Goal: Information Seeking & Learning: Understand process/instructions

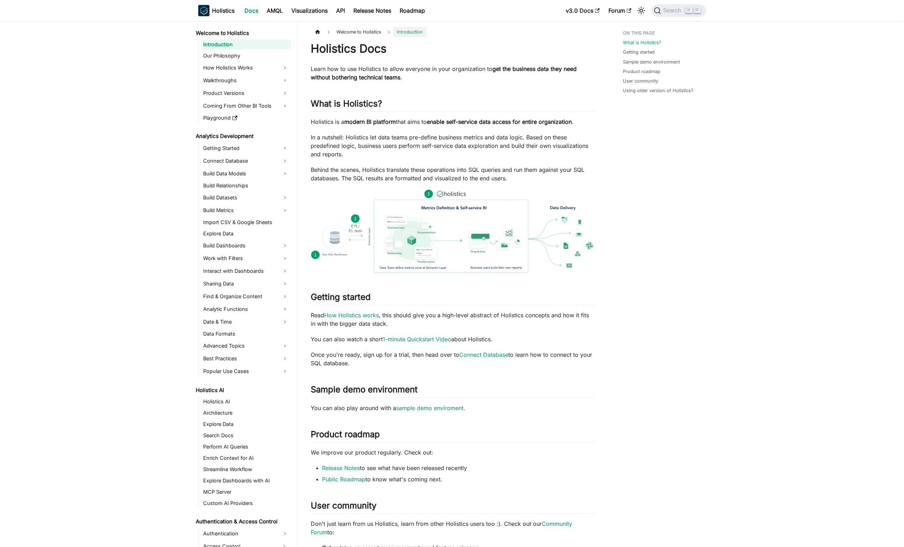
drag, startPoint x: 488, startPoint y: 119, endPoint x: 490, endPoint y: 124, distance: 4.9
click at [490, 124] on strong "enable self-service data access for entire organization" at bounding box center [499, 121] width 145 height 7
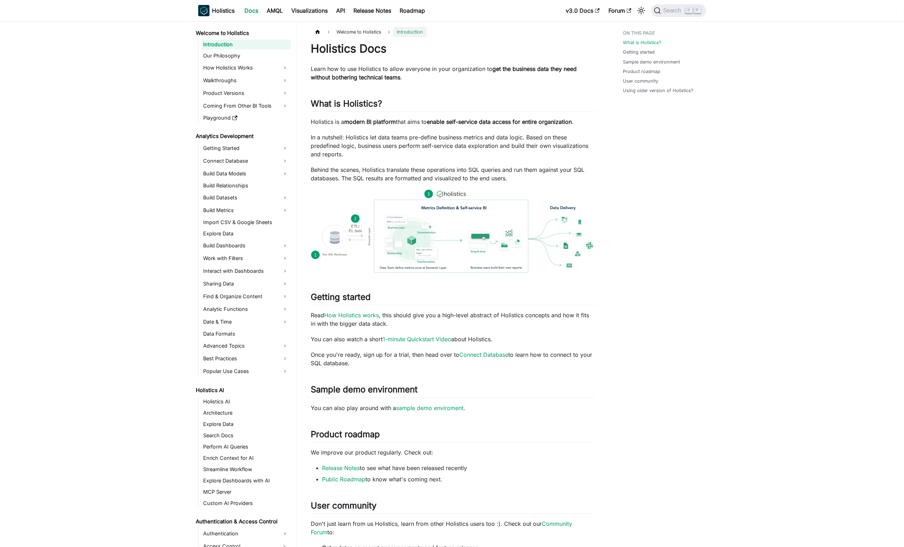
click at [522, 152] on p "In a nutshell: Holistics let data teams pre-define business metrics and data lo…" at bounding box center [453, 145] width 284 height 25
click at [432, 141] on p "In a nutshell: Holistics let data teams pre-define business metrics and data lo…" at bounding box center [453, 145] width 284 height 25
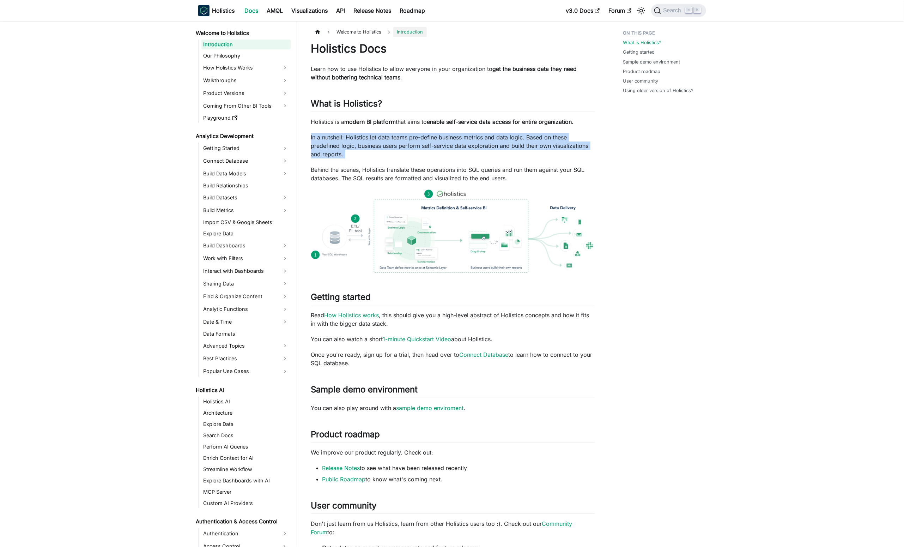
click at [432, 141] on p "In a nutshell: Holistics let data teams pre-define business metrics and data lo…" at bounding box center [453, 145] width 284 height 25
click at [454, 161] on div "Holistics Docs Learn how to use Holistics to allow everyone in your organizatio…" at bounding box center [453, 354] width 284 height 624
click at [337, 122] on p "Holistics is a modern BI platform that aims to enable self-service data access …" at bounding box center [453, 122] width 284 height 8
click at [284, 211] on link "Build Metrics" at bounding box center [245, 210] width 89 height 11
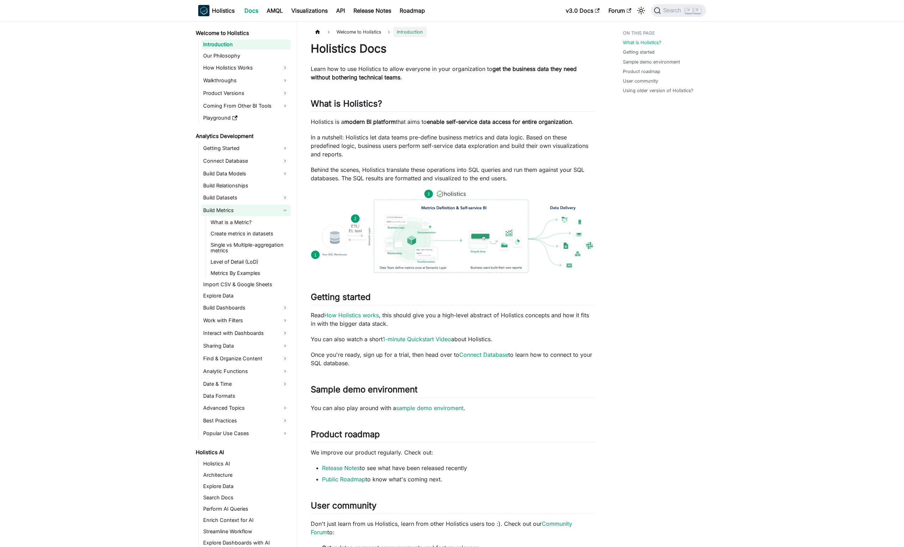
click at [282, 209] on link "Build Metrics" at bounding box center [245, 210] width 89 height 11
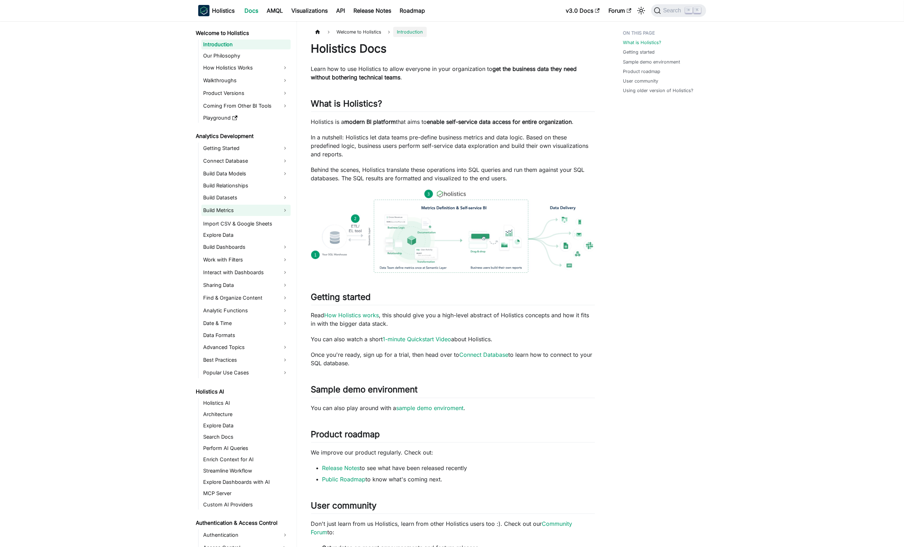
click at [282, 209] on link "Build Metrics" at bounding box center [245, 210] width 89 height 11
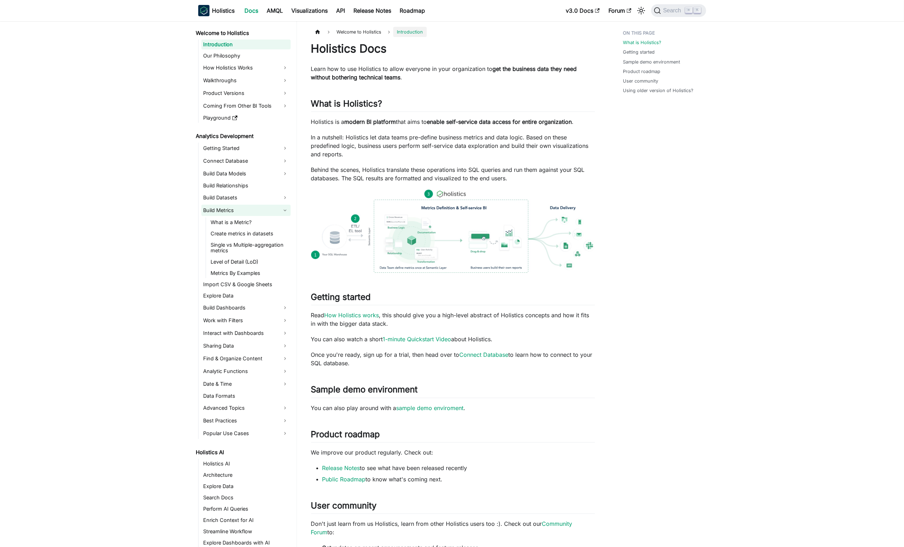
click at [276, 211] on link "Build Metrics" at bounding box center [245, 210] width 89 height 11
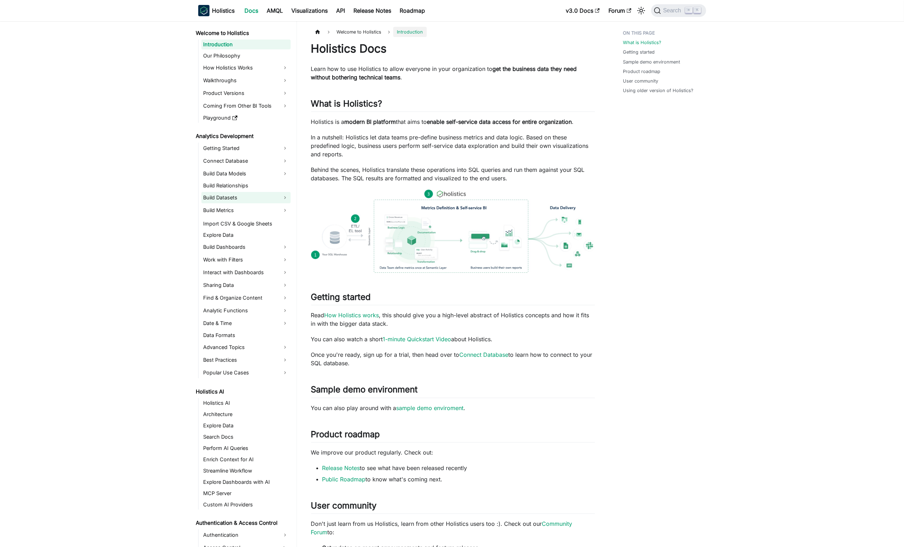
click at [287, 192] on link "Build Datasets" at bounding box center [245, 197] width 89 height 11
click at [283, 199] on link "Build Datasets" at bounding box center [245, 197] width 89 height 11
click at [284, 218] on link "Import CSV & Google Sheets" at bounding box center [245, 222] width 89 height 10
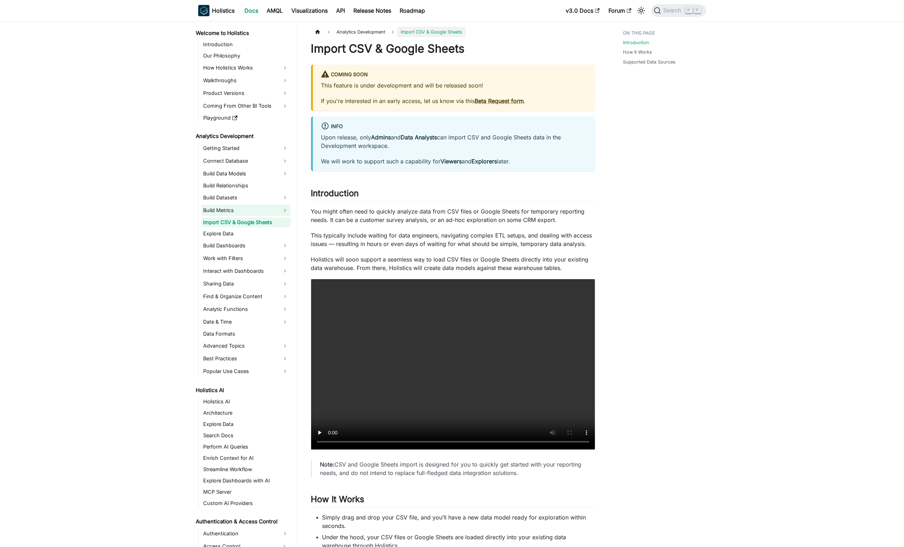
click at [278, 212] on link "Build Metrics" at bounding box center [245, 210] width 89 height 11
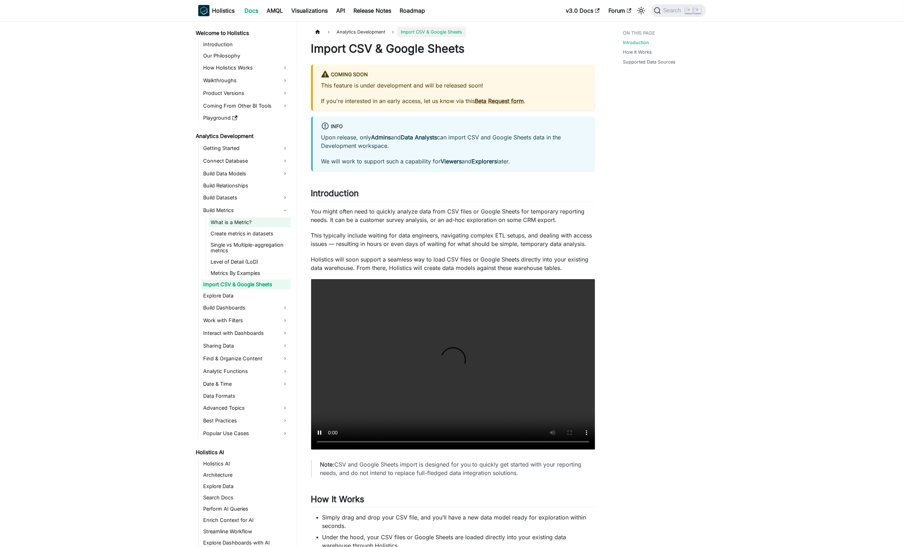
click at [286, 226] on link "What is a Metric?" at bounding box center [250, 222] width 82 height 10
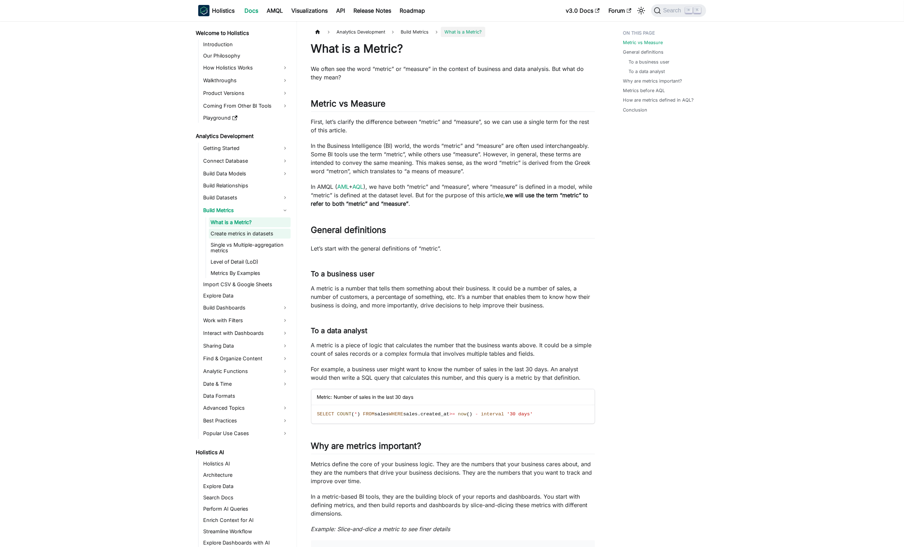
click at [286, 235] on link "Create metrics in datasets" at bounding box center [250, 234] width 82 height 10
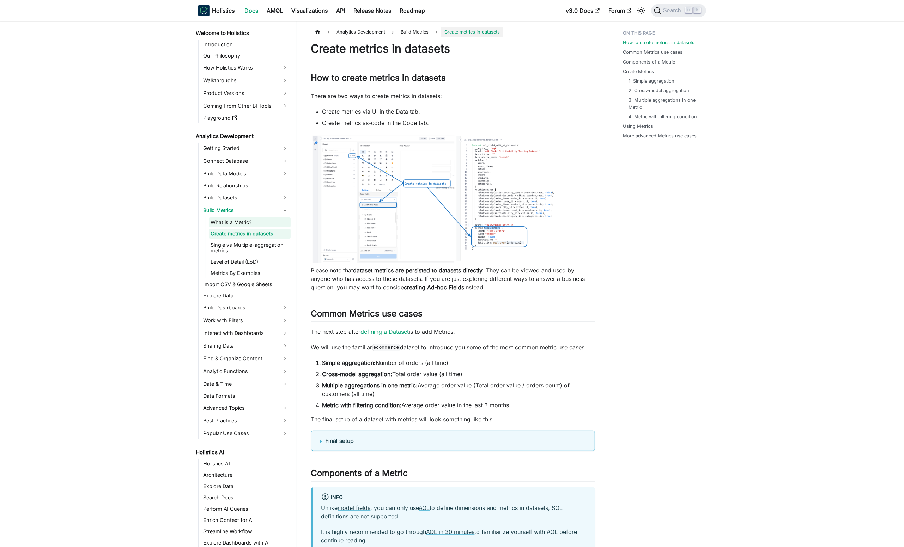
click at [282, 218] on link "What is a Metric?" at bounding box center [250, 222] width 82 height 10
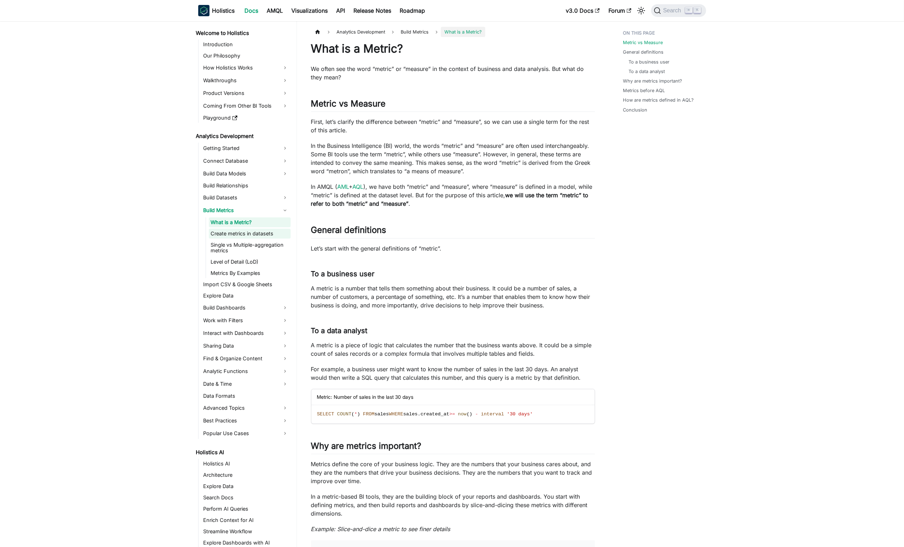
click at [285, 236] on link "Create metrics in datasets" at bounding box center [250, 234] width 82 height 10
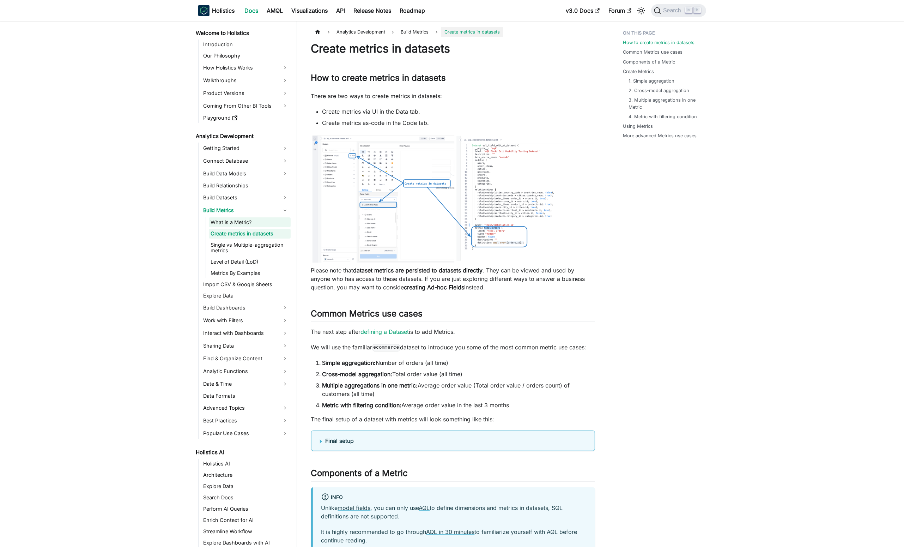
click at [280, 226] on link "What is a Metric?" at bounding box center [250, 222] width 82 height 10
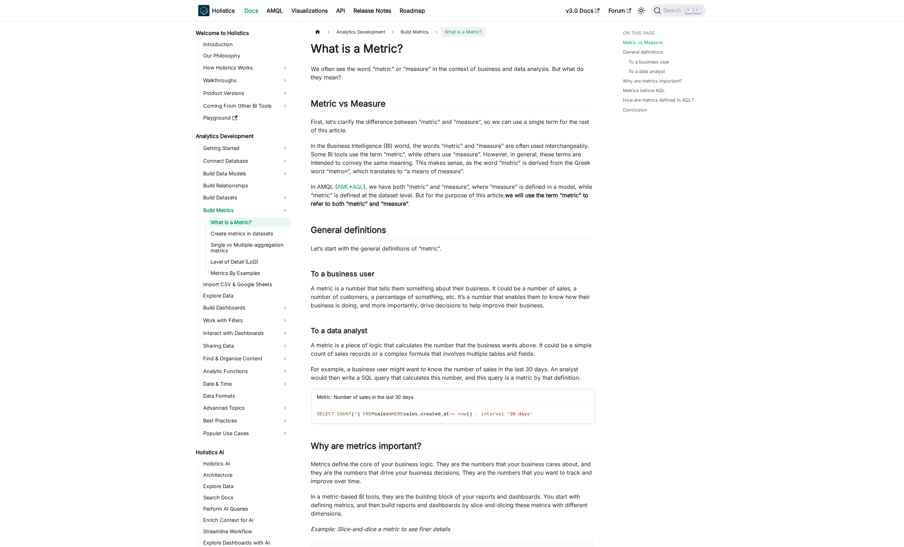
drag, startPoint x: 283, startPoint y: 235, endPoint x: 285, endPoint y: 239, distance: 3.8
click at [283, 235] on link "Create metrics in datasets" at bounding box center [250, 234] width 82 height 10
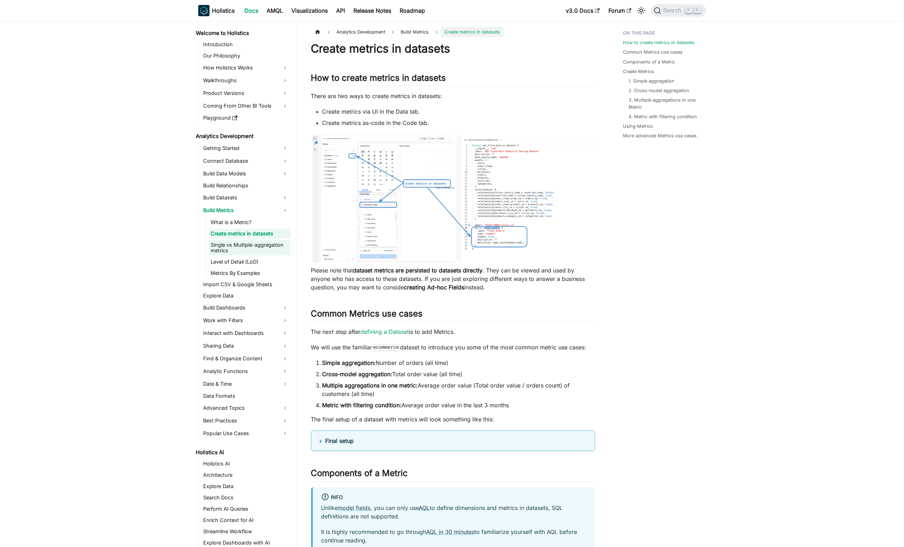
click at [288, 247] on link "Single vs Multiple-aggregation metrics" at bounding box center [250, 248] width 82 height 16
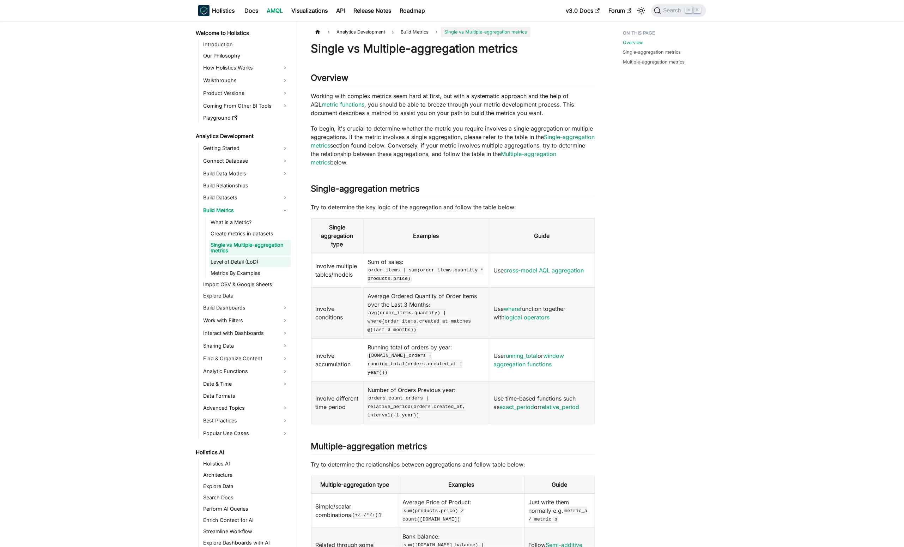
click at [279, 259] on link "Level of Detail (LoD)" at bounding box center [250, 262] width 82 height 10
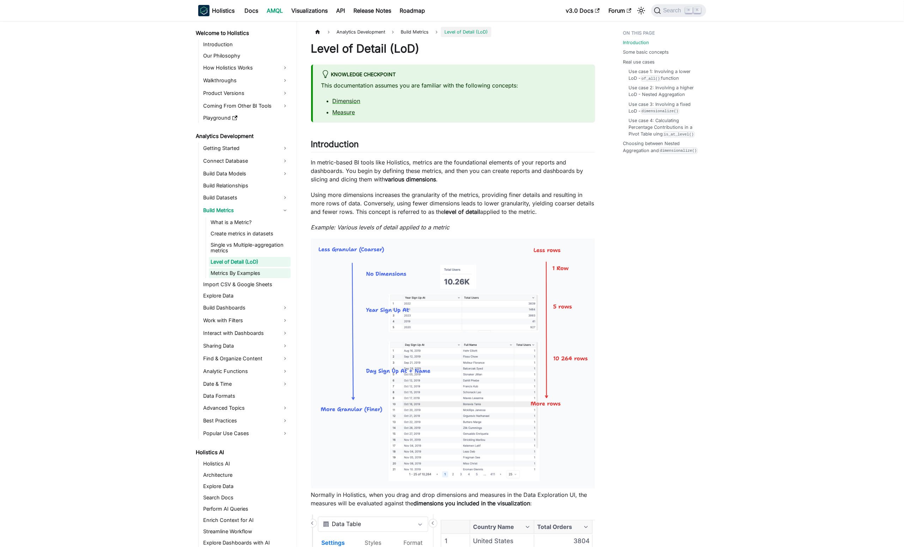
click at [271, 270] on link "Metrics By Examples" at bounding box center [250, 273] width 82 height 10
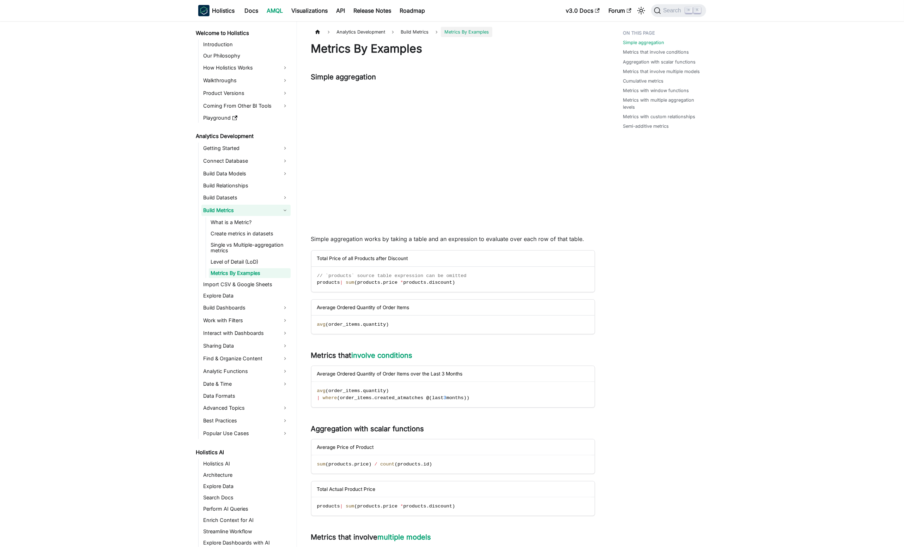
click at [271, 215] on link "Build Metrics" at bounding box center [245, 210] width 89 height 11
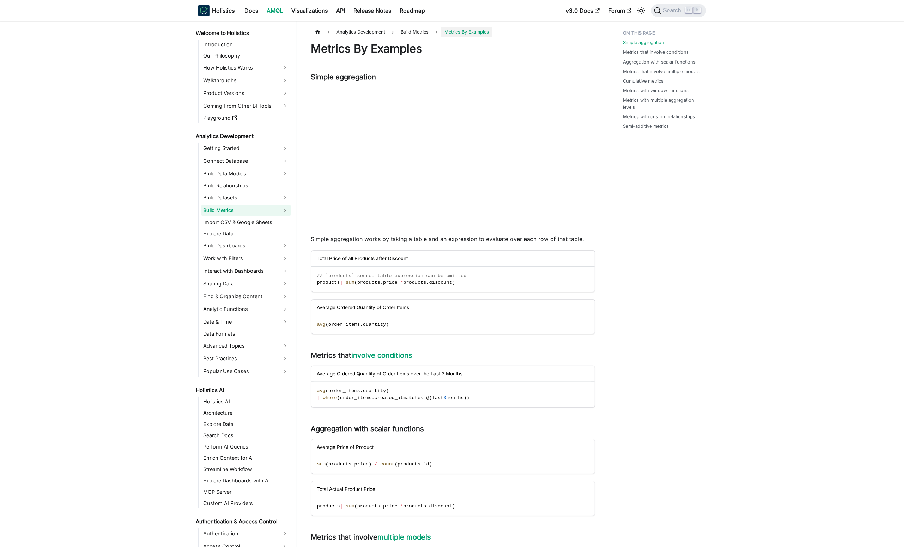
click at [281, 211] on link "Build Metrics" at bounding box center [245, 210] width 89 height 11
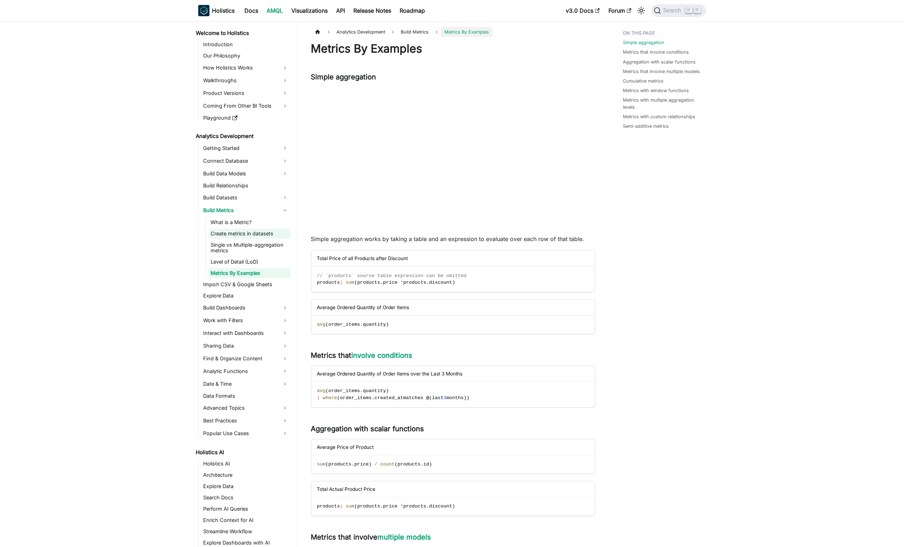
click at [284, 229] on link "Create metrics in datasets" at bounding box center [250, 234] width 82 height 10
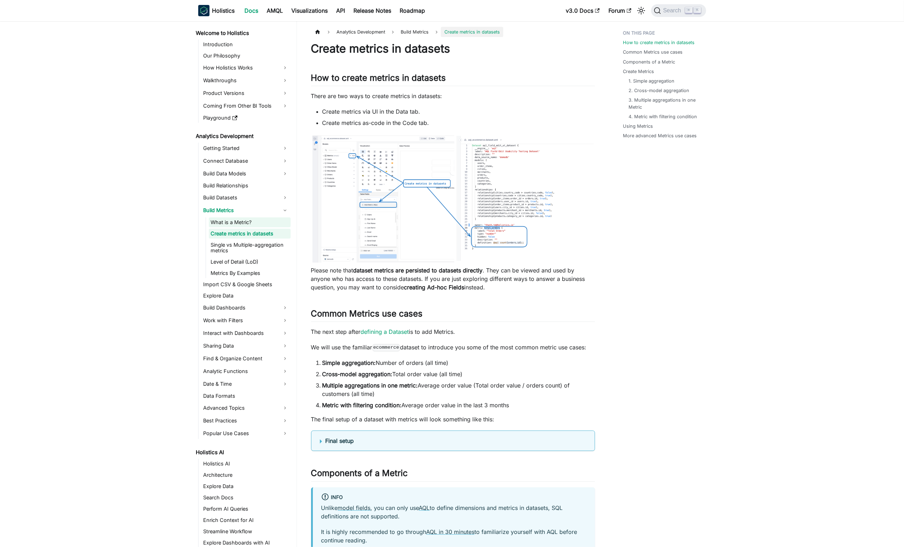
click at [275, 223] on link "What is a Metric?" at bounding box center [250, 222] width 82 height 10
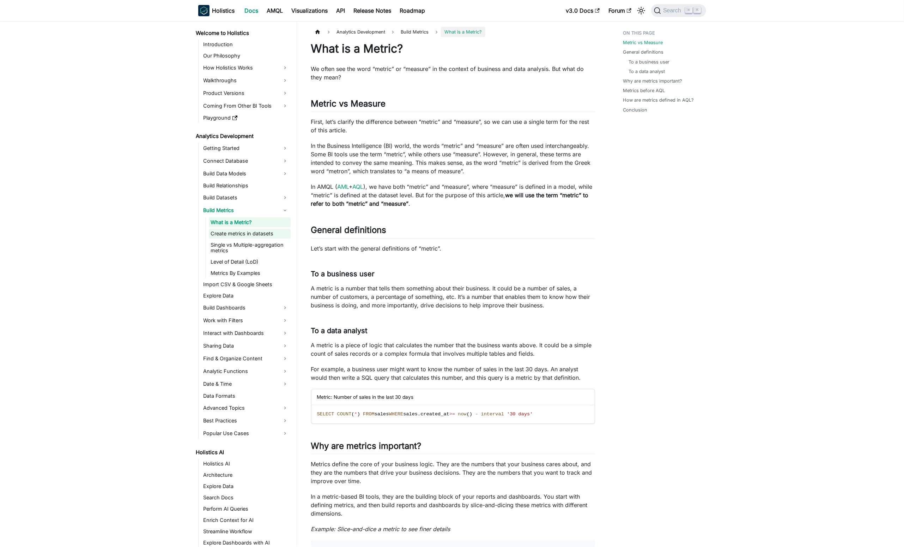
click at [278, 236] on link "Create metrics in datasets" at bounding box center [250, 234] width 82 height 10
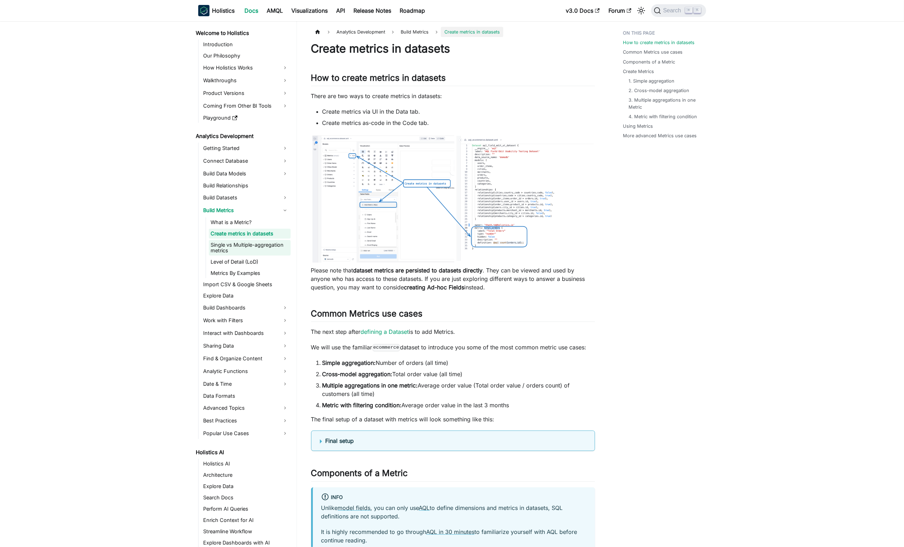
click at [282, 247] on link "Single vs Multiple-aggregation metrics" at bounding box center [250, 248] width 82 height 16
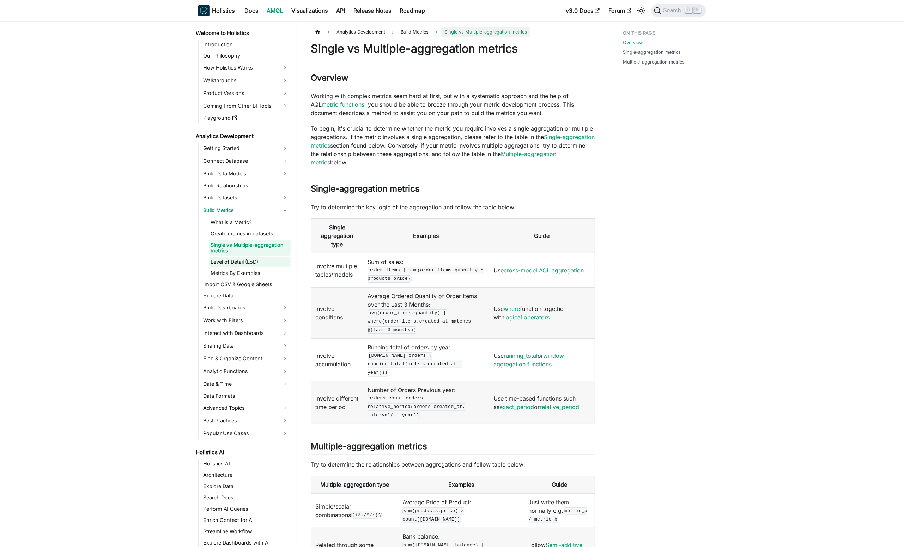
click at [283, 259] on link "Level of Detail (LoD)" at bounding box center [250, 262] width 82 height 10
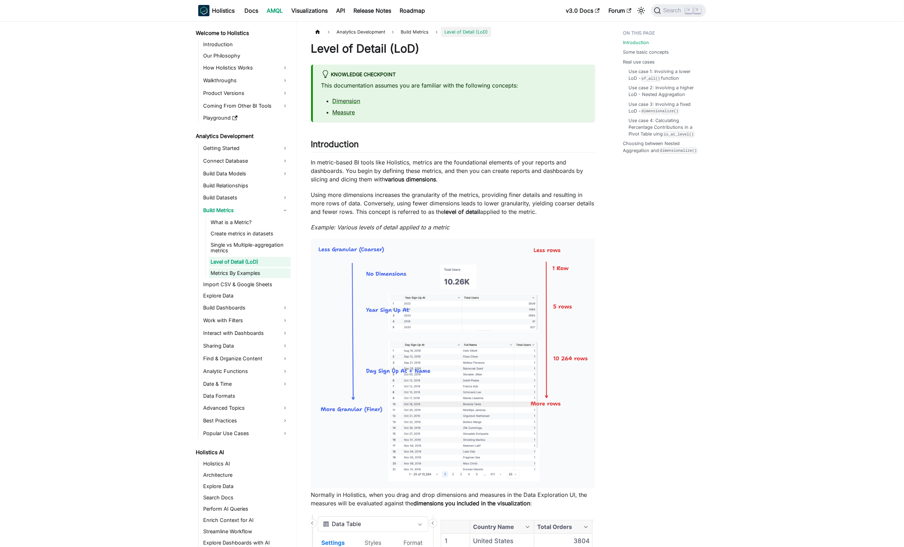
click at [282, 269] on link "Metrics By Examples" at bounding box center [250, 273] width 82 height 10
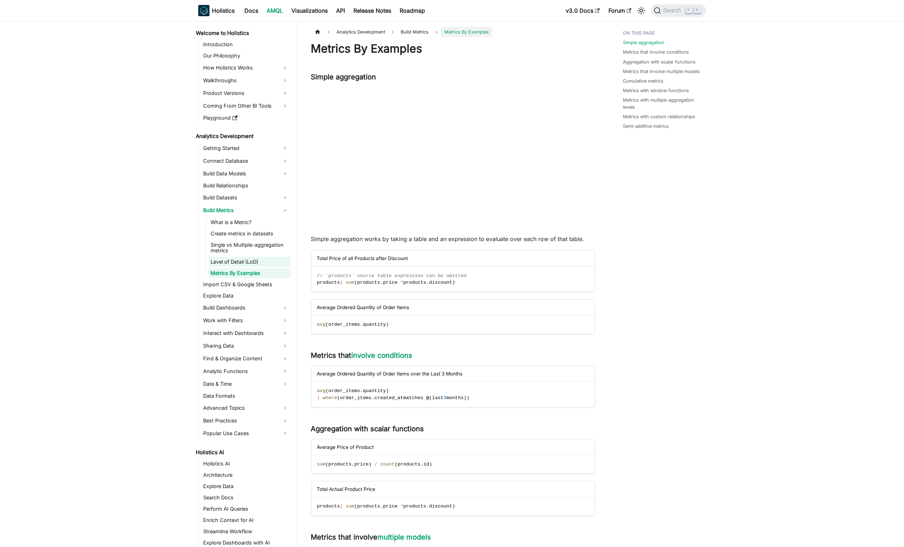
click at [276, 260] on link "Level of Detail (LoD)" at bounding box center [250, 262] width 82 height 10
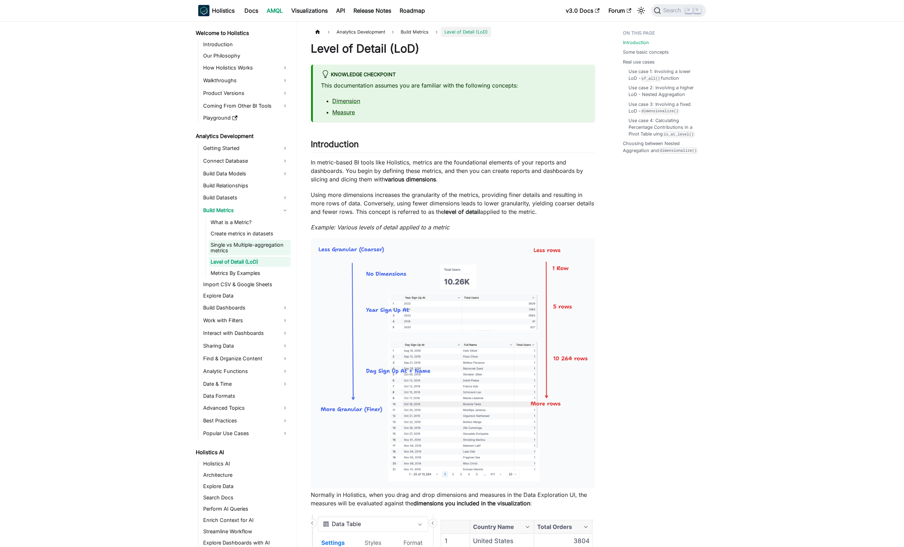
click at [273, 249] on link "Single vs Multiple-aggregation metrics" at bounding box center [250, 248] width 82 height 16
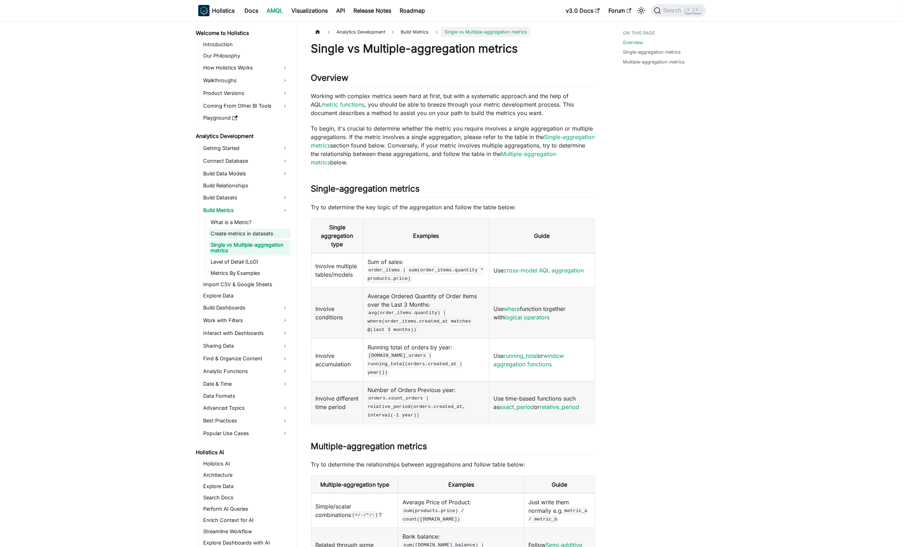
click at [270, 232] on link "Create metrics in datasets" at bounding box center [250, 234] width 82 height 10
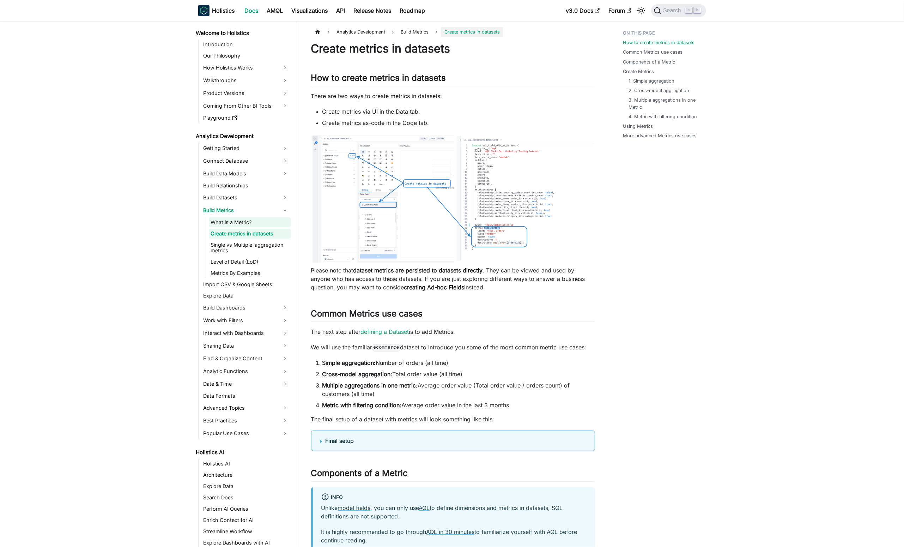
click at [267, 223] on link "What is a Metric?" at bounding box center [250, 222] width 82 height 10
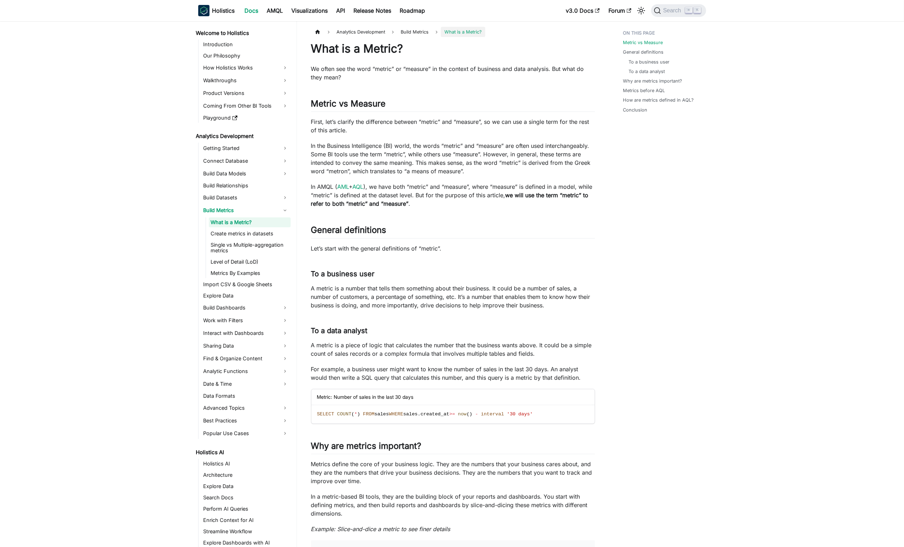
click at [266, 217] on li "Build Metrics What is a Metric? Create metrics in datasets Single vs Multiple-a…" at bounding box center [245, 241] width 89 height 73
click at [266, 210] on link "Build Metrics" at bounding box center [245, 210] width 89 height 11
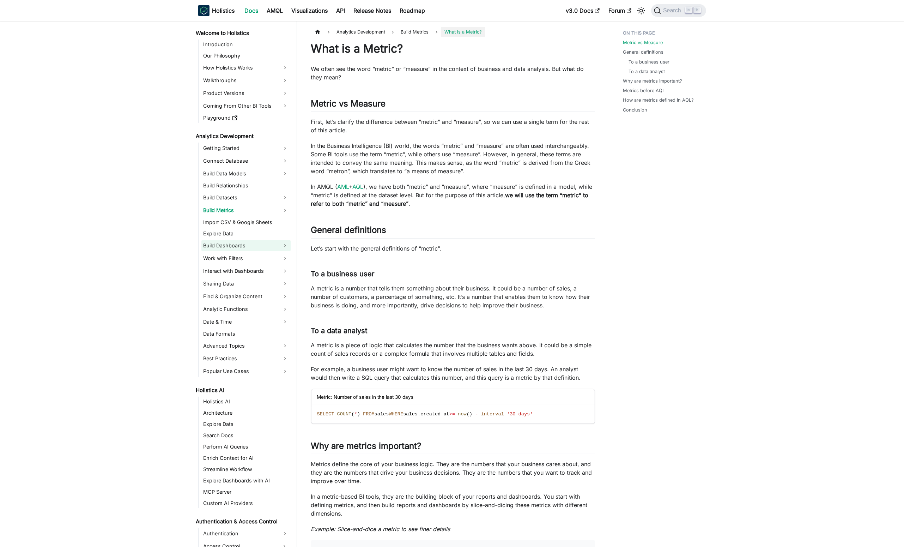
click at [273, 246] on link "Build Dashboards" at bounding box center [245, 245] width 89 height 11
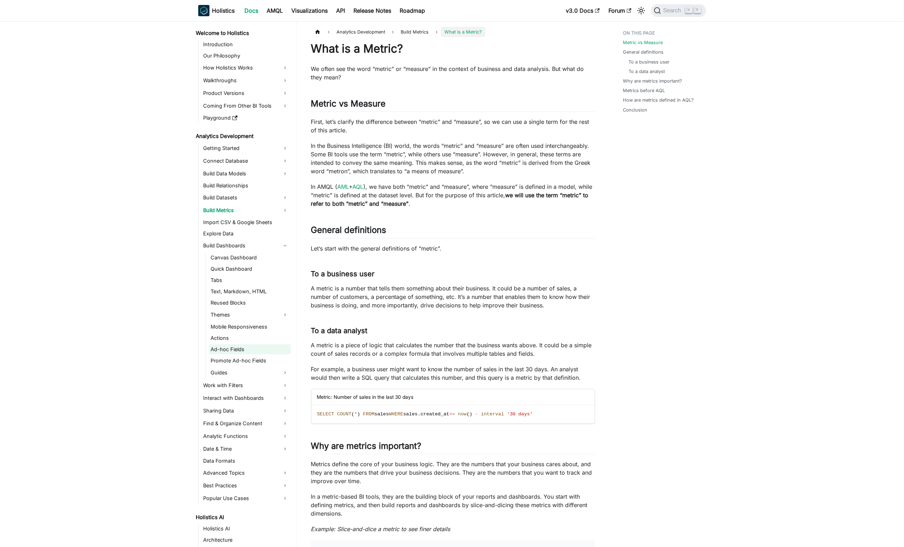
click at [260, 349] on link "Ad-hoc Fields" at bounding box center [250, 349] width 82 height 10
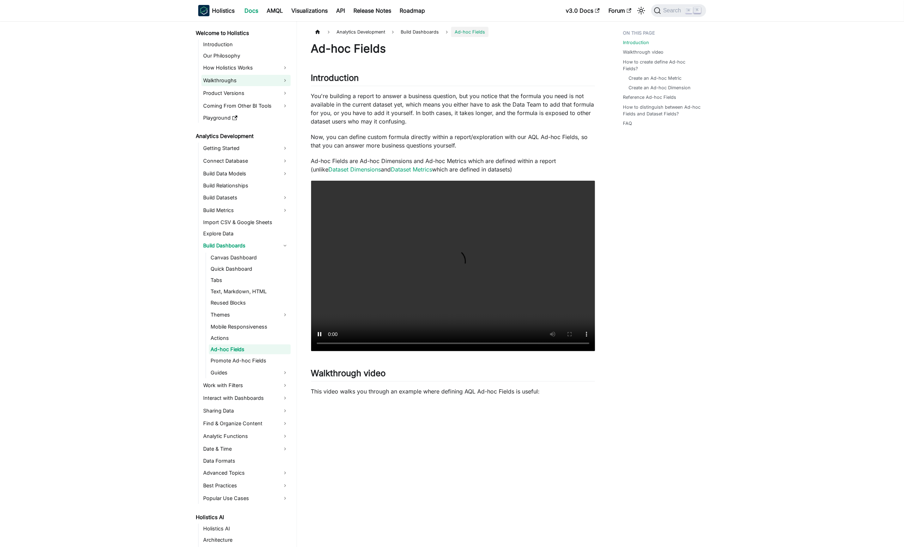
click at [280, 80] on link "Walkthroughs" at bounding box center [245, 80] width 89 height 11
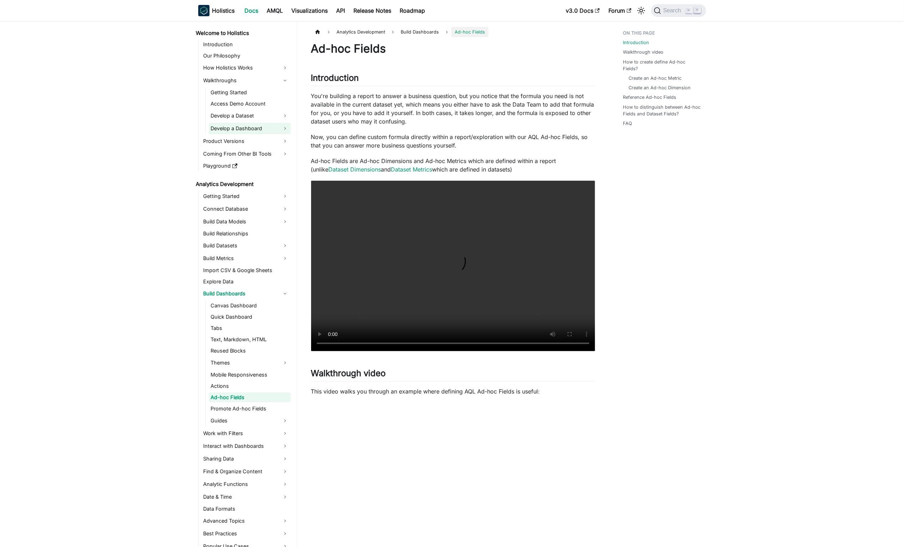
click at [281, 132] on link "Develop a Dashboard" at bounding box center [250, 128] width 82 height 11
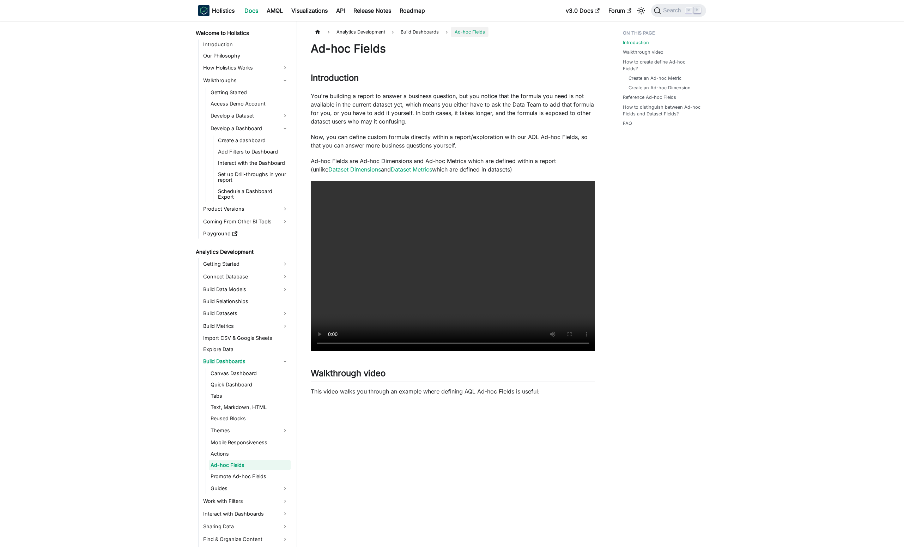
click at [278, 471] on ul "Canvas Dashboard Quick Dashboard Tabs Text, Markdown, HTML Reused Blocks Themes…" at bounding box center [248, 431] width 85 height 126
click at [266, 477] on link "Promote Ad-hoc Fields" at bounding box center [250, 476] width 82 height 10
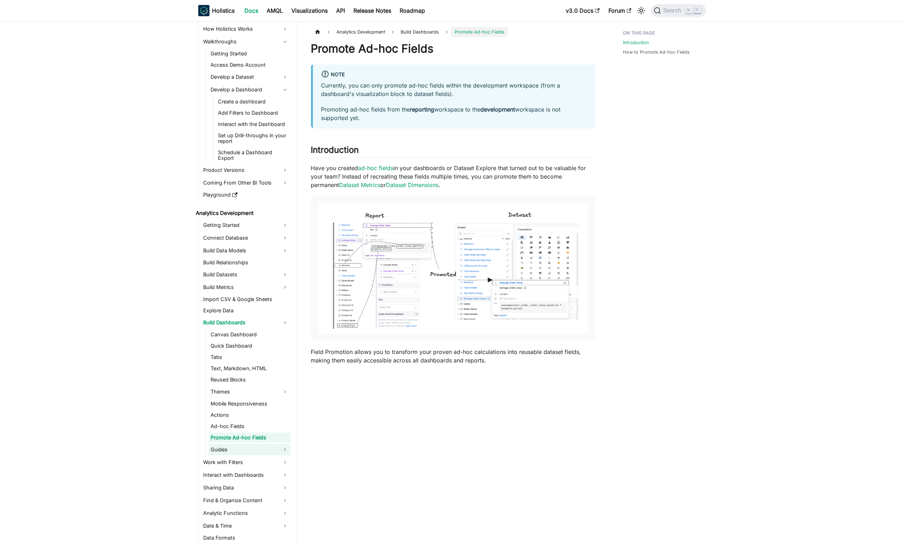
click at [253, 466] on ul "Getting Started Connect Database Build Data Models Build Relationships Build Da…" at bounding box center [244, 399] width 92 height 361
click at [245, 435] on link "Promote Ad-hoc Fields" at bounding box center [250, 437] width 82 height 10
click at [239, 426] on link "Ad-hoc Fields" at bounding box center [250, 426] width 82 height 10
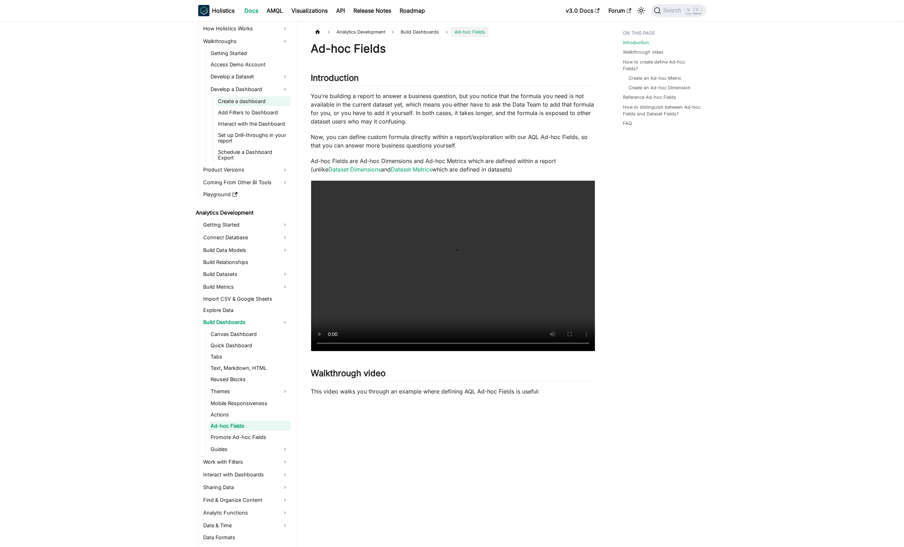
click at [283, 100] on link "Create a dashboard" at bounding box center [253, 101] width 74 height 10
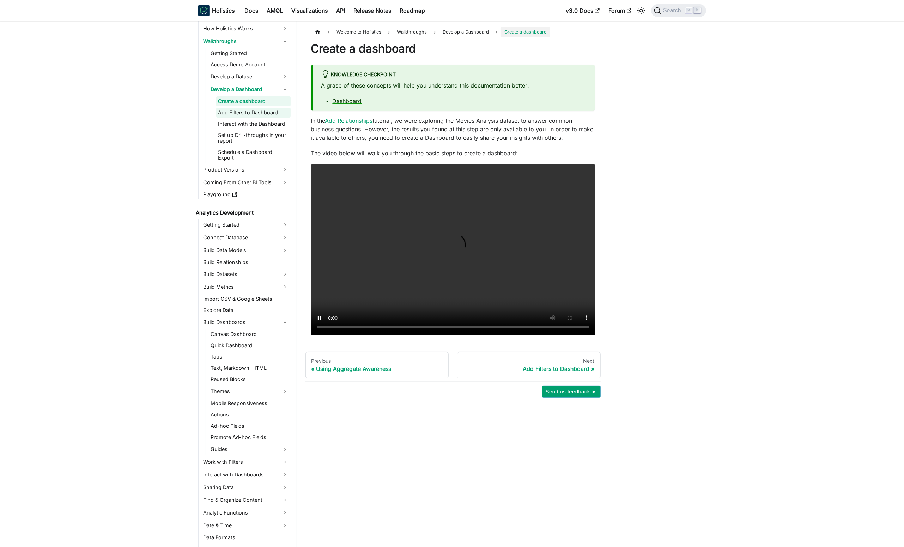
click at [279, 110] on link "Add Filters to Dashboard" at bounding box center [253, 113] width 74 height 10
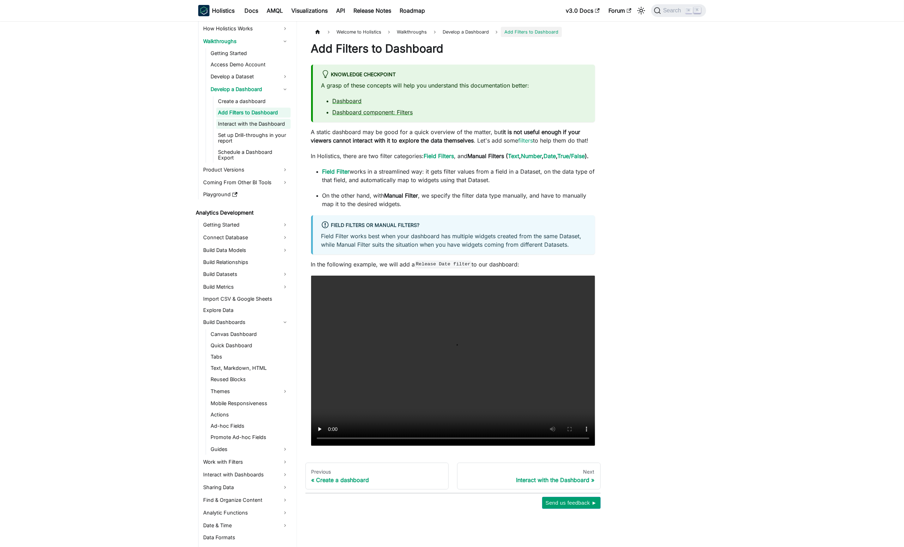
click at [278, 126] on link "Interact with the Dashboard" at bounding box center [253, 124] width 74 height 10
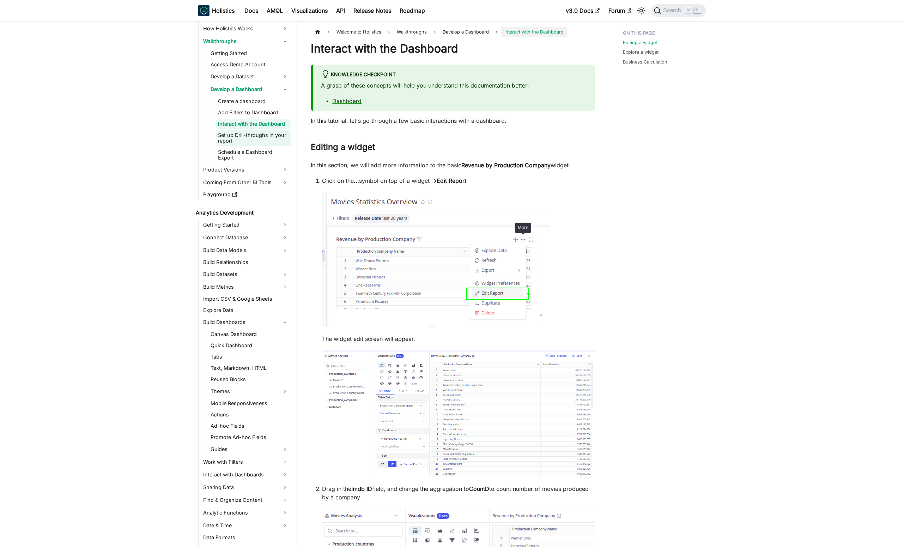
click at [277, 140] on link "Set up Drill-throughs in your report" at bounding box center [253, 138] width 74 height 16
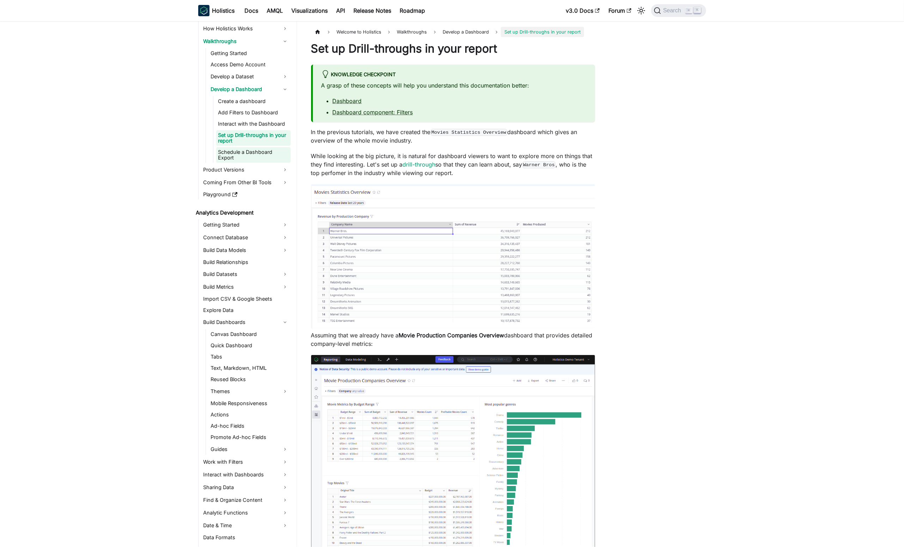
click at [279, 157] on link "Schedule a Dashboard Export" at bounding box center [253, 155] width 74 height 16
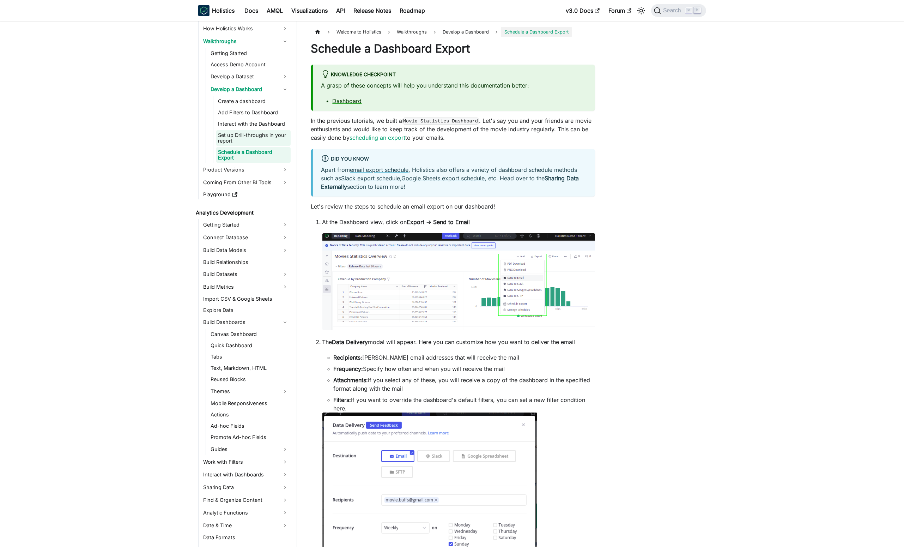
click at [271, 142] on link "Set up Drill-throughs in your report" at bounding box center [253, 138] width 74 height 16
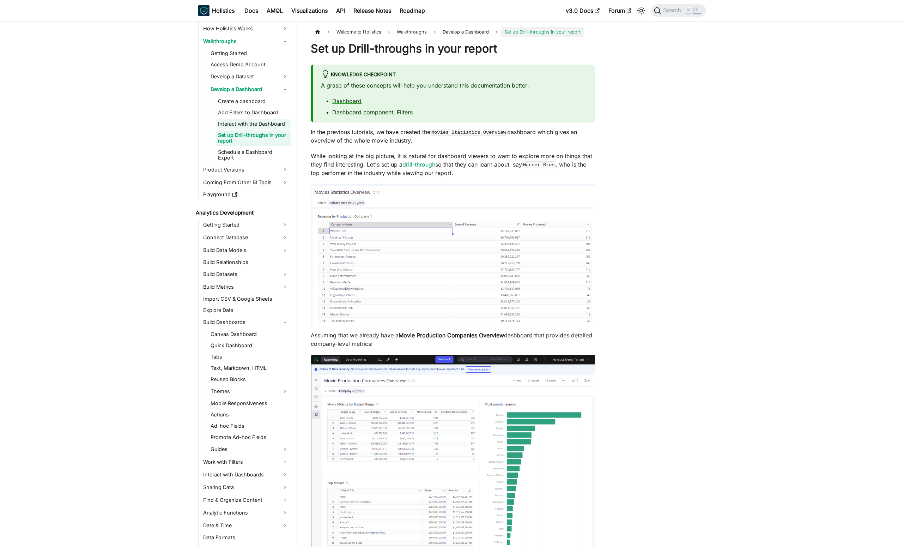
click at [267, 128] on link "Interact with the Dashboard" at bounding box center [253, 124] width 74 height 10
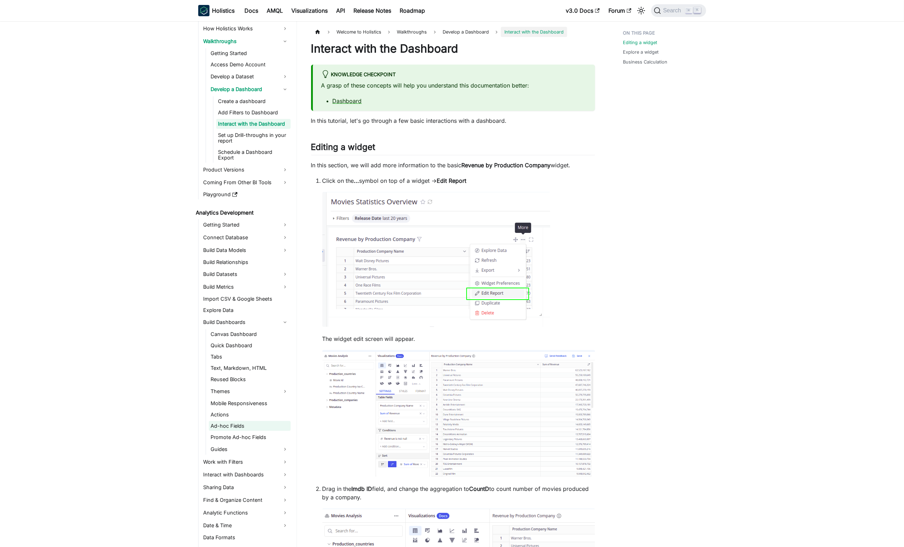
click at [259, 423] on link "Ad-hoc Fields" at bounding box center [250, 426] width 82 height 10
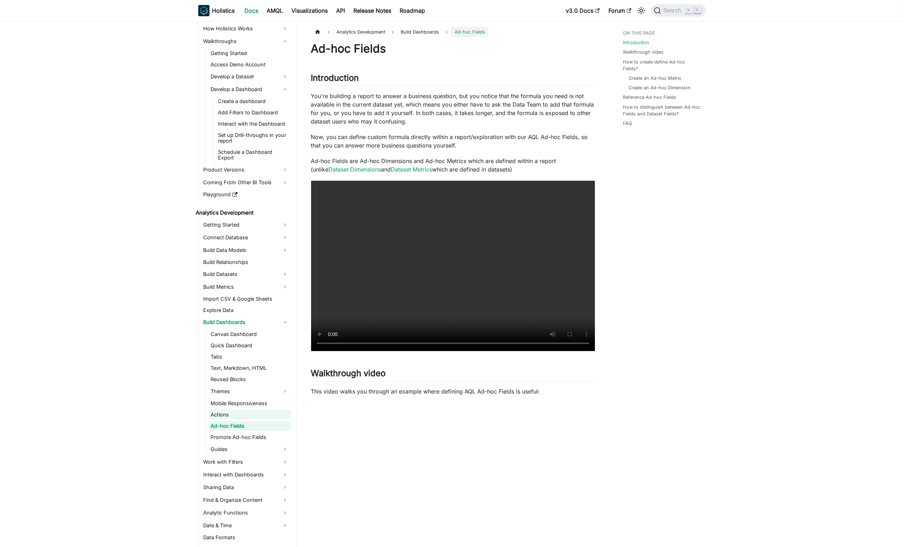
click at [259, 414] on link "Actions" at bounding box center [250, 415] width 82 height 10
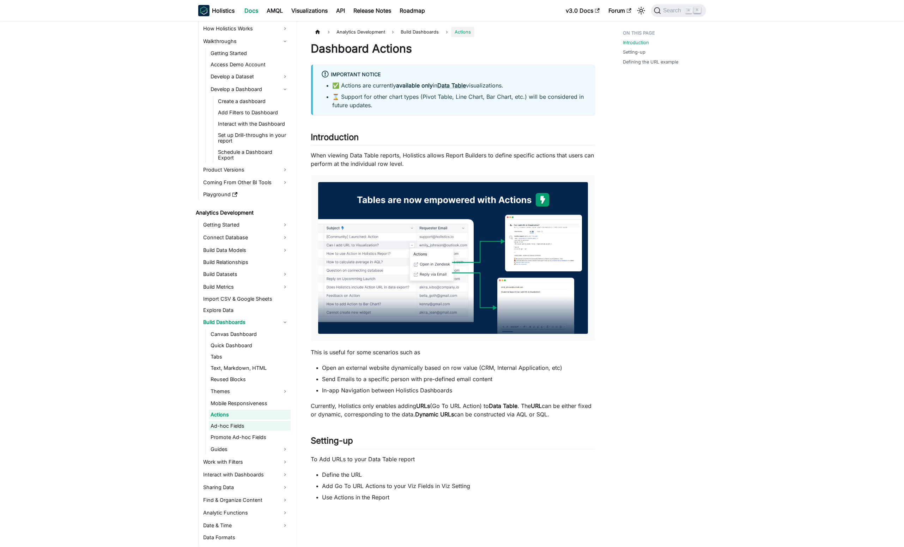
click at [265, 422] on link "Ad-hoc Fields" at bounding box center [250, 426] width 82 height 10
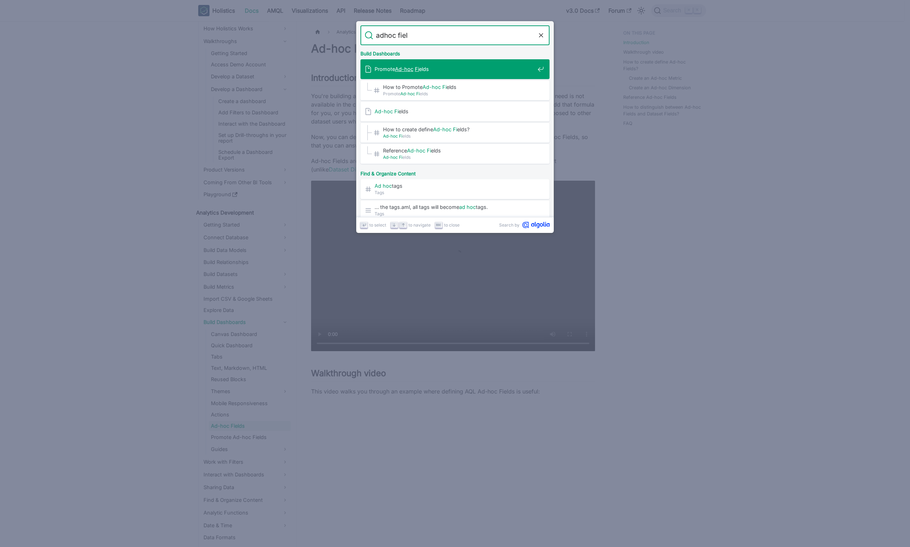
type input "adhoc field"
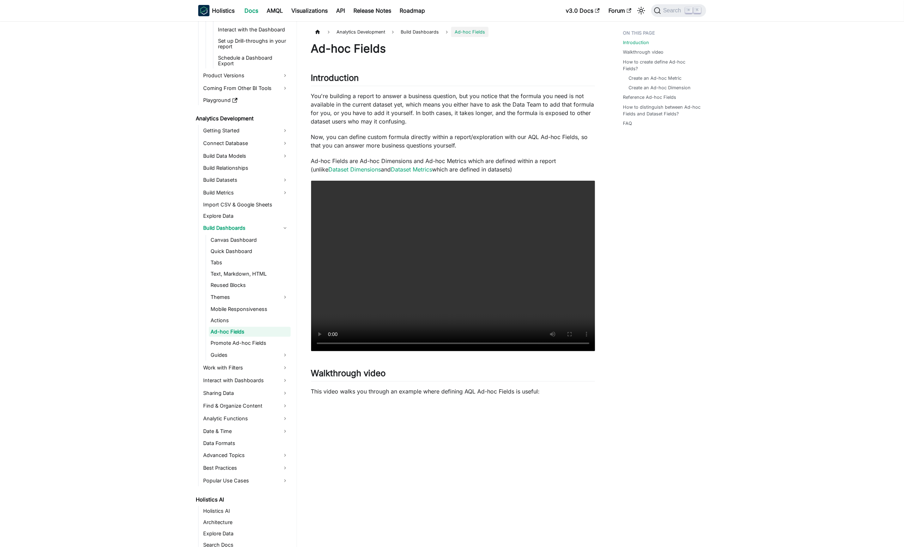
scroll to position [47, 0]
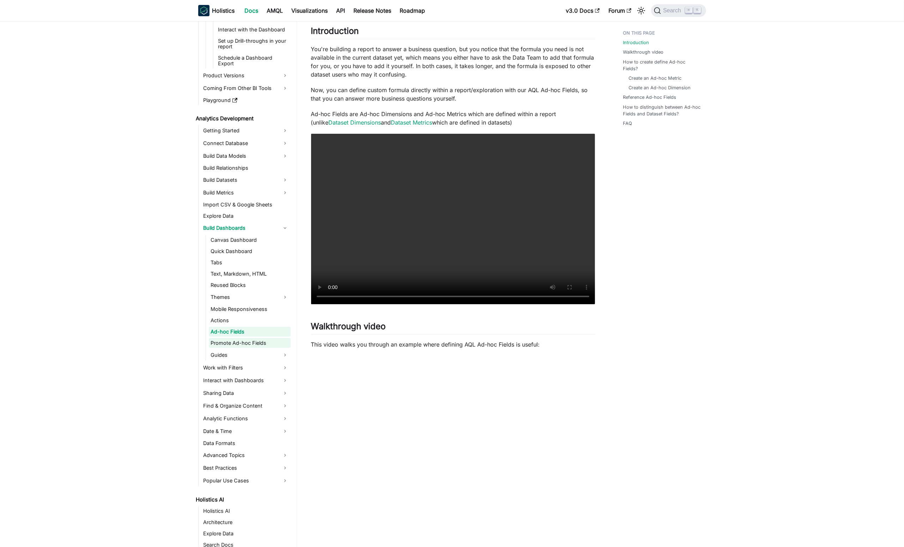
click at [260, 343] on link "Promote Ad-hoc Fields" at bounding box center [250, 343] width 82 height 10
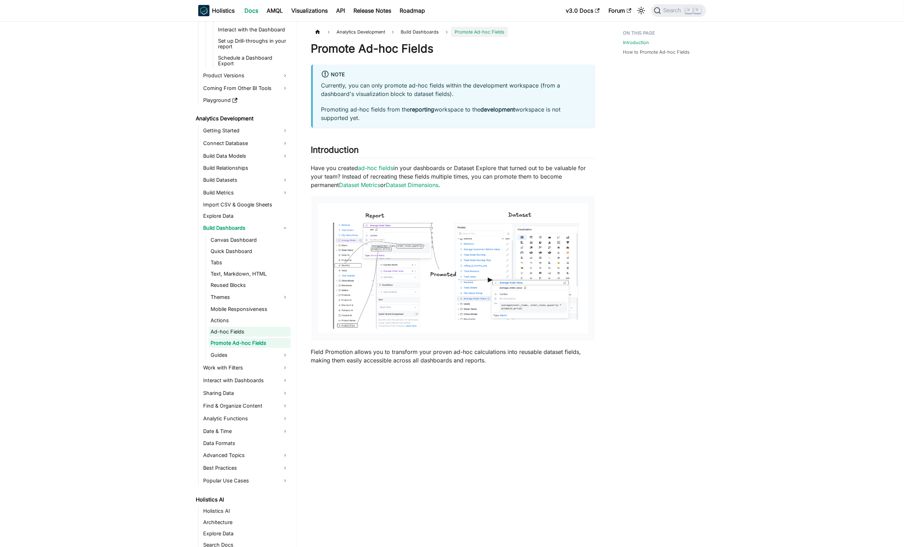
click at [266, 331] on link "Ad-hoc Fields" at bounding box center [250, 332] width 82 height 10
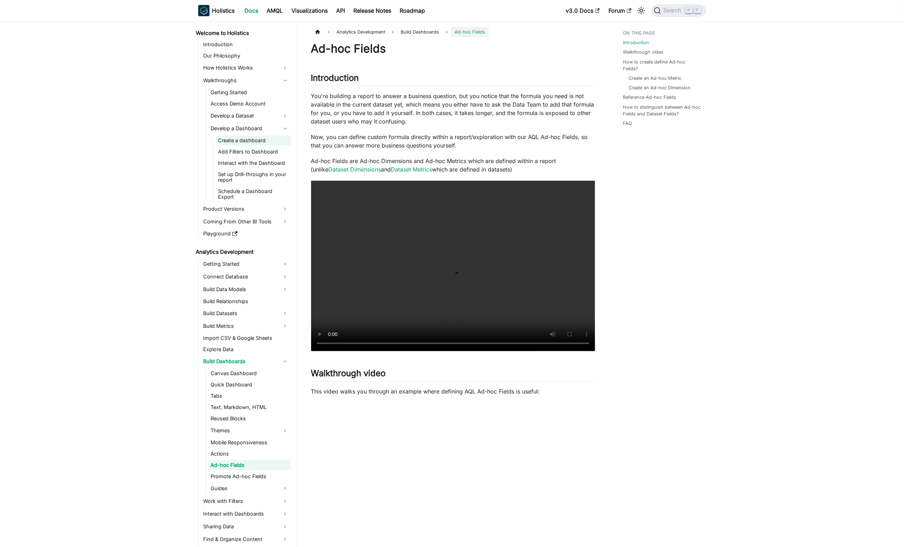
click at [254, 142] on link "Create a dashboard" at bounding box center [253, 140] width 74 height 10
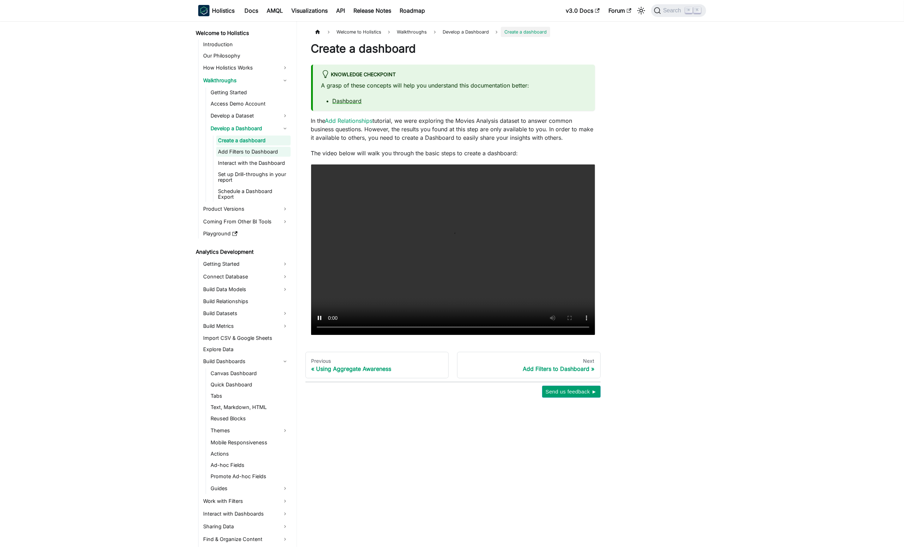
click at [257, 155] on link "Add Filters to Dashboard" at bounding box center [253, 152] width 74 height 10
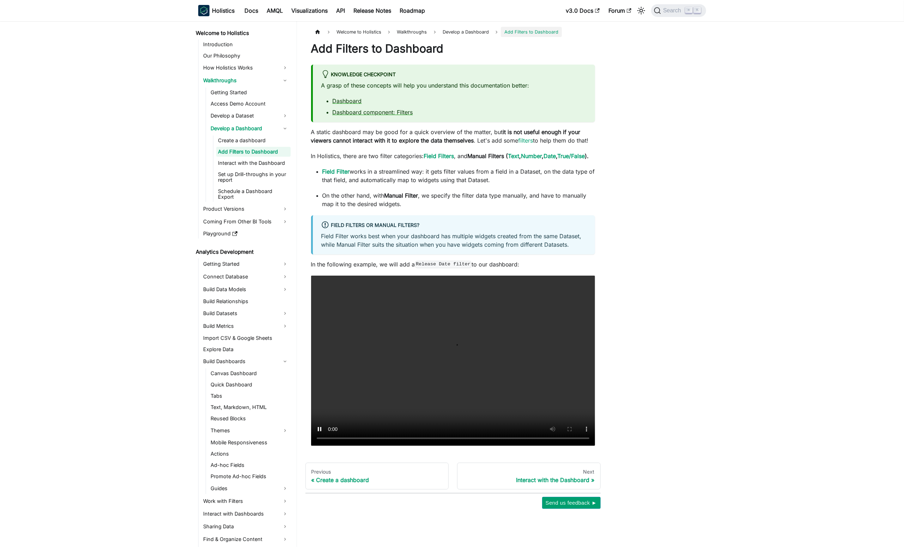
click at [237, 459] on ul "Canvas Dashboard Quick Dashboard Tabs Text, Markdown, HTML Reused Blocks Themes…" at bounding box center [248, 431] width 85 height 126
click at [249, 472] on link "Promote Ad-hoc Fields" at bounding box center [250, 476] width 82 height 10
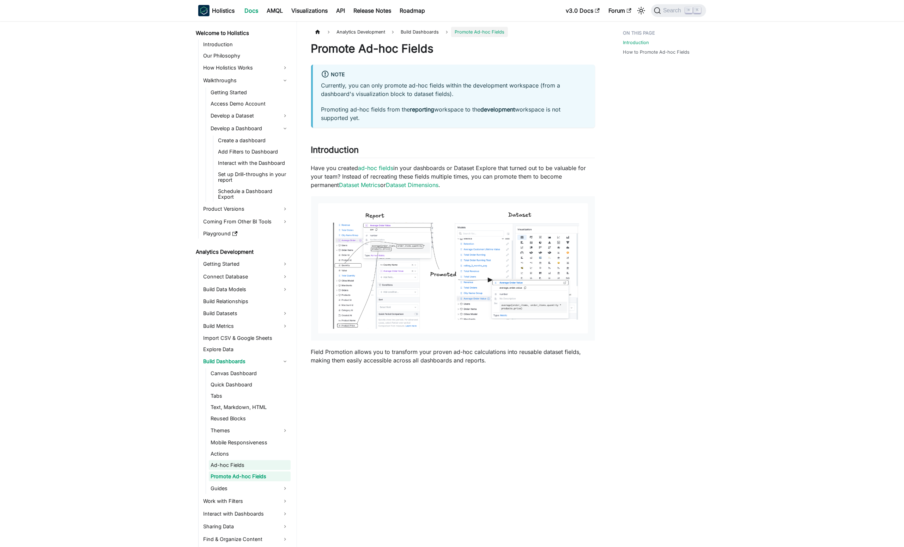
click at [240, 463] on ul "Canvas Dashboard Quick Dashboard Tabs Text, Markdown, HTML Reused Blocks Themes…" at bounding box center [248, 431] width 85 height 126
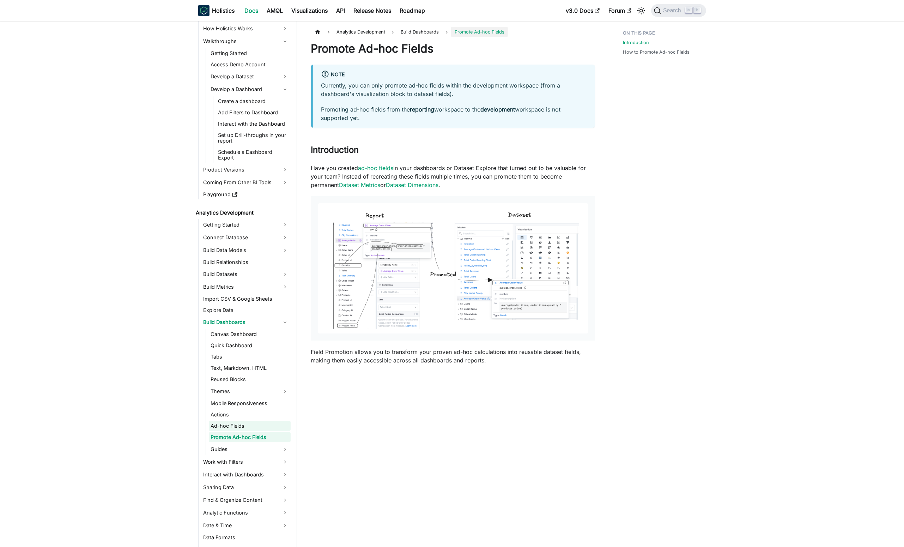
click at [237, 429] on link "Ad-hoc Fields" at bounding box center [250, 426] width 82 height 10
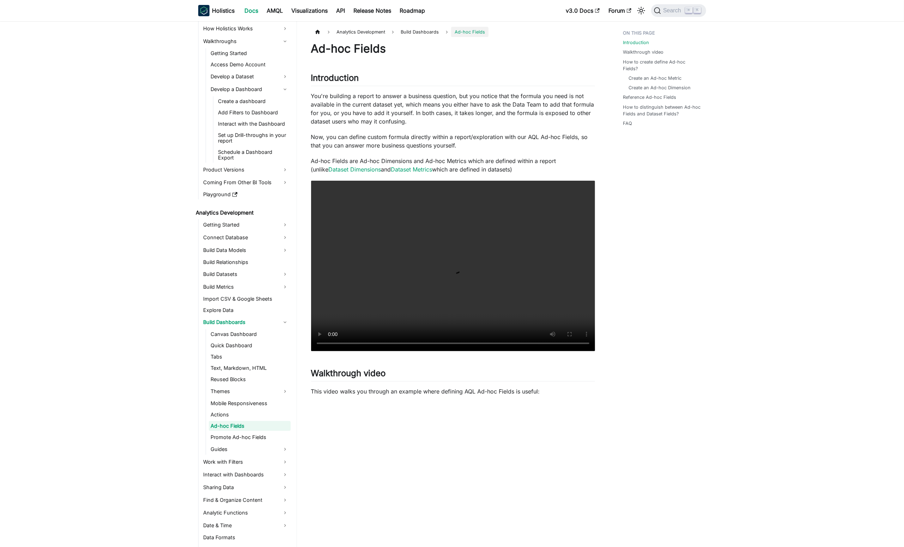
click at [465, 123] on p "You're building a report to answer a business question, but you notice that the…" at bounding box center [453, 109] width 284 height 34
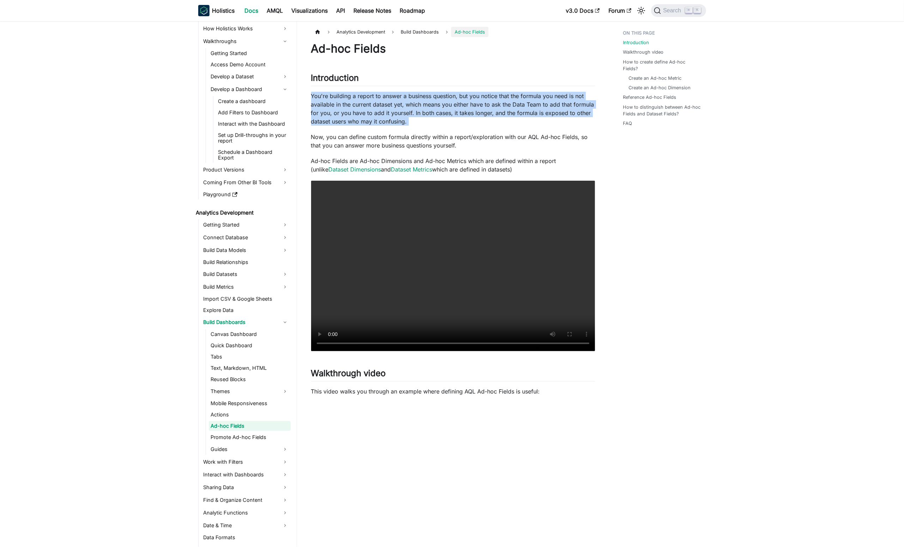
click at [465, 123] on p "You're building a report to answer a business question, but you notice that the…" at bounding box center [453, 109] width 284 height 34
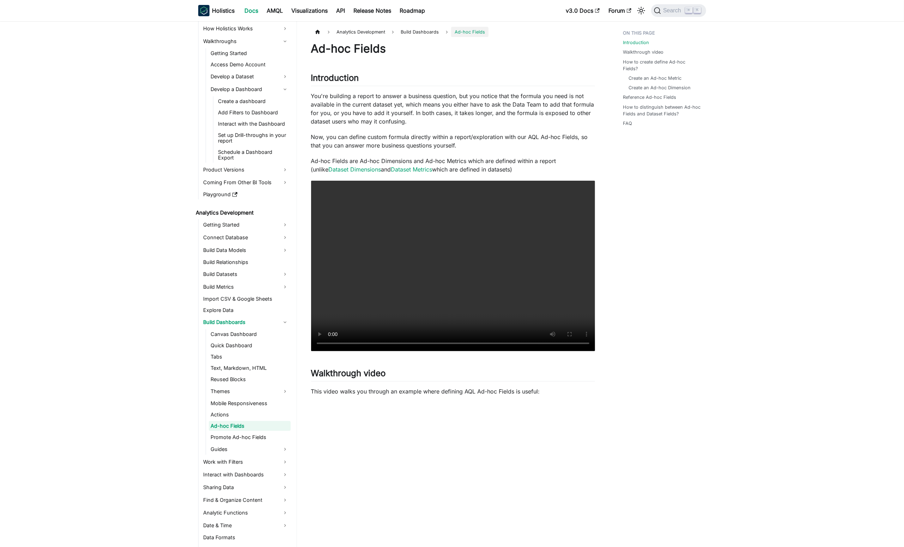
click at [482, 138] on p "Now, you can define custom formula directly within a report/exploration with ou…" at bounding box center [453, 141] width 284 height 17
click at [486, 101] on p "You're building a report to answer a business question, but you notice that the…" at bounding box center [453, 109] width 284 height 34
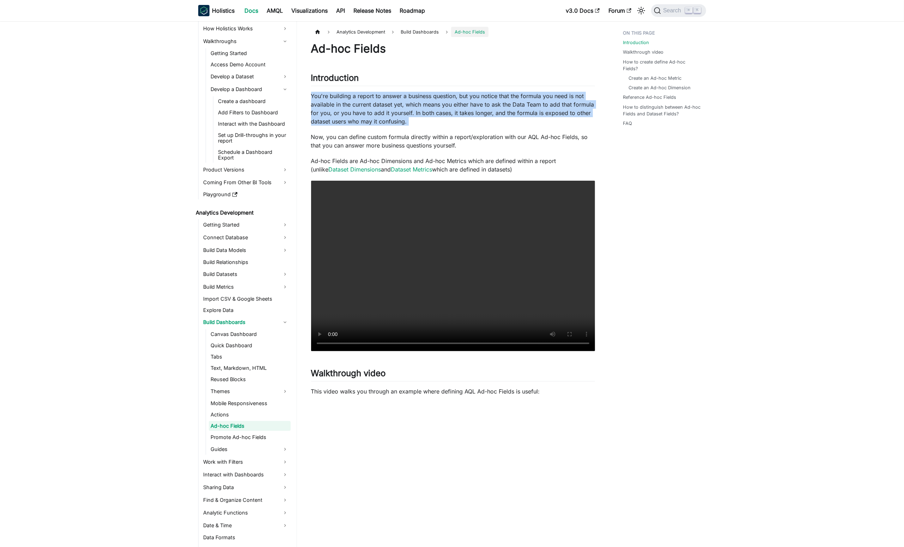
click at [486, 101] on p "You're building a report to answer a business question, but you notice that the…" at bounding box center [453, 109] width 284 height 34
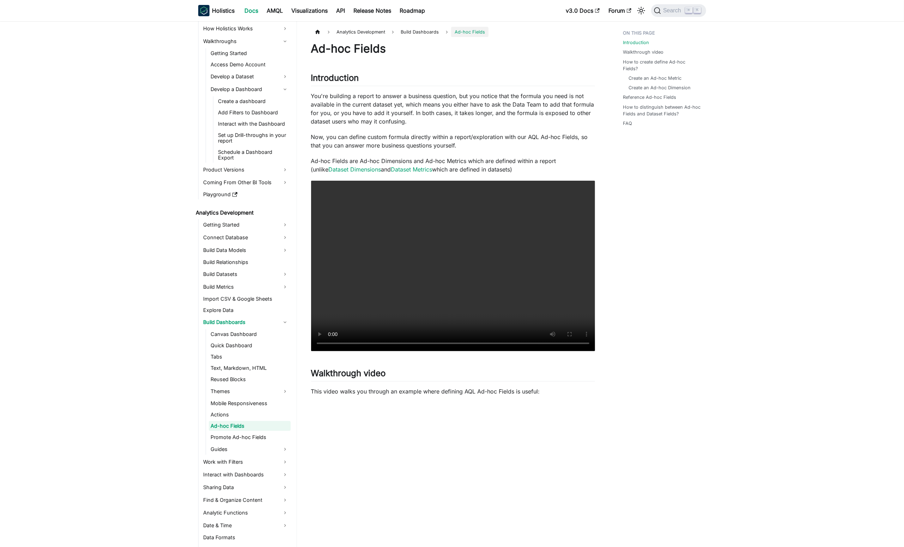
click at [498, 137] on p "Now, you can define custom formula directly within a report/exploration with ou…" at bounding box center [453, 141] width 284 height 17
click at [477, 115] on p "You're building a report to answer a business question, but you notice that the…" at bounding box center [453, 109] width 284 height 34
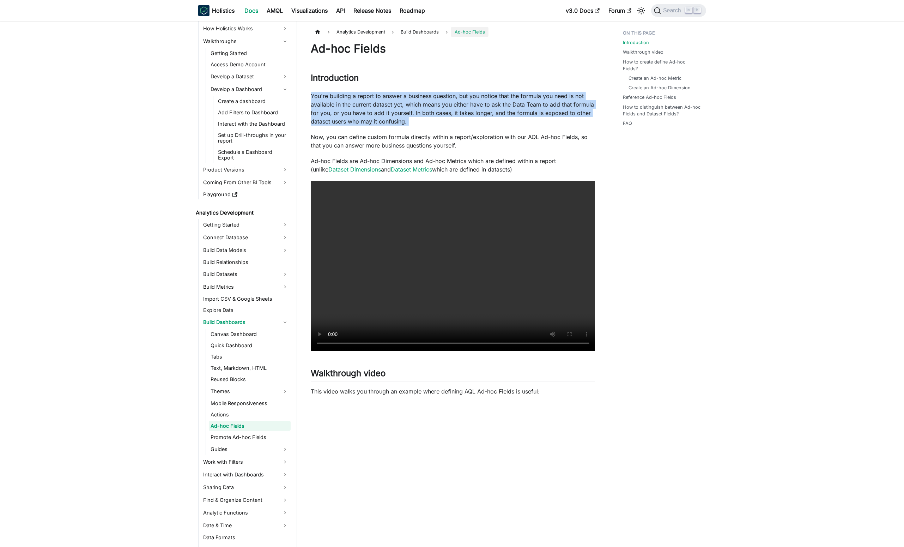
click at [477, 115] on p "You're building a report to answer a business question, but you notice that the…" at bounding box center [453, 109] width 284 height 34
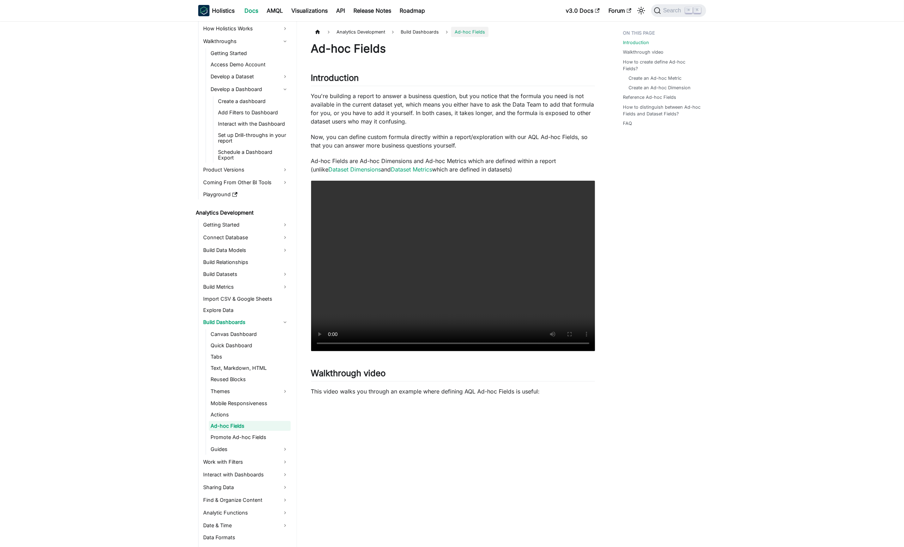
click at [486, 138] on p "Now, you can define custom formula directly within a report/exploration with ou…" at bounding box center [453, 141] width 284 height 17
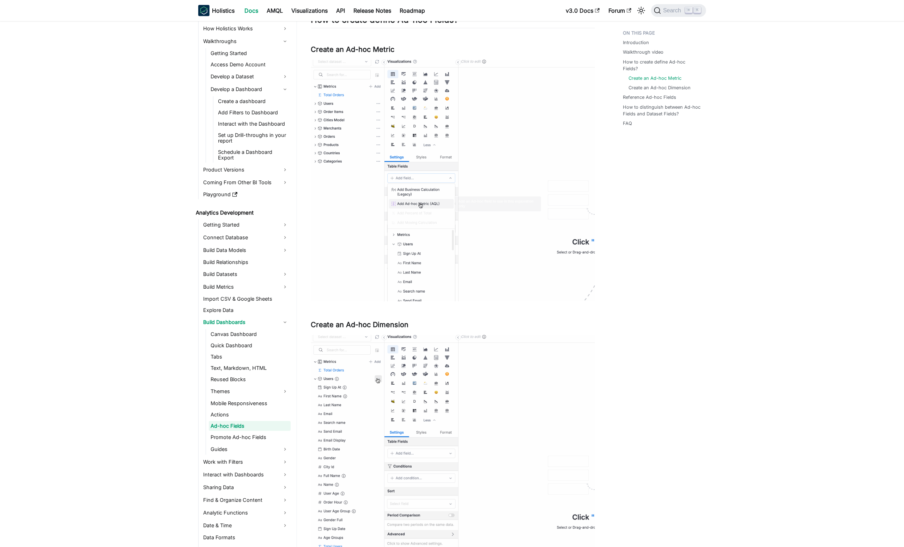
scroll to position [791, 0]
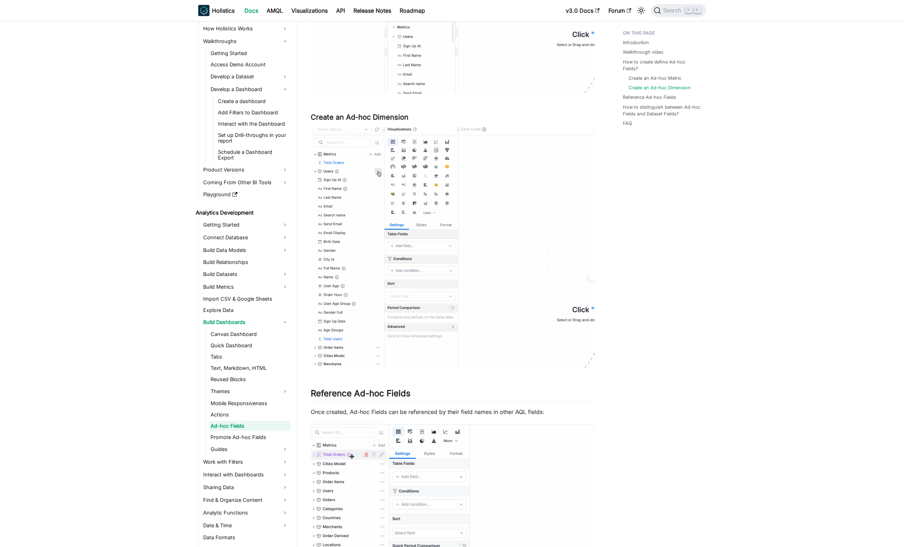
drag, startPoint x: 815, startPoint y: 139, endPoint x: 620, endPoint y: 172, distance: 198.2
click at [794, 107] on main "Analytics Development Build Dashboards Ad-hoc Fields On this page Ad-hoc Fields…" at bounding box center [601, 149] width 608 height 1838
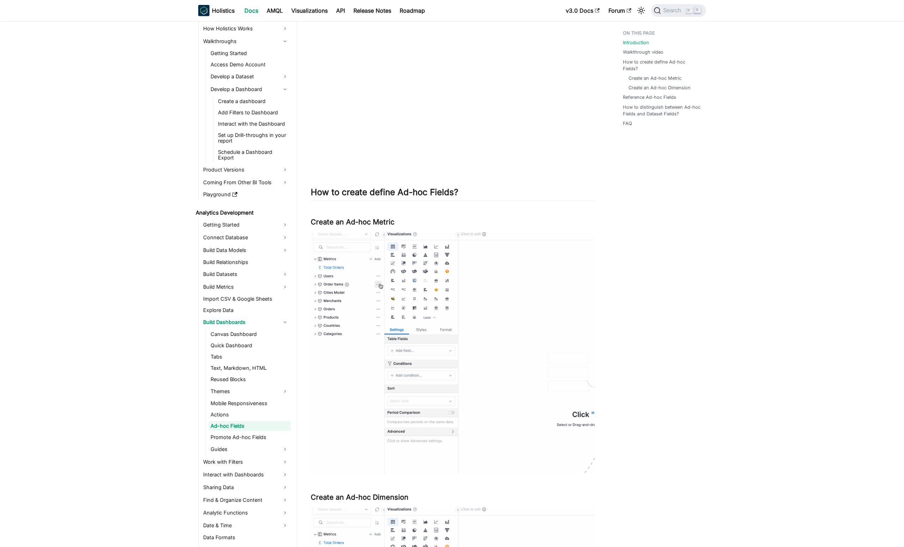
scroll to position [0, 0]
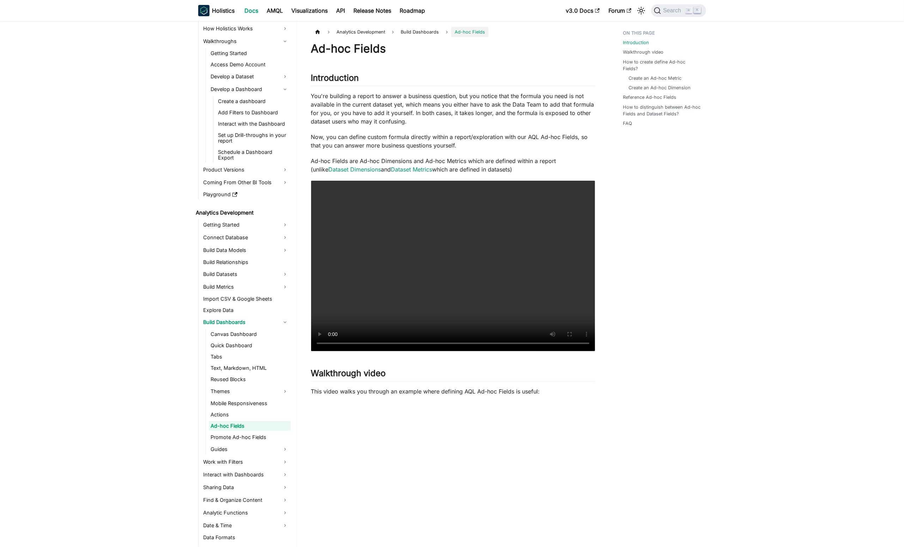
click at [582, 134] on p "Now, you can define custom formula directly within a report/exploration with ou…" at bounding box center [453, 141] width 284 height 17
click at [278, 422] on link "Ad-hoc Fields" at bounding box center [250, 426] width 82 height 10
click at [523, 148] on p "Now, you can define custom formula directly within a report/exploration with ou…" at bounding box center [453, 141] width 284 height 17
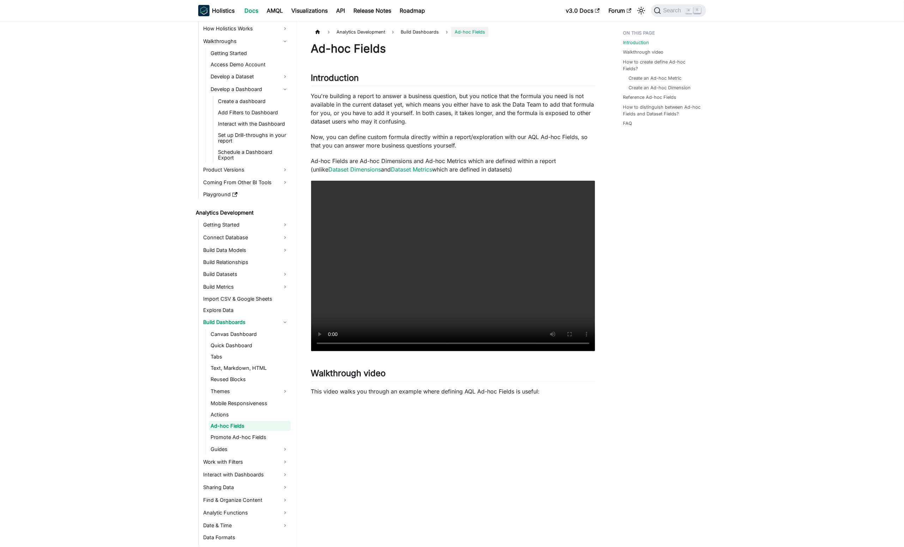
click at [445, 116] on p "You're building a report to answer a business question, but you notice that the…" at bounding box center [453, 109] width 284 height 34
click at [270, 436] on link "Promote Ad-hoc Fields" at bounding box center [250, 437] width 82 height 10
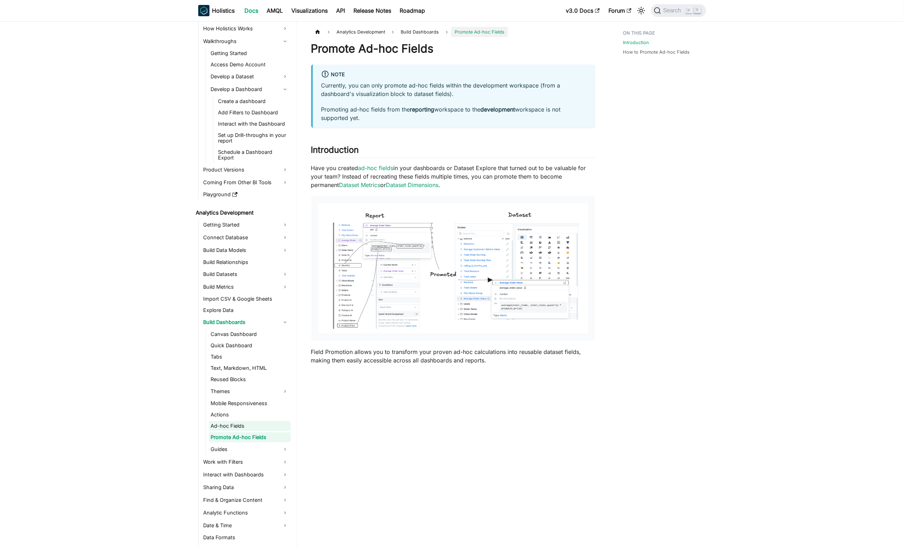
click at [267, 426] on link "Ad-hoc Fields" at bounding box center [250, 426] width 82 height 10
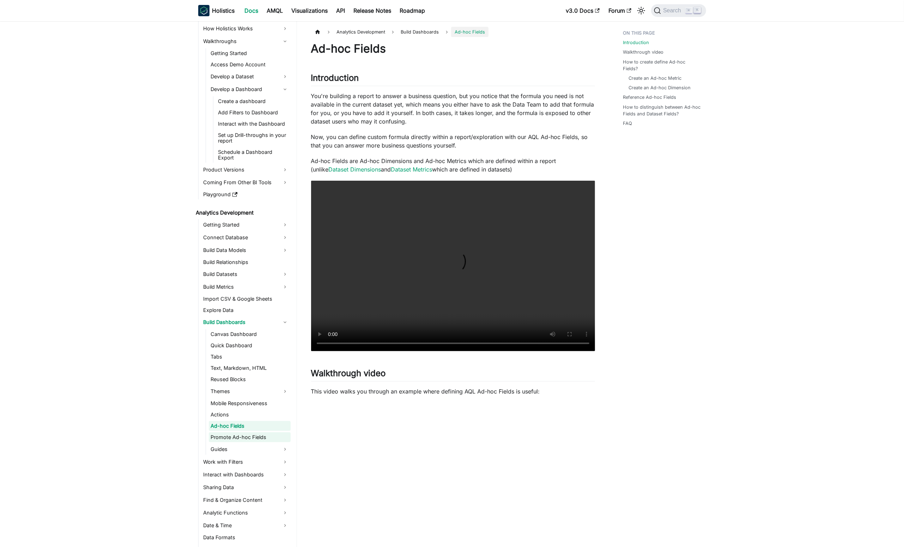
click at [276, 432] on link "Promote Ad-hoc Fields" at bounding box center [250, 437] width 82 height 10
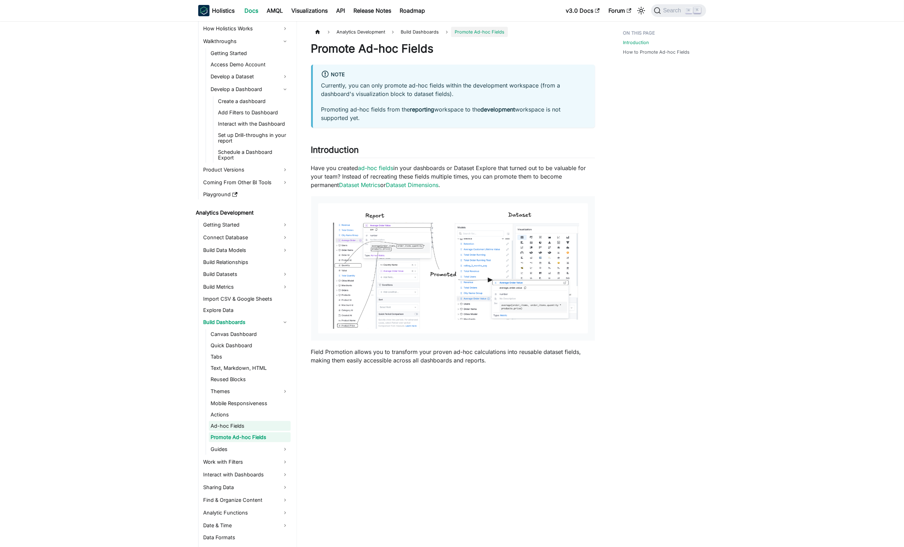
click at [269, 423] on link "Ad-hoc Fields" at bounding box center [250, 426] width 82 height 10
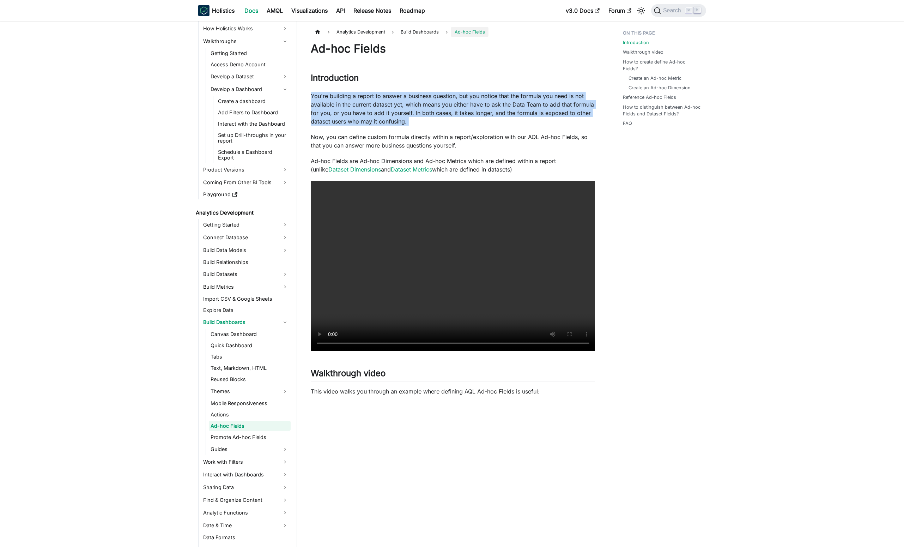
click at [397, 121] on p "You're building a report to answer a business question, but you notice that the…" at bounding box center [453, 109] width 284 height 34
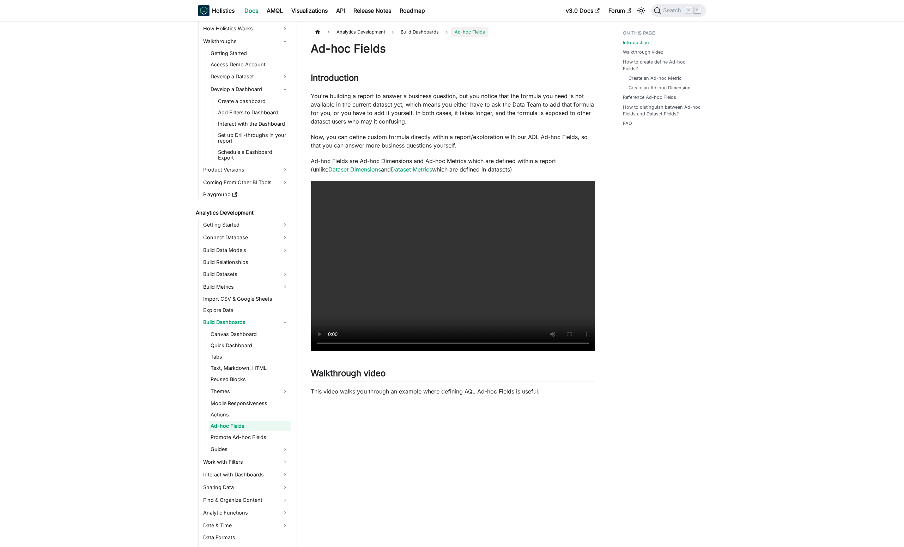
click at [434, 158] on p "Ad-hoc Fields are Ad-hoc Dimensions and Ad-hoc Metrics which are defined within…" at bounding box center [453, 165] width 284 height 17
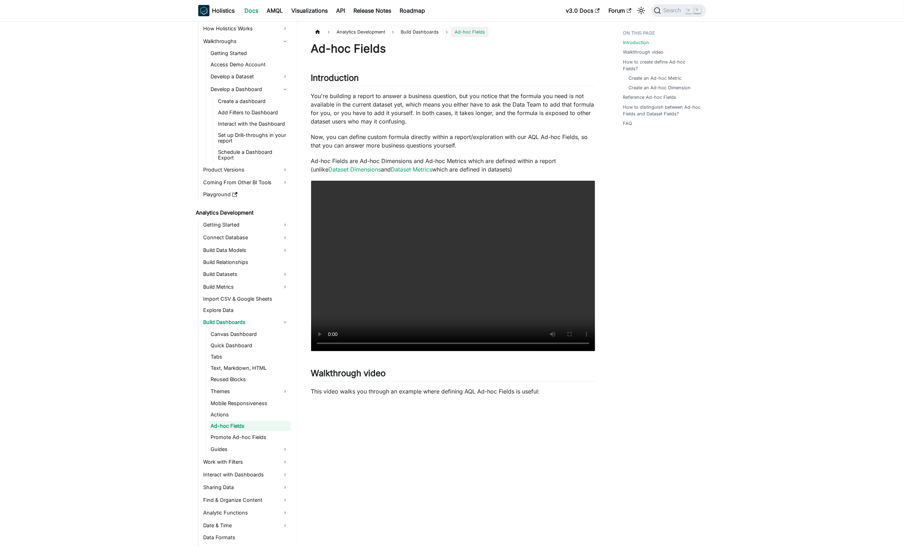
click at [550, 159] on p "Ad-hoc Fields are Ad-hoc Dimensions and Ad-hoc Metrics which are defined within…" at bounding box center [453, 165] width 284 height 17
drag, startPoint x: 682, startPoint y: 201, endPoint x: 668, endPoint y: 191, distance: 17.4
click at [538, 138] on p "Now, you can define custom formula directly within a report/exploration with ou…" at bounding box center [453, 141] width 284 height 17
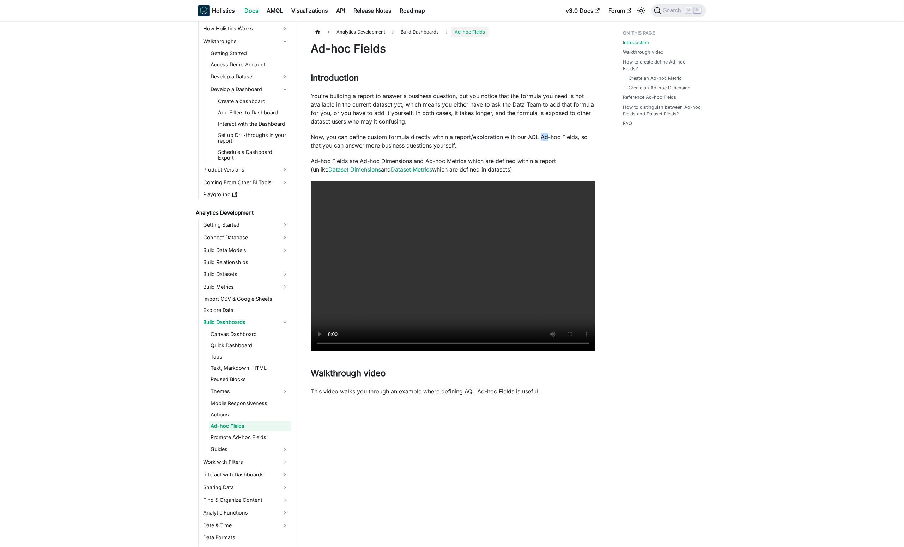
click at [538, 138] on p "Now, you can define custom formula directly within a report/exploration with ou…" at bounding box center [453, 141] width 284 height 17
click at [556, 106] on p "You're building a report to answer a business question, but you notice that the…" at bounding box center [453, 109] width 284 height 34
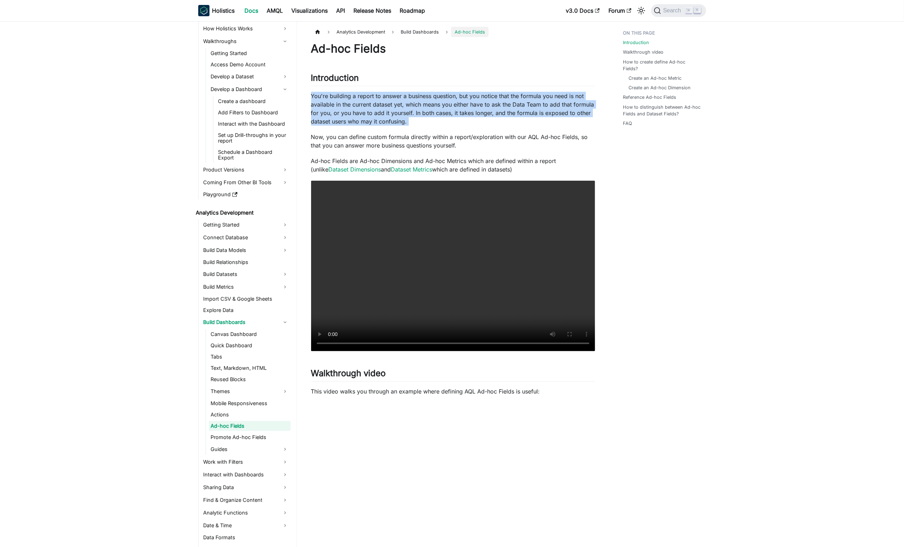
click at [556, 106] on p "You're building a report to answer a business question, but you notice that the…" at bounding box center [453, 109] width 284 height 34
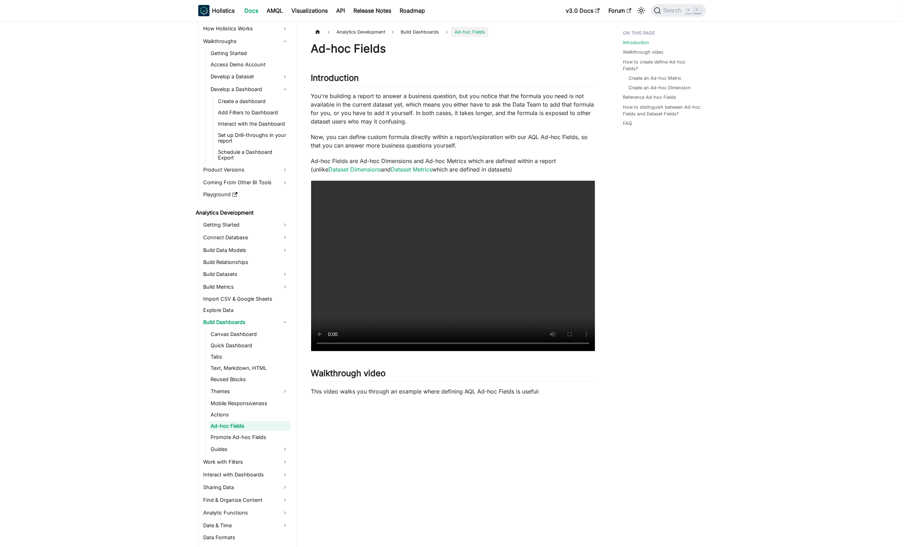
click at [583, 124] on div at bounding box center [583, 124] width 0 height 0
click at [579, 114] on p "You're building a report to answer a business question, but you notice that the…" at bounding box center [453, 109] width 284 height 34
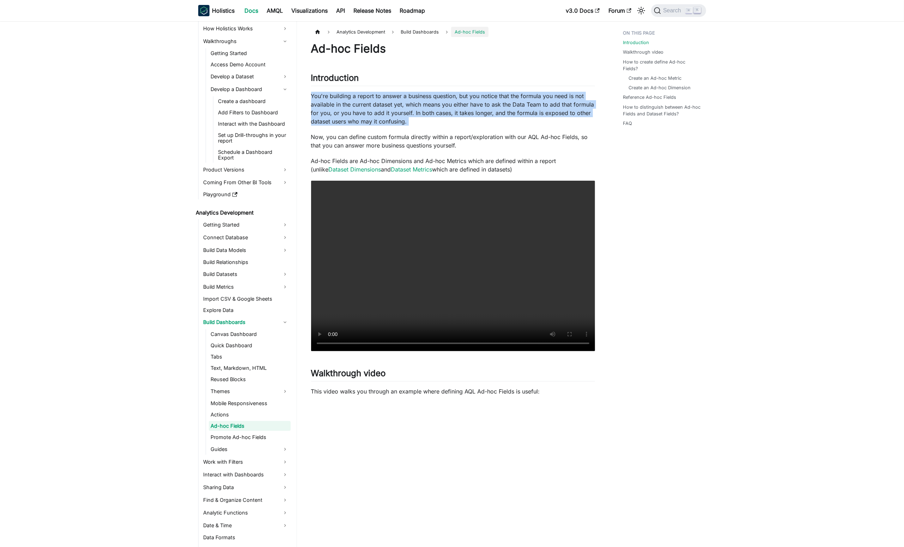
click at [579, 114] on p "You're building a report to answer a business question, but you notice that the…" at bounding box center [453, 109] width 284 height 34
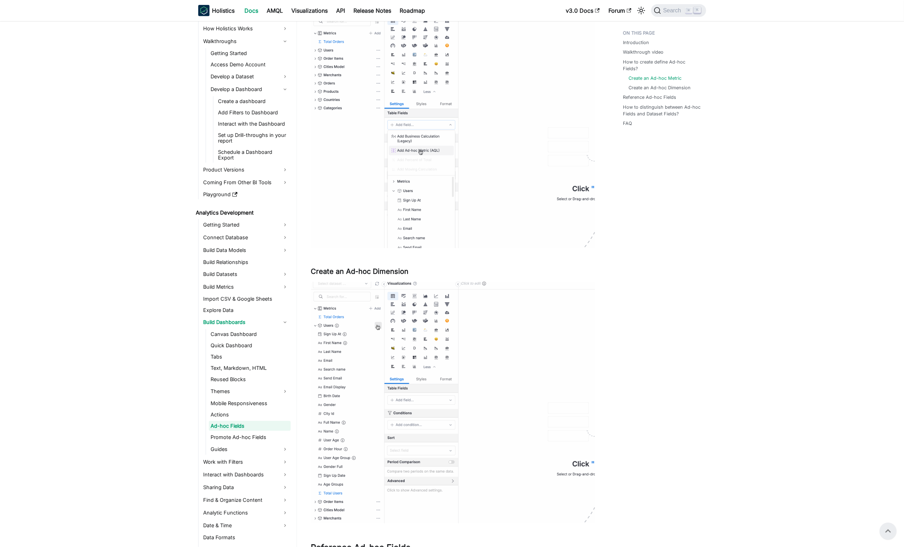
scroll to position [601, 0]
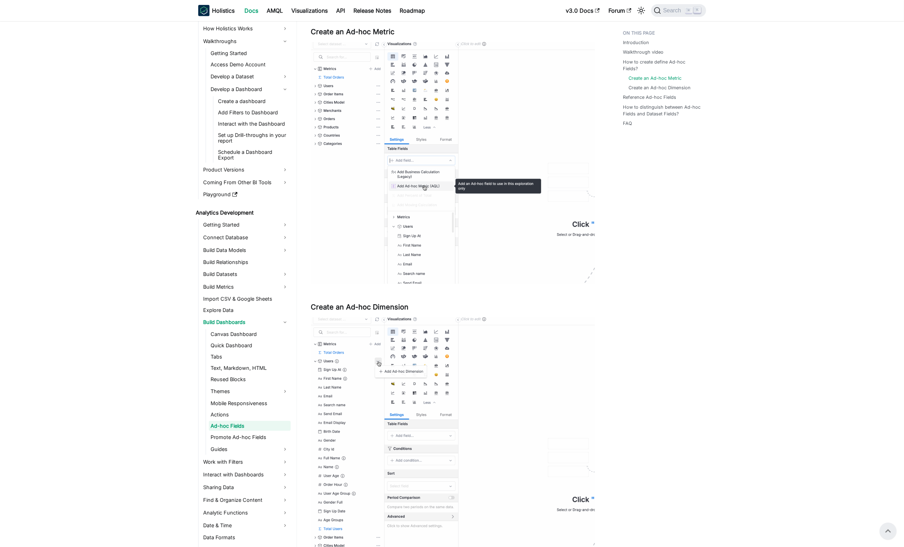
click at [704, 173] on div "Introduction Walkthrough video How to create define Ad-hoc Fields? Create an Ad…" at bounding box center [661, 336] width 104 height 1821
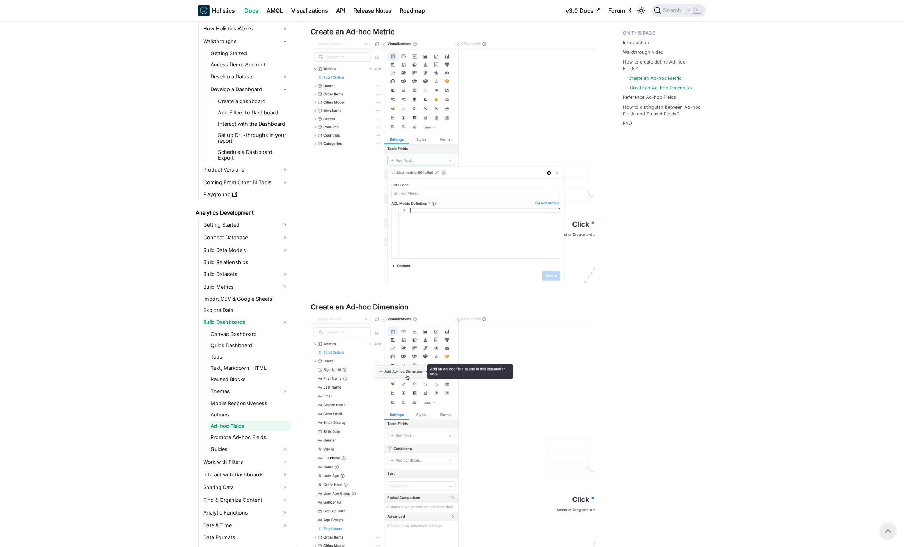
click at [659, 84] on link "Create an Ad-hoc Dimension" at bounding box center [662, 87] width 62 height 7
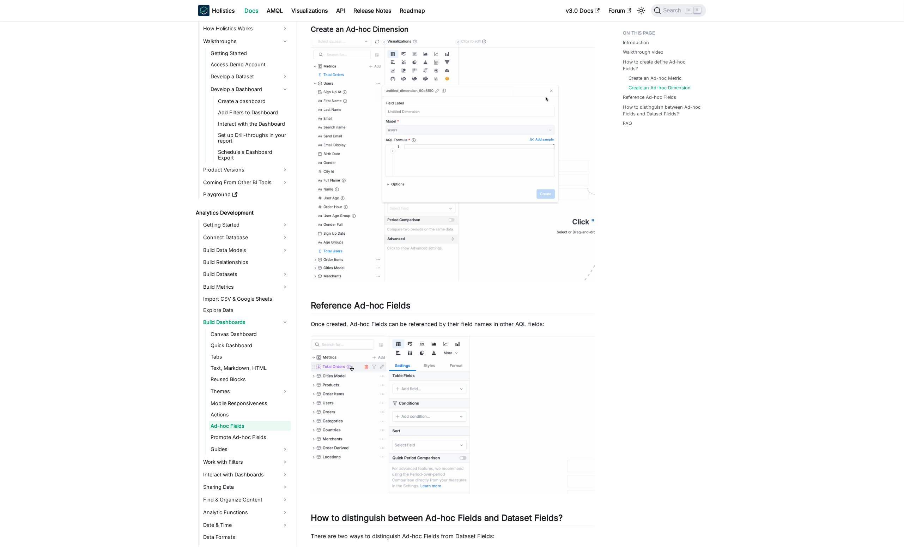
click at [657, 66] on li "How to create define Ad-hoc Fields? Create an Ad-hoc Metric Create an Ad-hoc Di…" at bounding box center [663, 75] width 79 height 33
click at [665, 75] on link "Create an Ad-hoc Metric" at bounding box center [657, 78] width 53 height 7
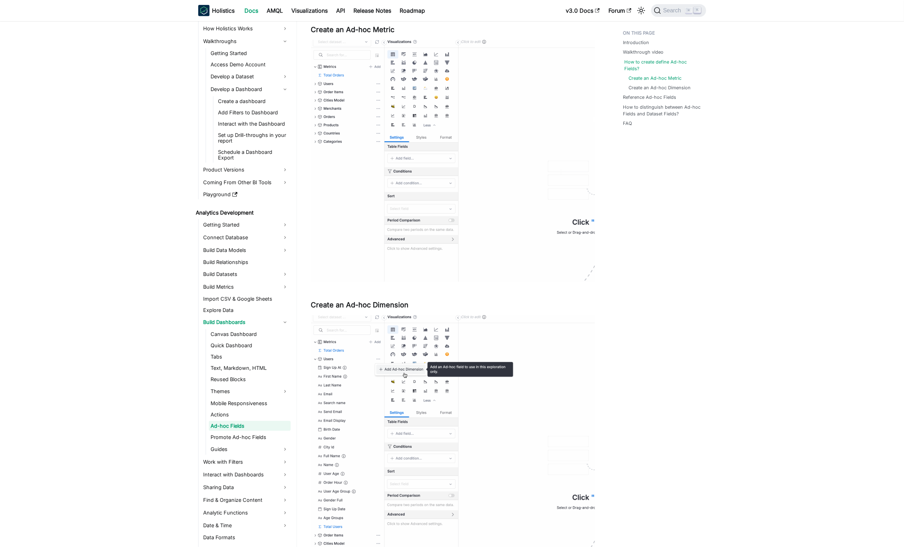
click at [673, 59] on link "How to create define Ad-hoc Fields?" at bounding box center [664, 65] width 79 height 13
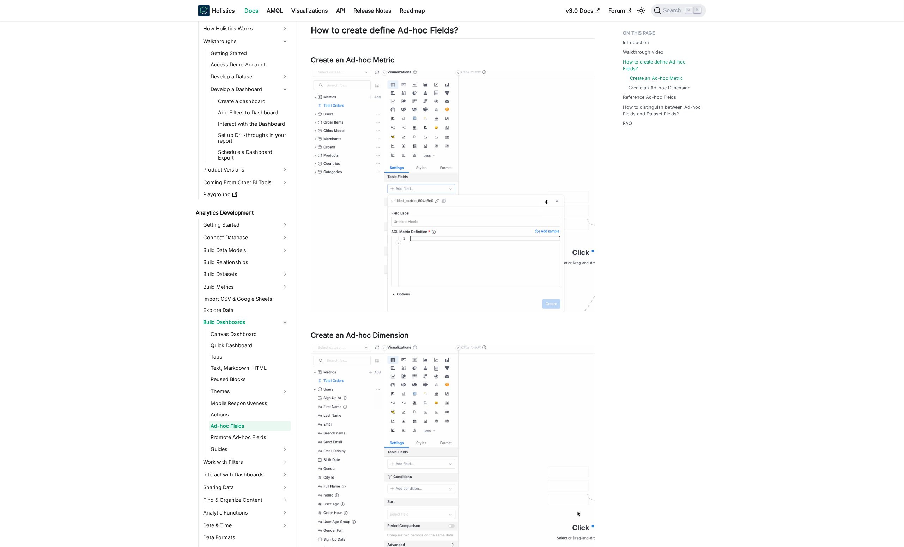
click at [681, 75] on link "Create an Ad-hoc Metric" at bounding box center [657, 78] width 53 height 7
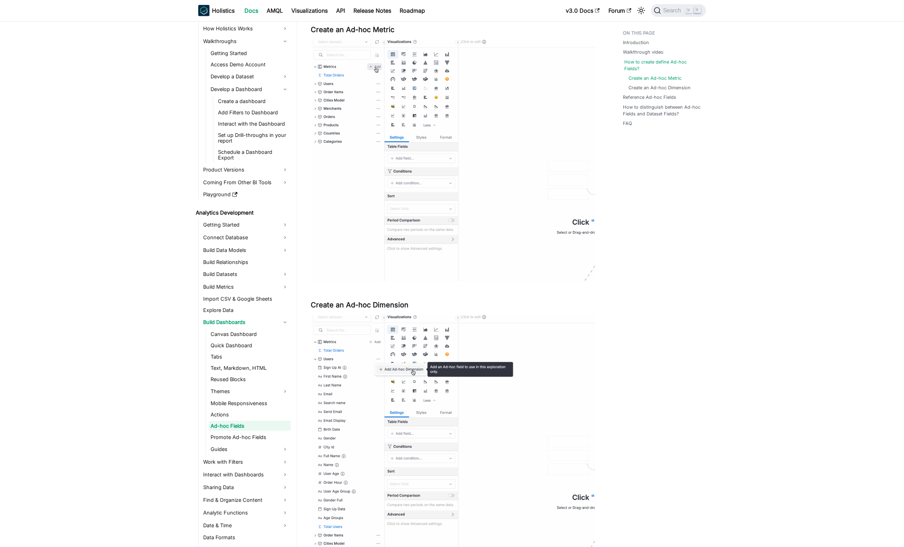
click at [672, 62] on link "How to create define Ad-hoc Fields?" at bounding box center [664, 65] width 79 height 13
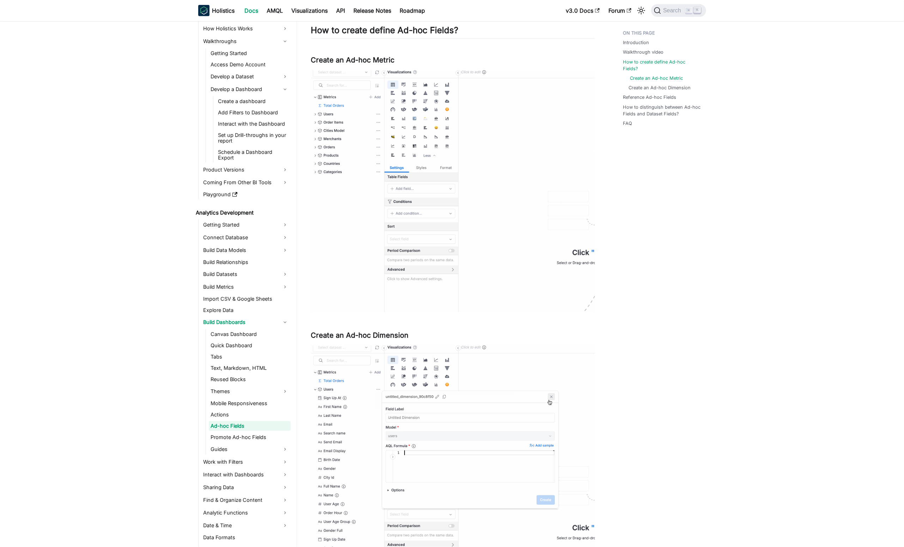
click at [665, 75] on link "Create an Ad-hoc Metric" at bounding box center [657, 78] width 53 height 7
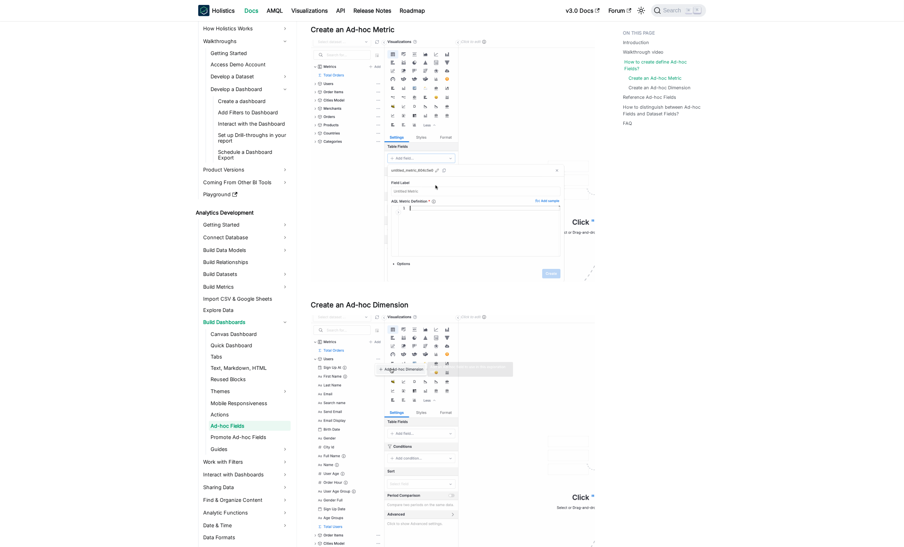
click at [677, 59] on link "How to create define Ad-hoc Fields?" at bounding box center [664, 65] width 79 height 13
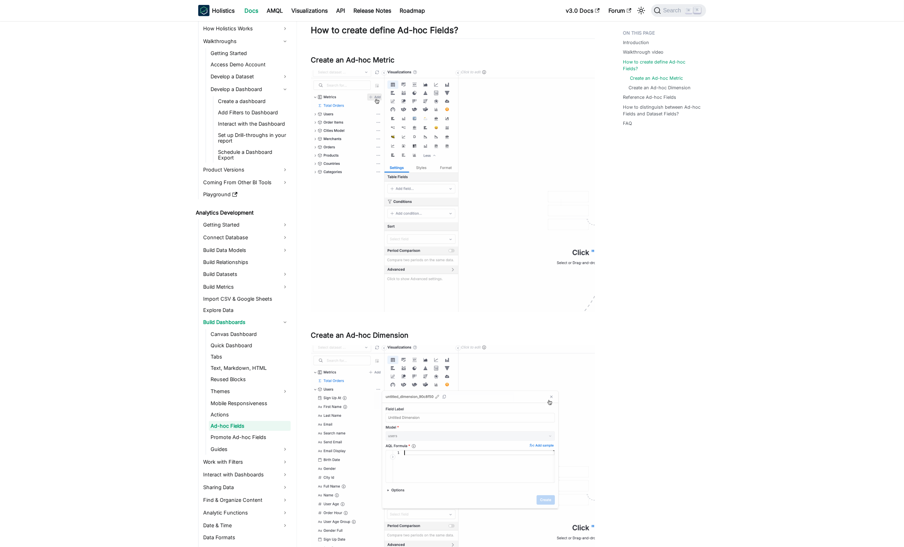
click at [670, 75] on link "Create an Ad-hoc Metric" at bounding box center [657, 78] width 53 height 7
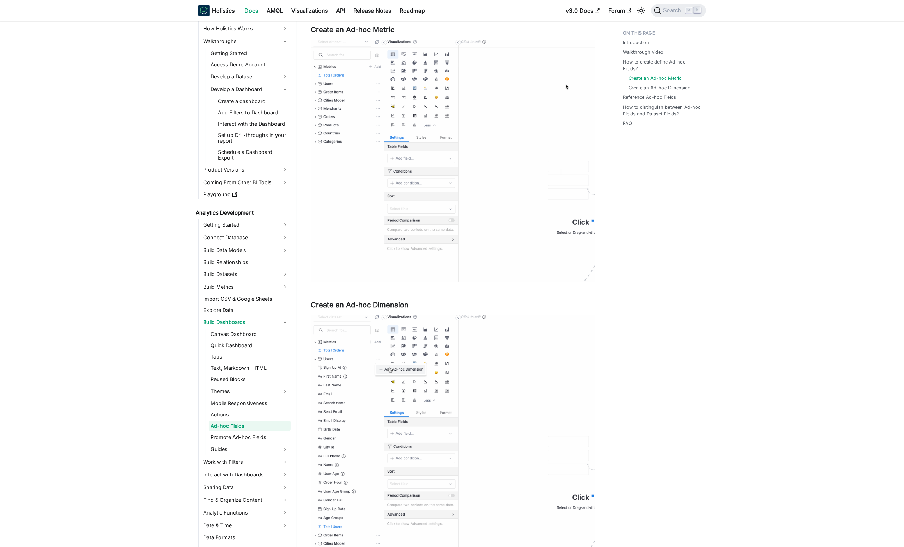
click at [675, 58] on ul "Introduction Walkthrough video How to create define Ad-hoc Fields? Create an Ad…" at bounding box center [661, 80] width 87 height 106
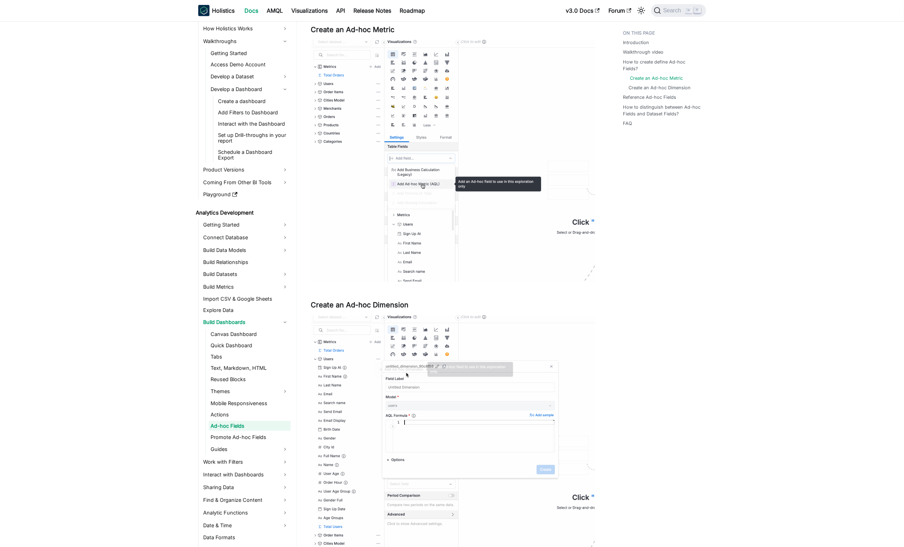
click at [674, 75] on link "Create an Ad-hoc Metric" at bounding box center [657, 78] width 53 height 7
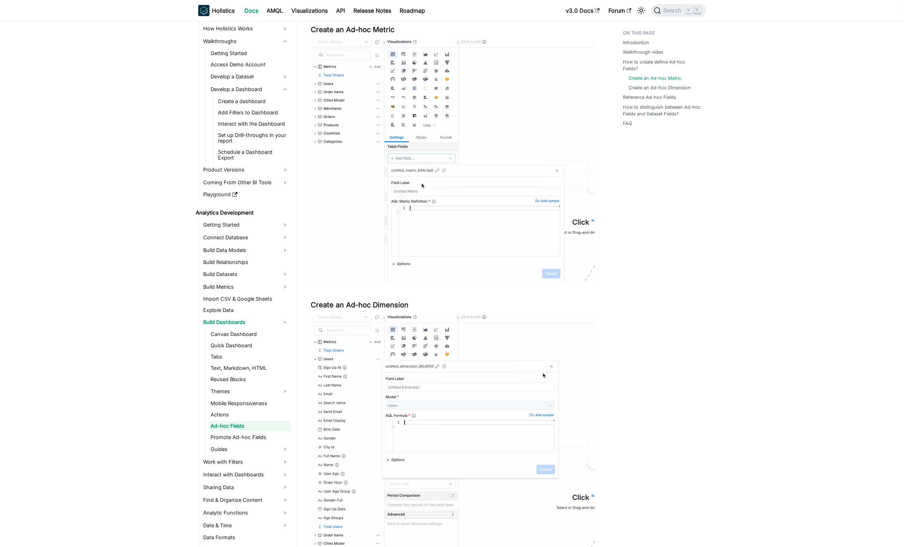
click at [687, 55] on li "Walkthrough video" at bounding box center [663, 52] width 79 height 7
click at [693, 58] on ul "Introduction Walkthrough video How to create define Ad-hoc Fields? Create an Ad…" at bounding box center [661, 80] width 87 height 106
click at [685, 63] on link "How to create define Ad-hoc Fields?" at bounding box center [664, 65] width 79 height 13
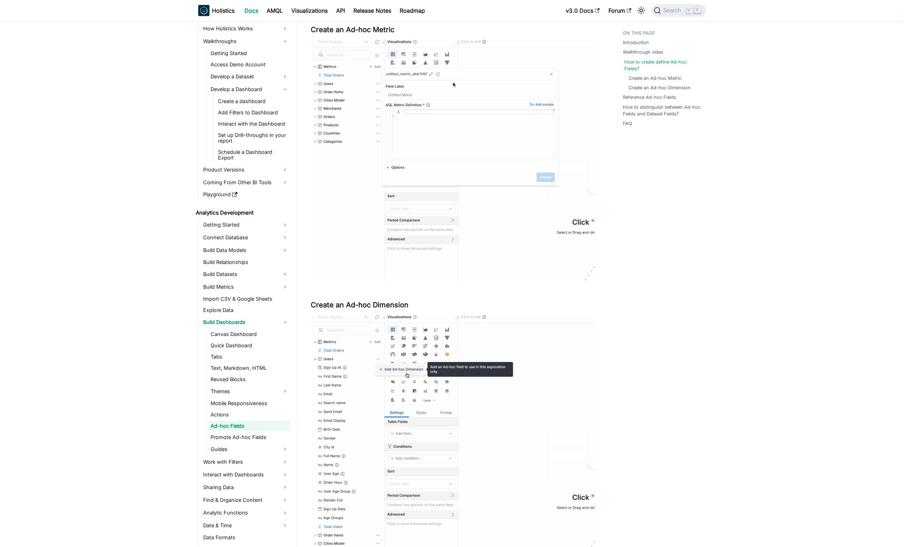
scroll to position [573, 0]
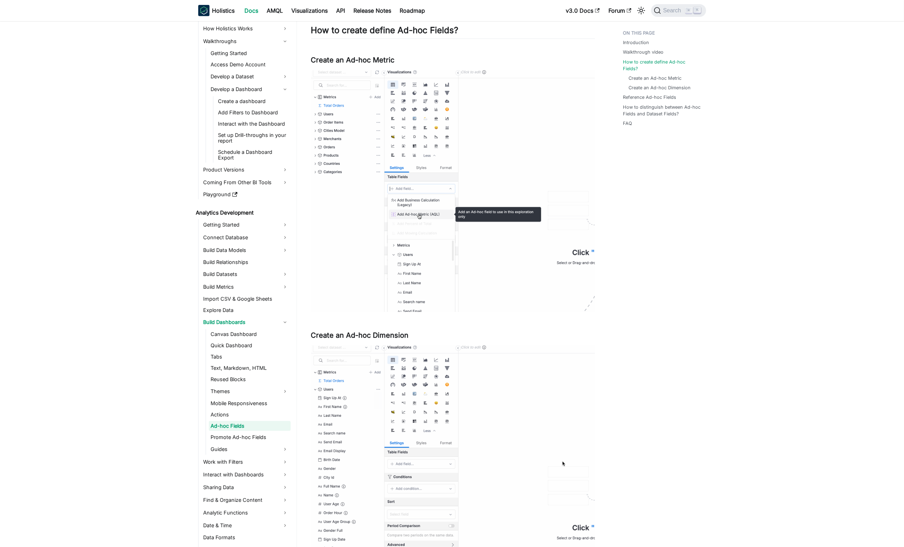
drag, startPoint x: 146, startPoint y: 151, endPoint x: 143, endPoint y: 150, distance: 3.9
click at [144, 150] on aside "Welcome to Holistics Introduction Our Philosophy How Holistics Works Walkthroug…" at bounding box center [148, 356] width 297 height 1859
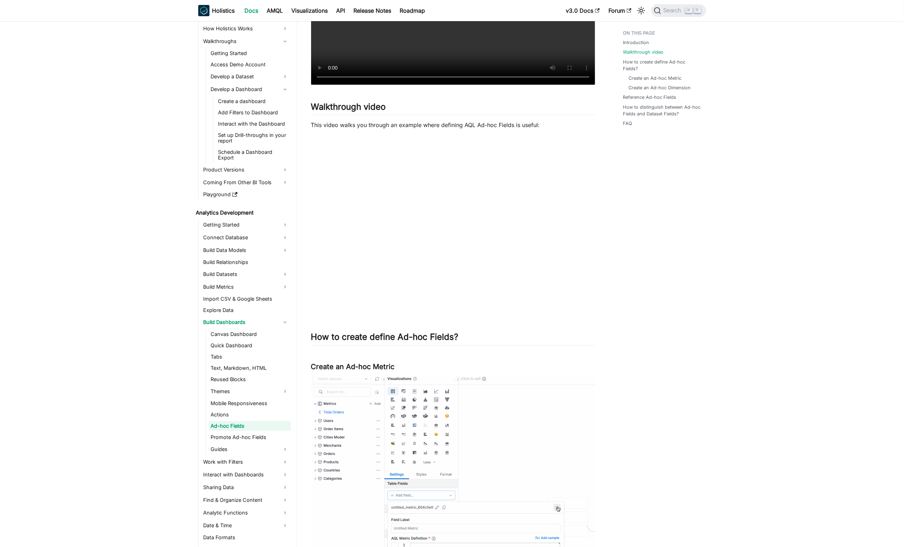
scroll to position [289, 0]
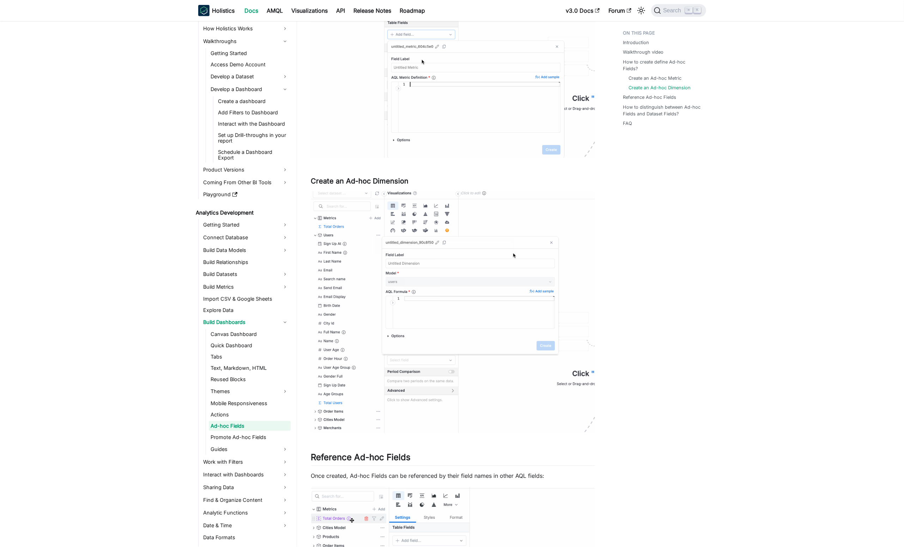
scroll to position [655, 0]
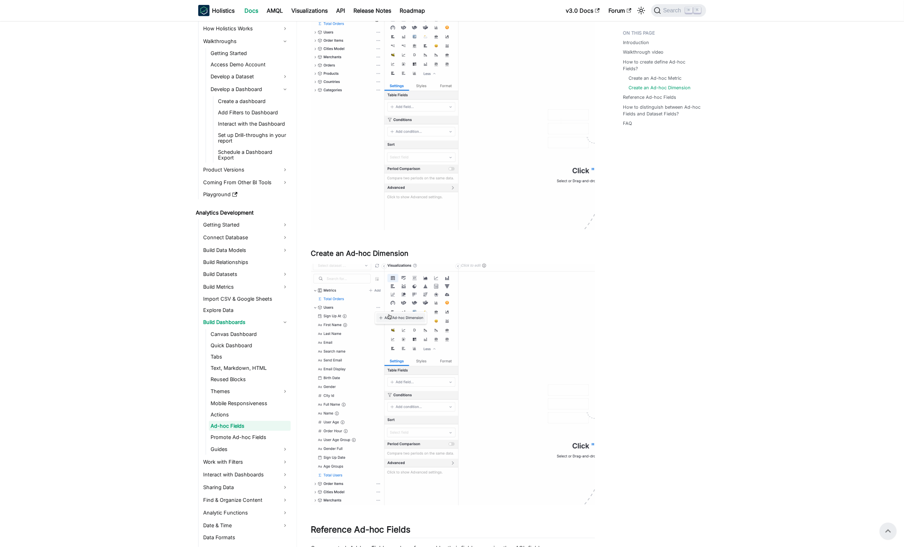
drag, startPoint x: 692, startPoint y: 269, endPoint x: 665, endPoint y: 245, distance: 36.0
click at [663, 209] on div "Introduction Walkthrough video How to create define Ad-hoc Fields? Create an Ad…" at bounding box center [661, 282] width 104 height 1821
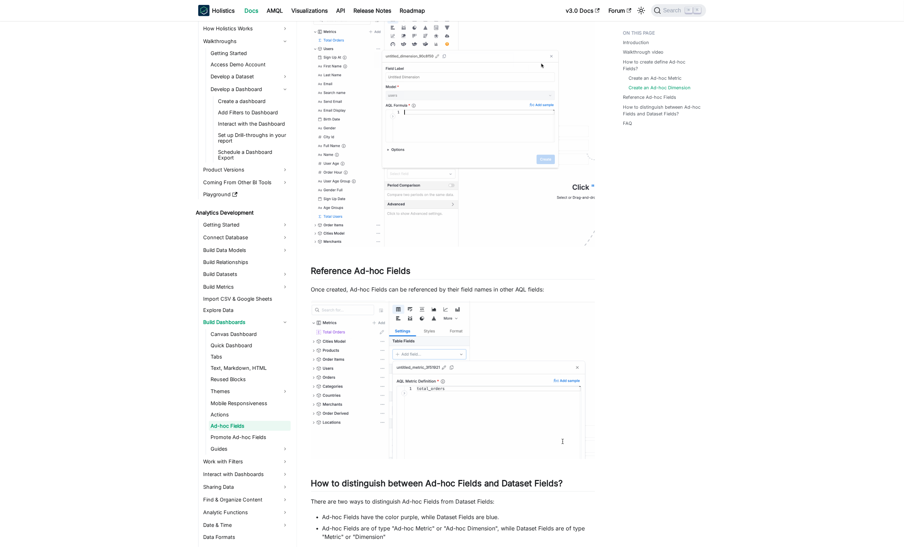
scroll to position [941, 0]
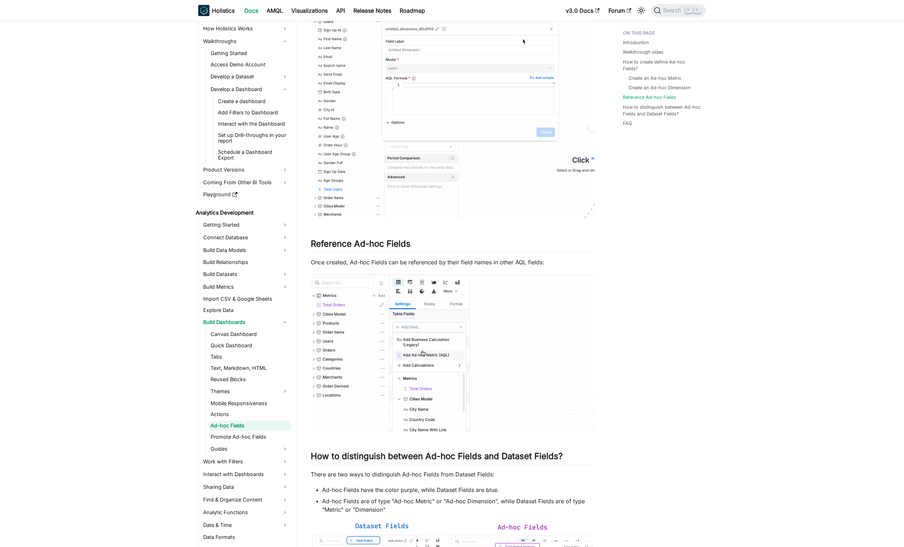
drag, startPoint x: 723, startPoint y: 259, endPoint x: 696, endPoint y: 212, distance: 53.6
click at [224, 438] on link "Promote Ad-hoc Fields" at bounding box center [250, 437] width 82 height 10
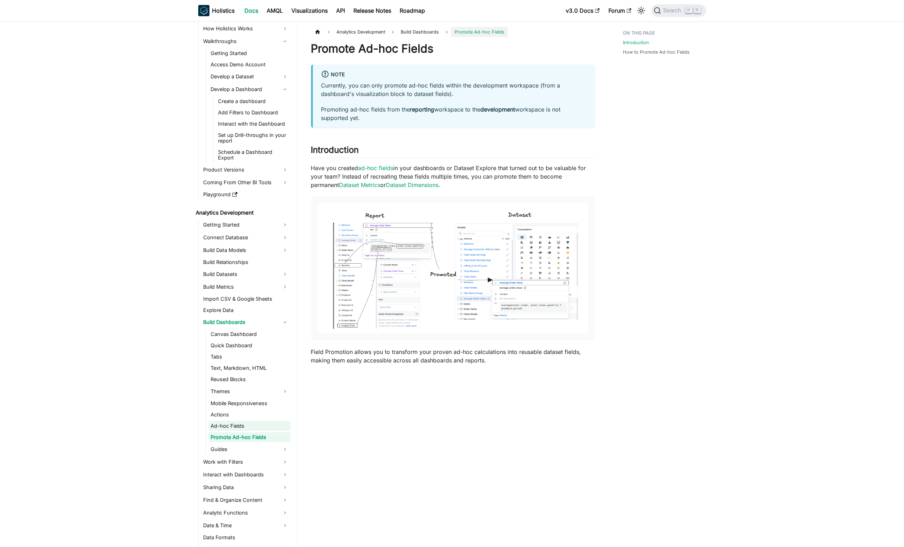
click at [258, 427] on link "Ad-hoc Fields" at bounding box center [250, 426] width 82 height 10
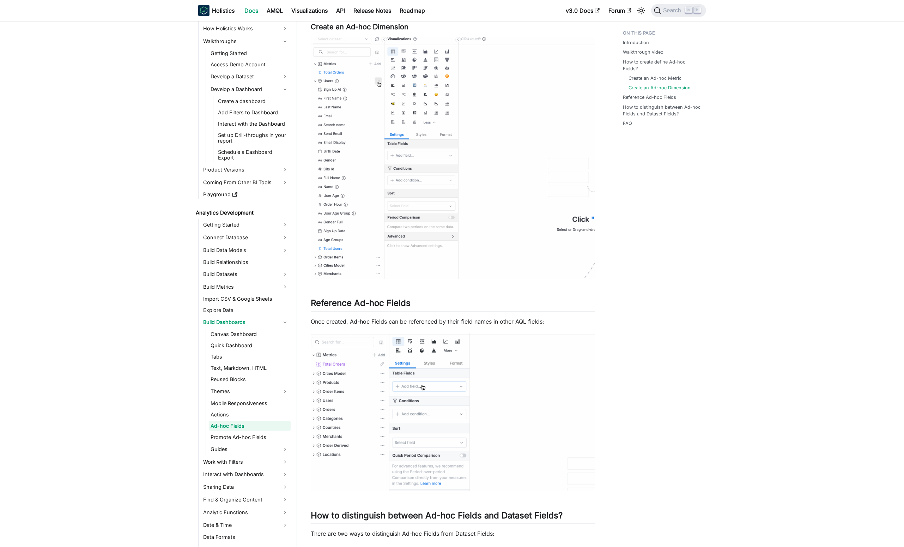
scroll to position [888, 0]
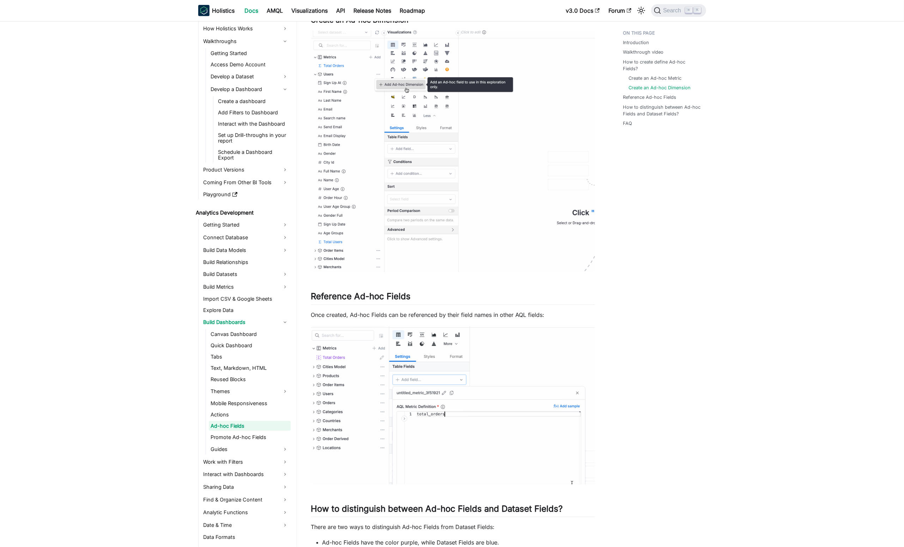
click at [457, 314] on p "Once created, Ad-hoc Fields can be referenced by their field names in other AQL…" at bounding box center [453, 315] width 284 height 8
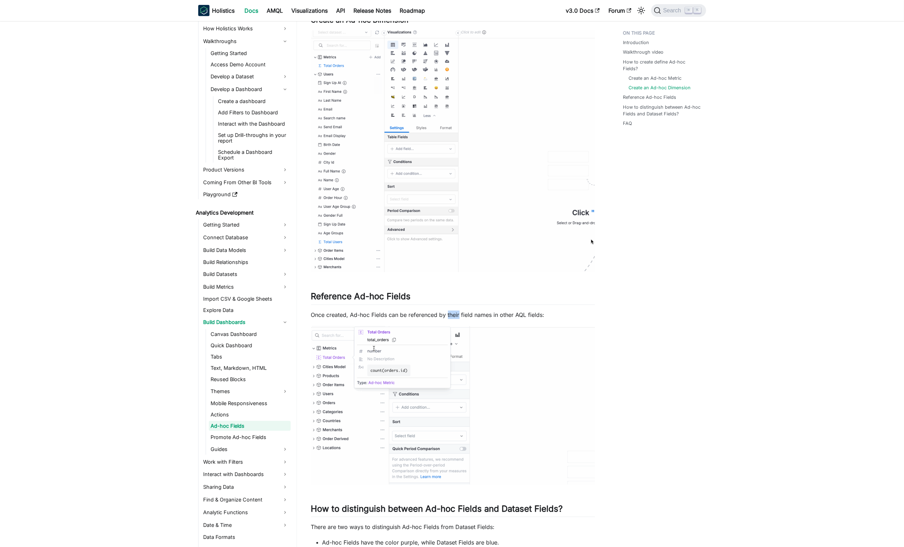
click at [457, 314] on p "Once created, Ad-hoc Fields can be referenced by their field names in other AQL…" at bounding box center [453, 315] width 284 height 8
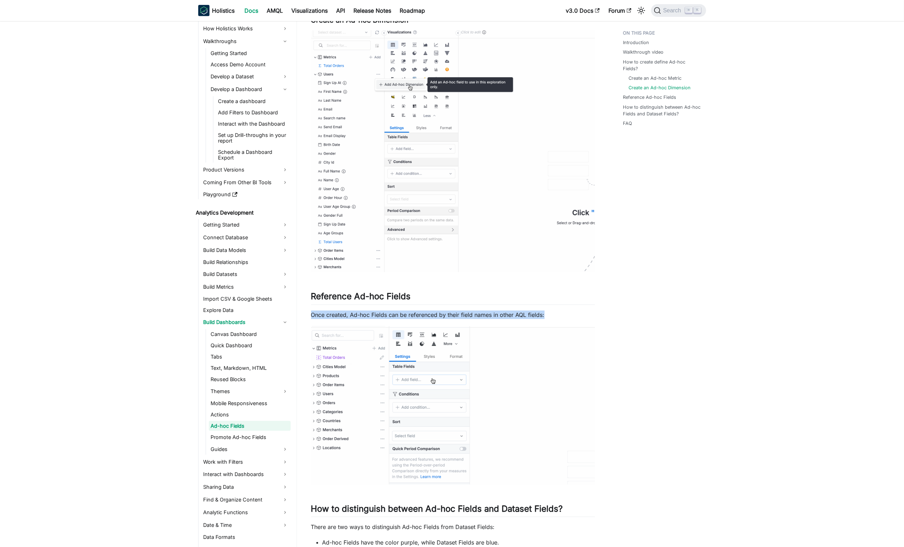
click at [457, 314] on p "Once created, Ad-hoc Fields can be referenced by their field names in other AQL…" at bounding box center [453, 315] width 284 height 8
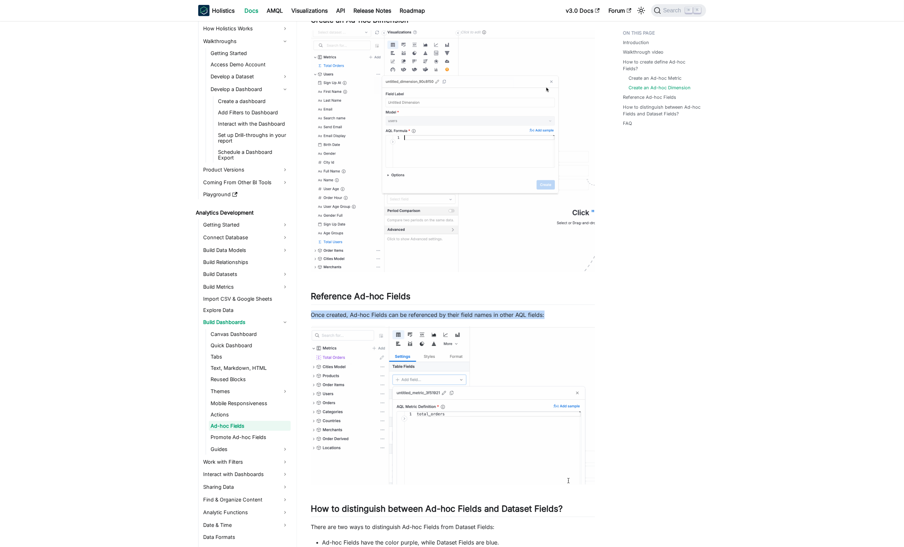
click at [469, 319] on div "Ad-hoc Fields Introduction ​ You're building a report to answer a business ques…" at bounding box center [453, 24] width 284 height 1743
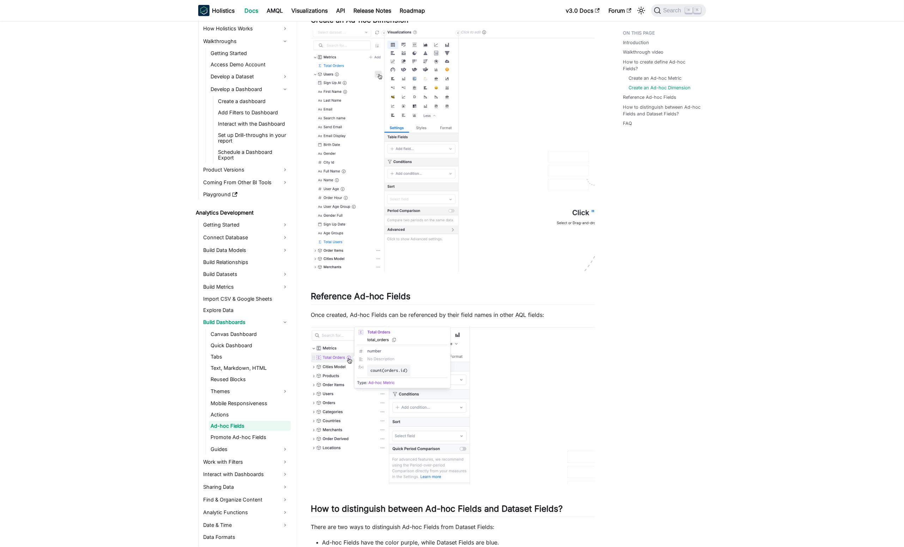
click at [464, 316] on p "Once created, Ad-hoc Fields can be referenced by their field names in other AQL…" at bounding box center [453, 315] width 284 height 8
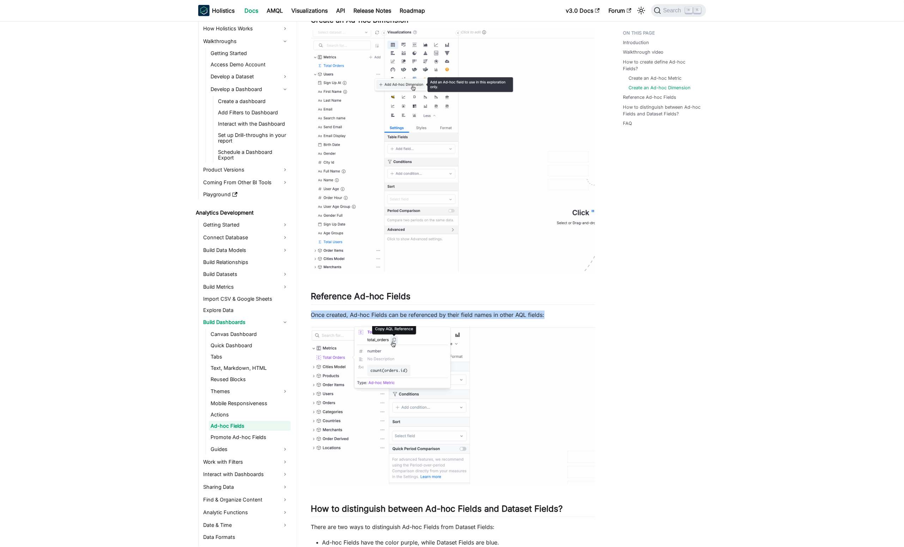
click at [464, 316] on p "Once created, Ad-hoc Fields can be referenced by their field names in other AQL…" at bounding box center [453, 315] width 284 height 8
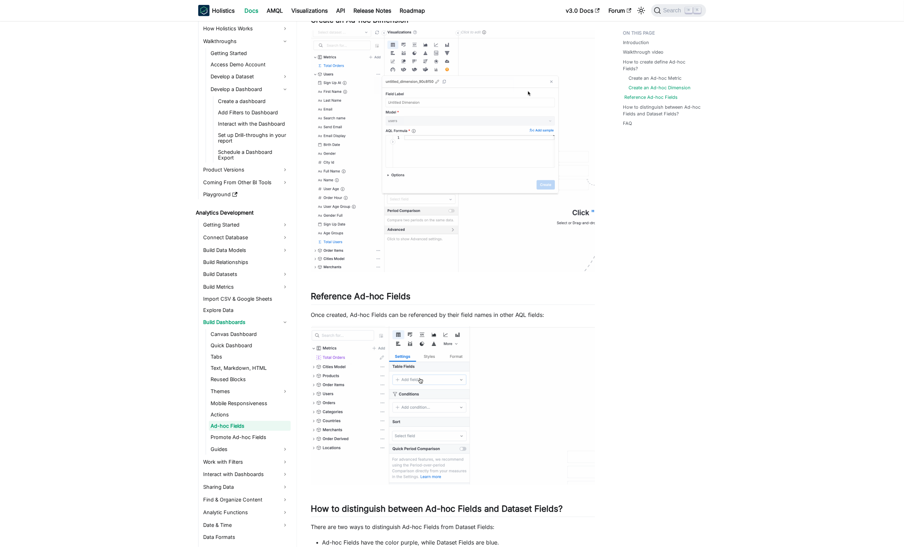
click at [641, 94] on link "Reference Ad-hoc Fields" at bounding box center [651, 97] width 53 height 7
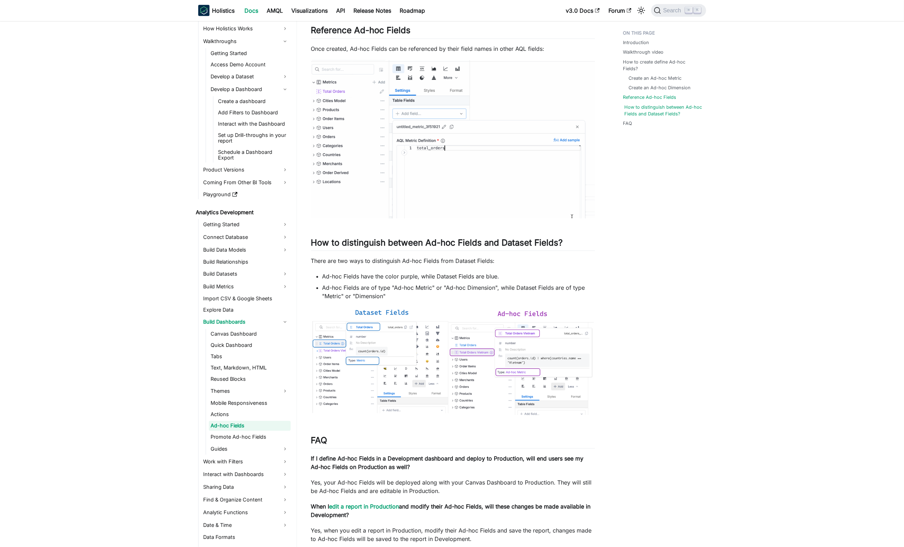
click at [674, 104] on link "How to distinguish between Ad-hoc Fields and Dataset Fields?" at bounding box center [664, 110] width 79 height 13
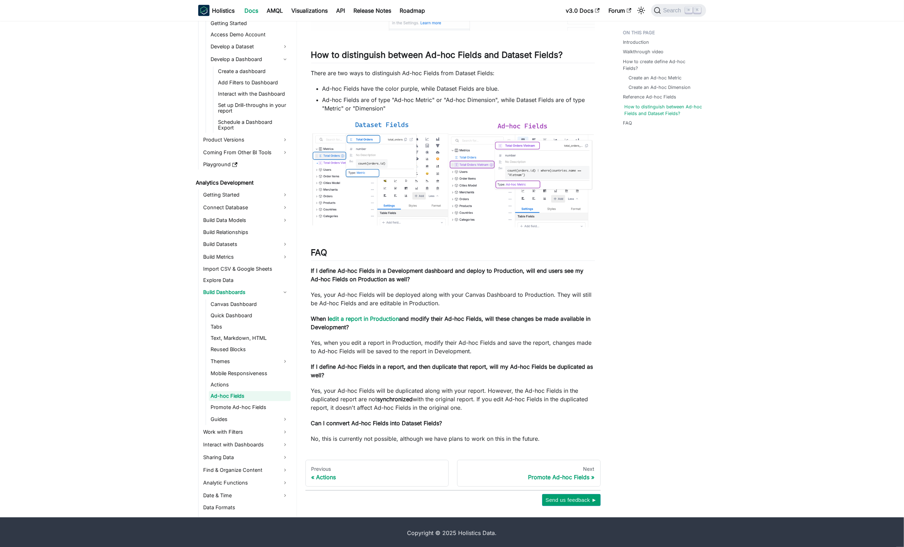
click at [668, 104] on link "How to distinguish between Ad-hoc Fields and Dataset Fields?" at bounding box center [664, 110] width 79 height 13
click at [663, 94] on link "Reference Ad-hoc Fields" at bounding box center [651, 97] width 53 height 7
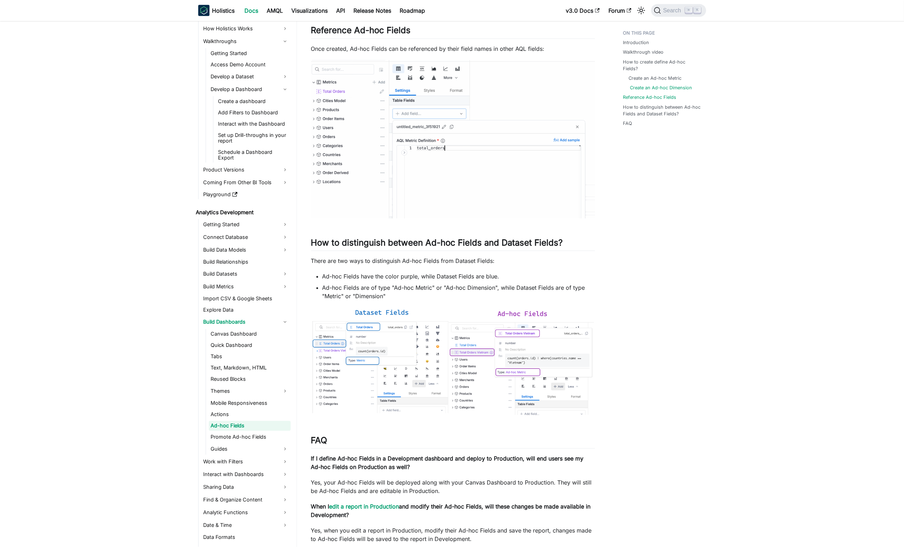
click at [666, 84] on link "Create an Ad-hoc Dimension" at bounding box center [662, 87] width 62 height 7
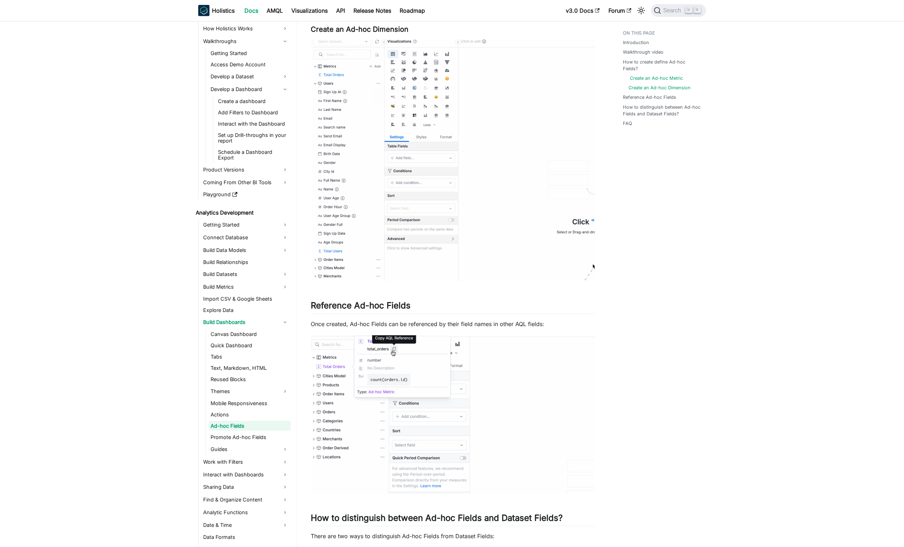
click at [665, 75] on link "Create an Ad-hoc Metric" at bounding box center [657, 78] width 53 height 7
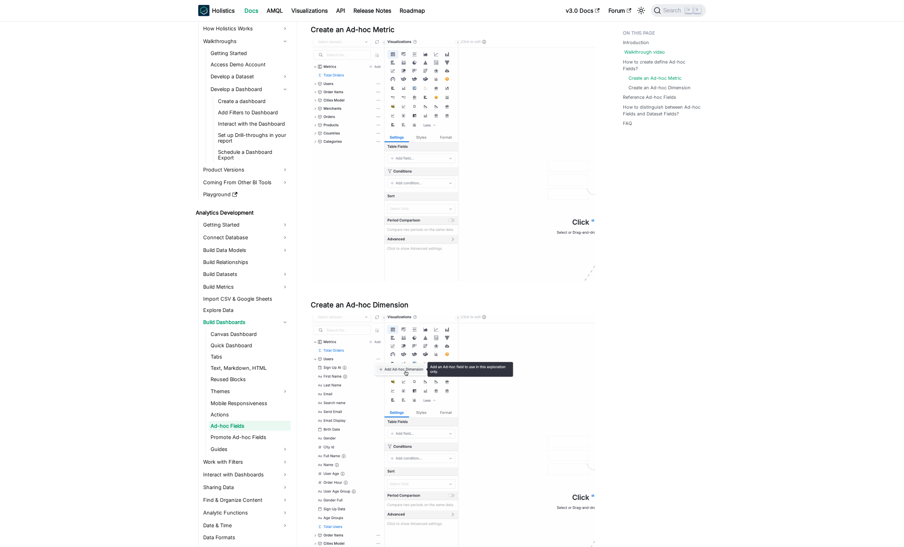
click at [653, 53] on link "Walkthrough video" at bounding box center [645, 52] width 41 height 7
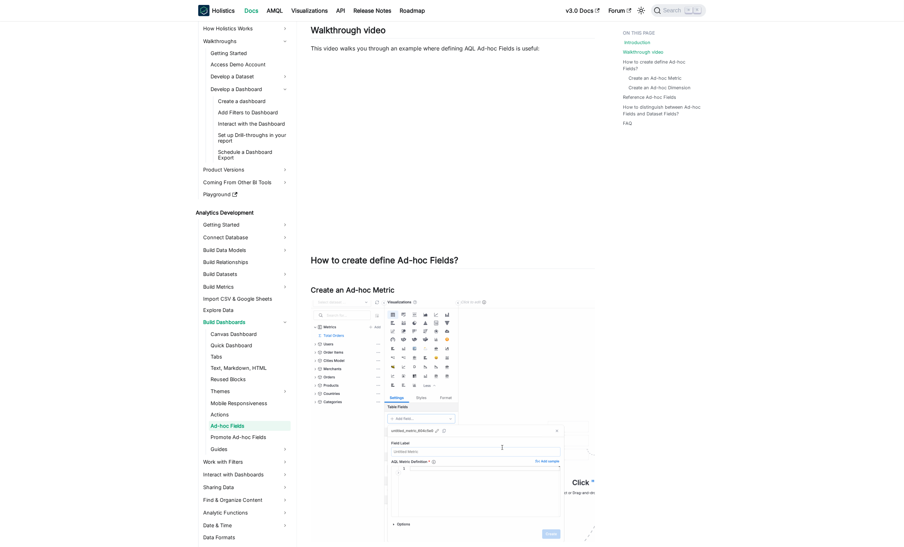
click at [641, 44] on link "Introduction" at bounding box center [638, 42] width 26 height 7
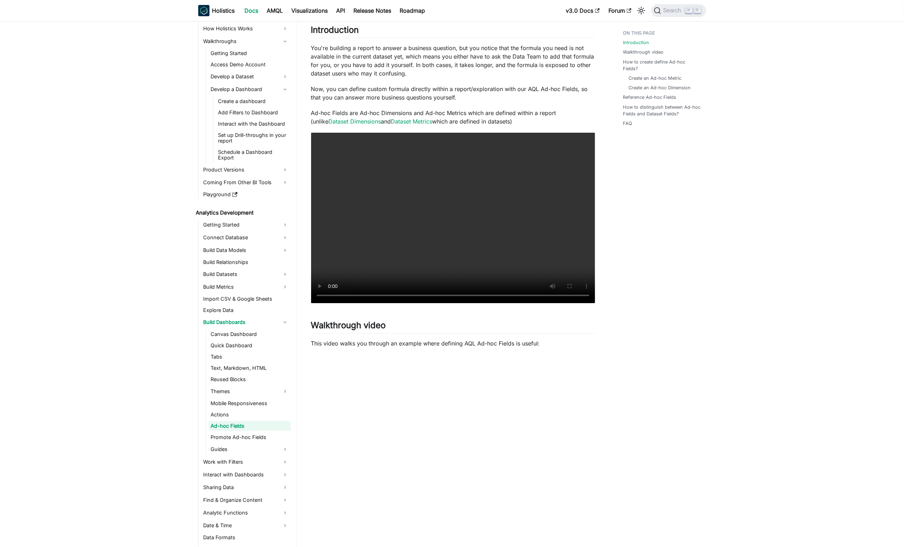
drag, startPoint x: 730, startPoint y: 147, endPoint x: 723, endPoint y: 149, distance: 7.1
click at [275, 7] on link "AMQL" at bounding box center [275, 10] width 25 height 11
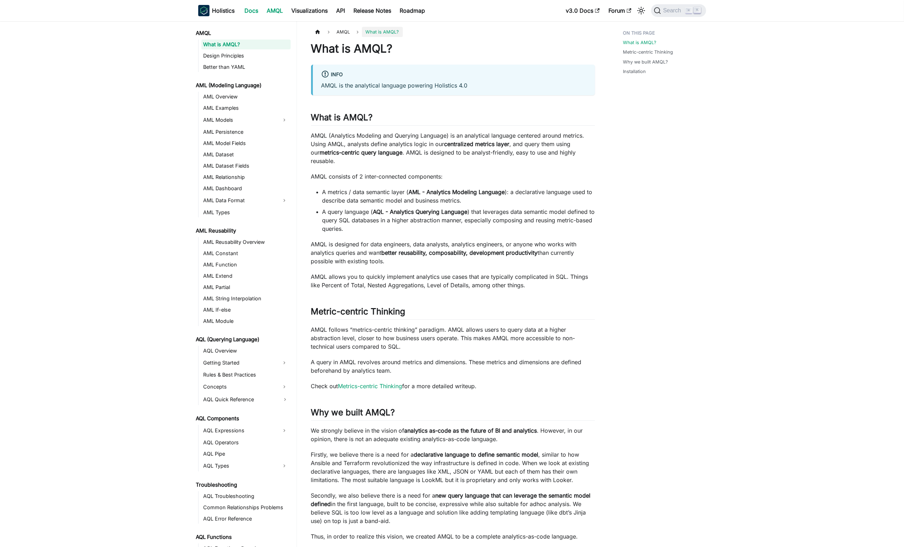
click at [252, 12] on link "Docs" at bounding box center [252, 10] width 22 height 11
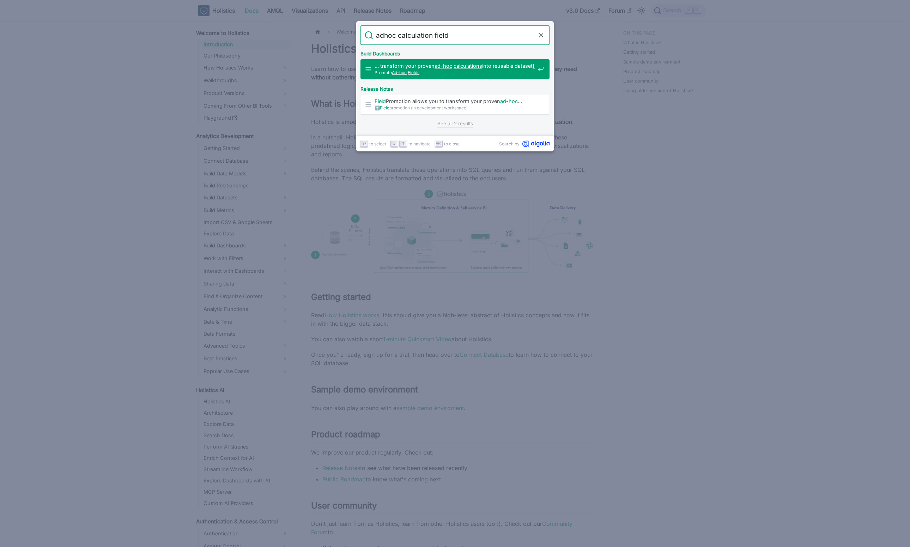
type input "adhoc calculation field"
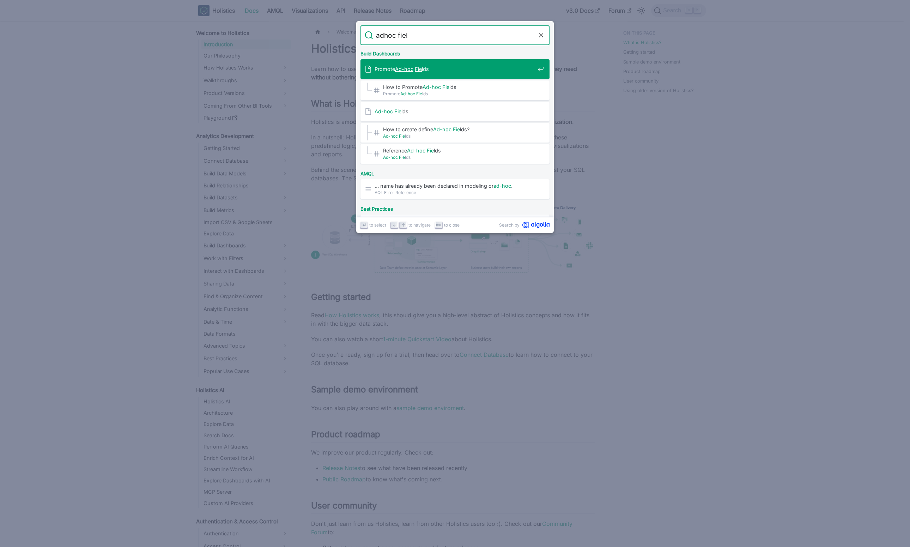
type input "adhoc field"
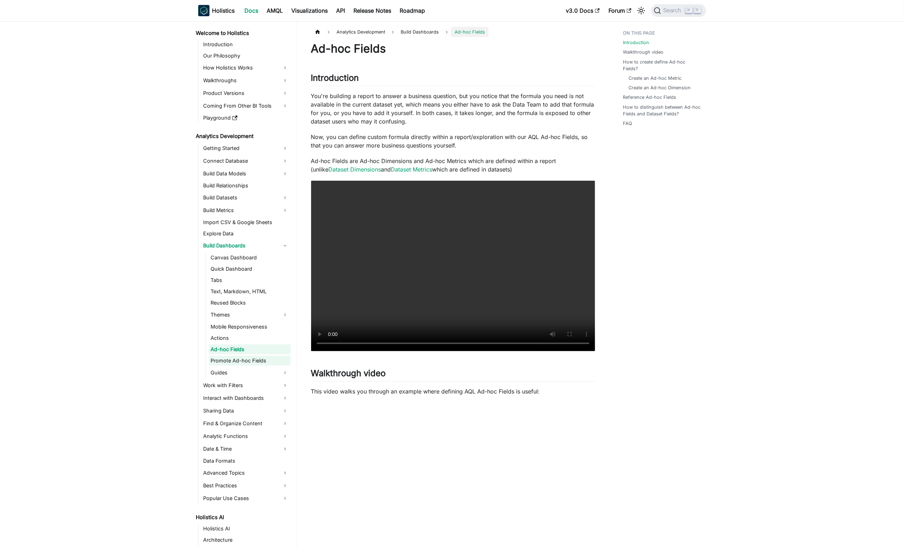
click at [247, 362] on link "Promote Ad-hoc Fields" at bounding box center [250, 361] width 82 height 10
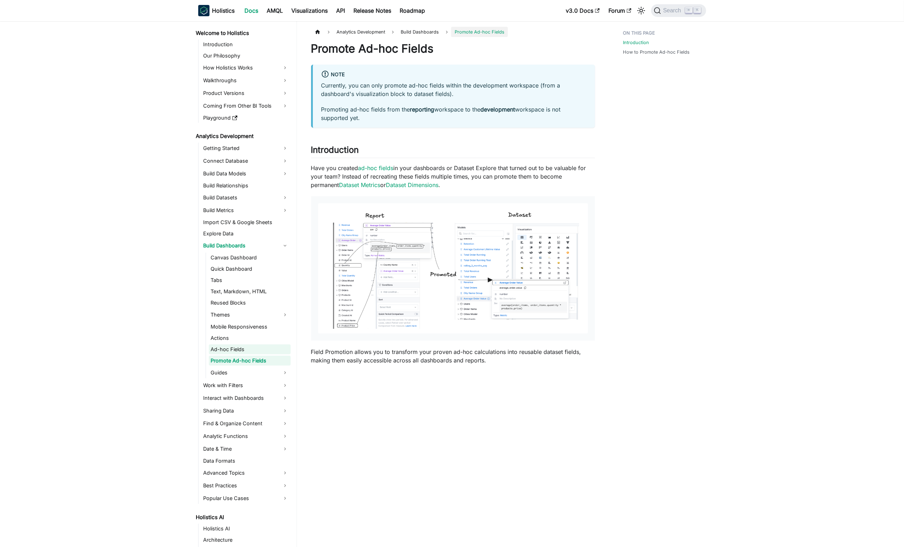
click at [252, 346] on link "Ad-hoc Fields" at bounding box center [250, 349] width 82 height 10
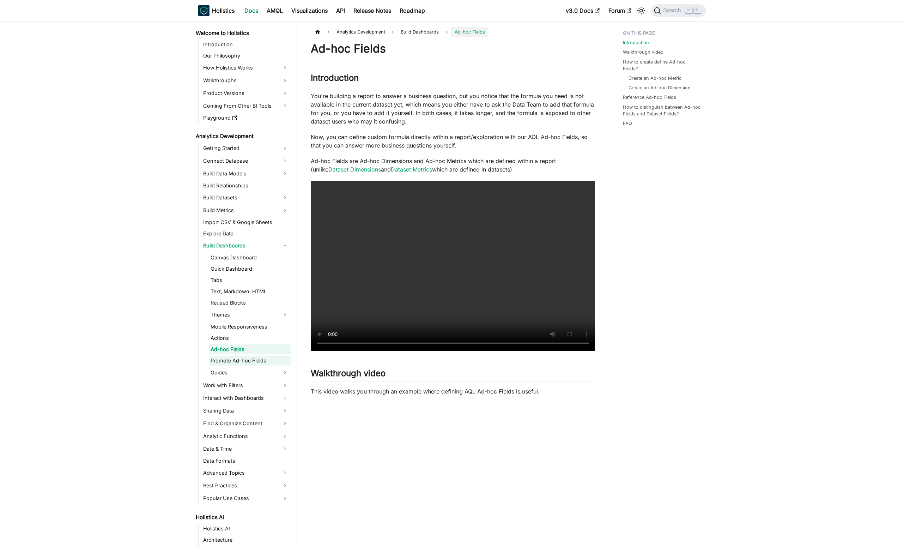
click at [269, 360] on link "Promote Ad-hoc Fields" at bounding box center [250, 361] width 82 height 10
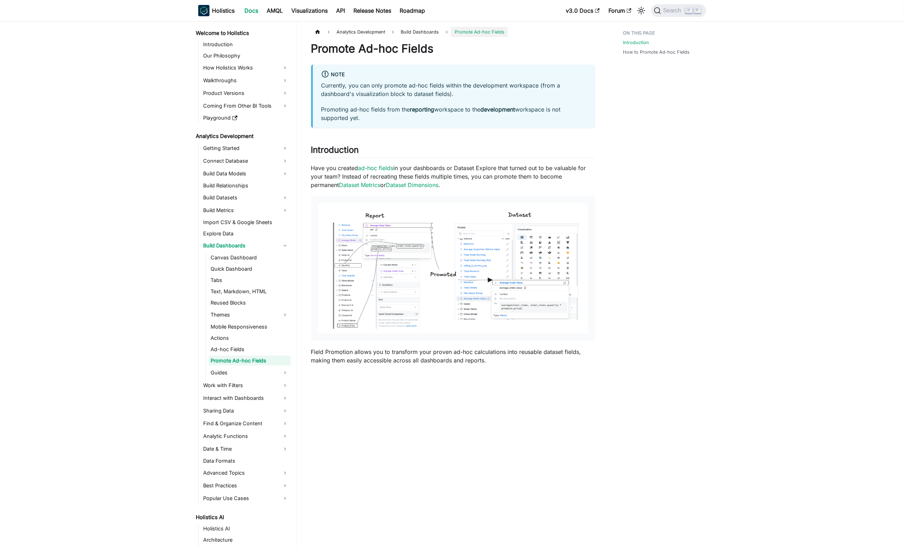
click at [260, 354] on ul "Canvas Dashboard Quick Dashboard Tabs Text, Markdown, HTML Reused Blocks Themes…" at bounding box center [248, 316] width 85 height 126
click at [254, 352] on link "Ad-hoc Fields" at bounding box center [250, 349] width 82 height 10
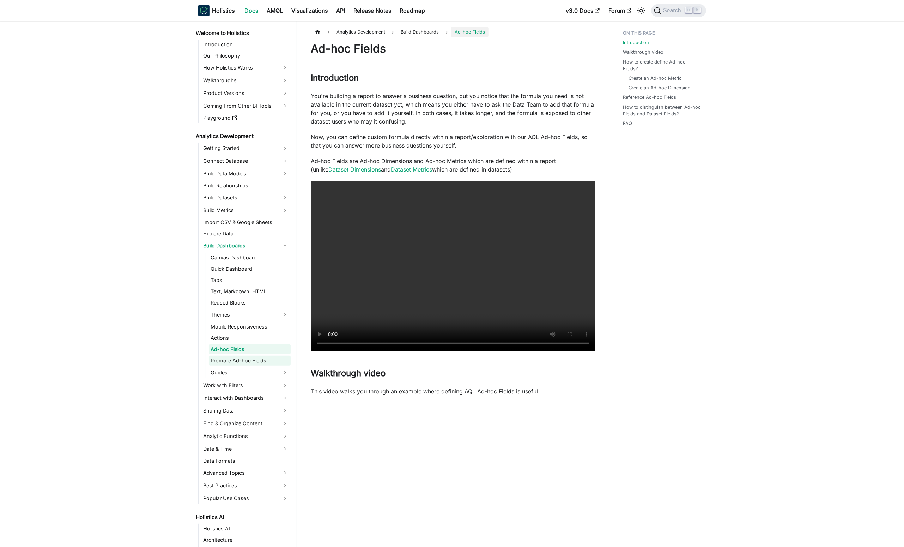
click at [271, 363] on link "Promote Ad-hoc Fields" at bounding box center [250, 361] width 82 height 10
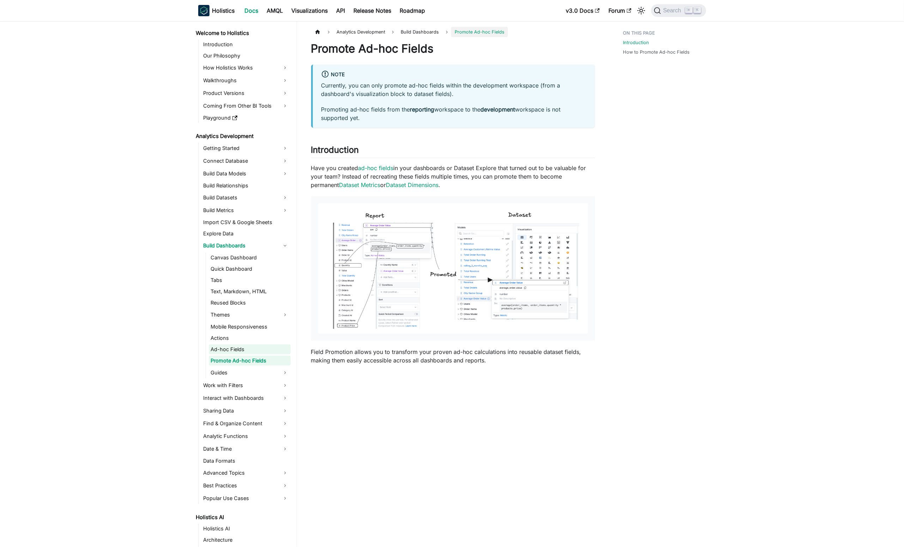
click at [268, 348] on link "Ad-hoc Fields" at bounding box center [250, 349] width 82 height 10
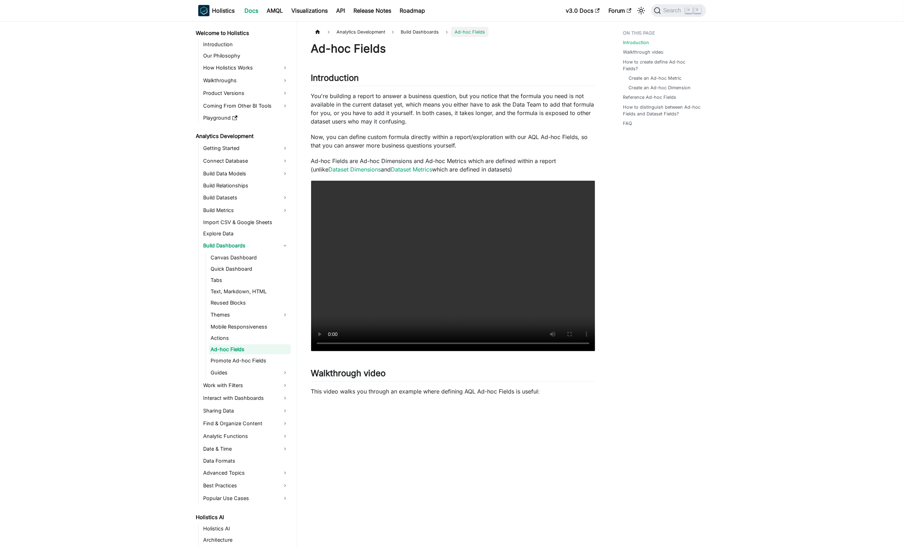
click at [373, 48] on h1 "Ad-hoc Fields" at bounding box center [453, 49] width 284 height 14
drag, startPoint x: 398, startPoint y: 58, endPoint x: 366, endPoint y: 50, distance: 33.0
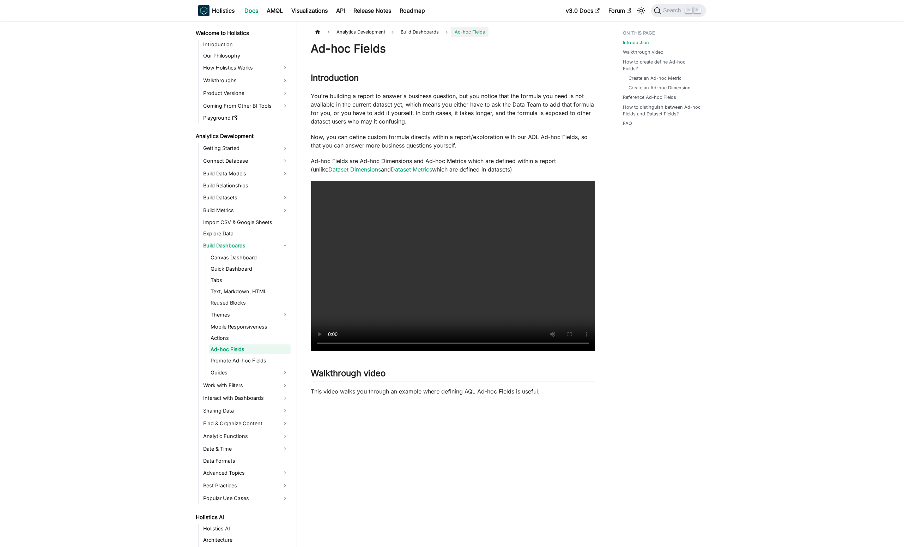
click at [362, 49] on h1 "Ad-hoc Fields" at bounding box center [453, 49] width 284 height 14
drag, startPoint x: 362, startPoint y: 49, endPoint x: 367, endPoint y: 49, distance: 4.9
click at [364, 49] on h1 "Ad-hoc Fields" at bounding box center [453, 49] width 284 height 14
click at [397, 54] on h1 "Ad-hoc Fields" at bounding box center [453, 49] width 284 height 14
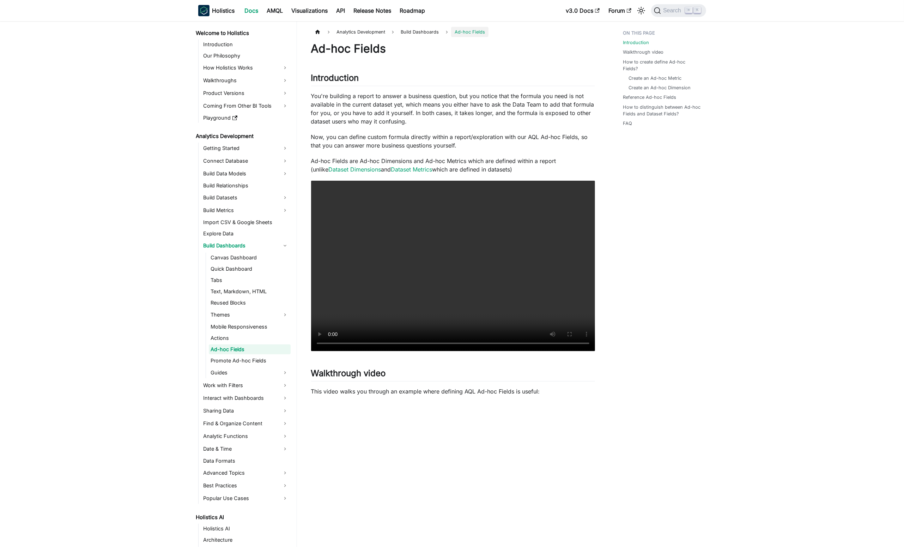
click at [353, 49] on h1 "Ad-hoc Fields" at bounding box center [453, 49] width 284 height 14
click at [525, 101] on p "You're building a report to answer a business question, but you notice that the…" at bounding box center [453, 109] width 284 height 34
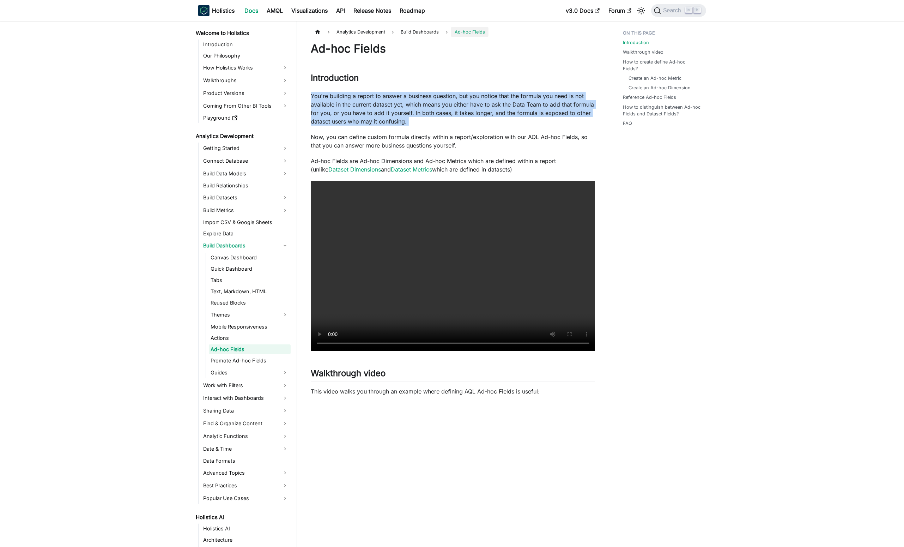
click at [525, 101] on p "You're building a report to answer a business question, but you notice that the…" at bounding box center [453, 109] width 284 height 34
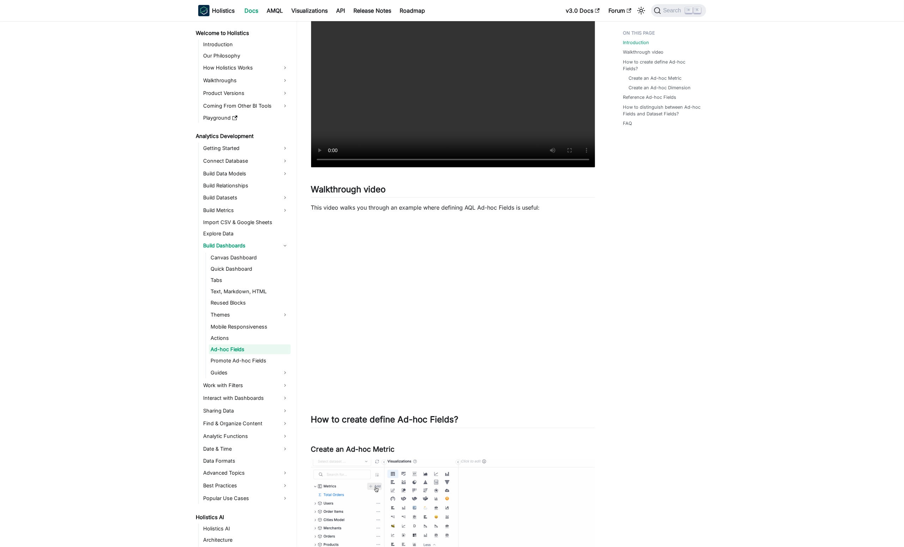
scroll to position [211, 0]
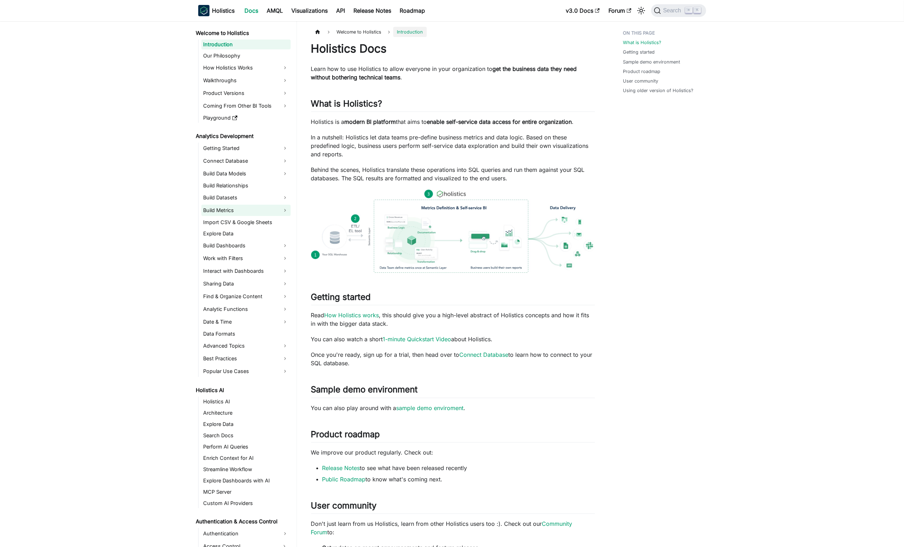
click at [283, 214] on link "Build Metrics" at bounding box center [245, 210] width 89 height 11
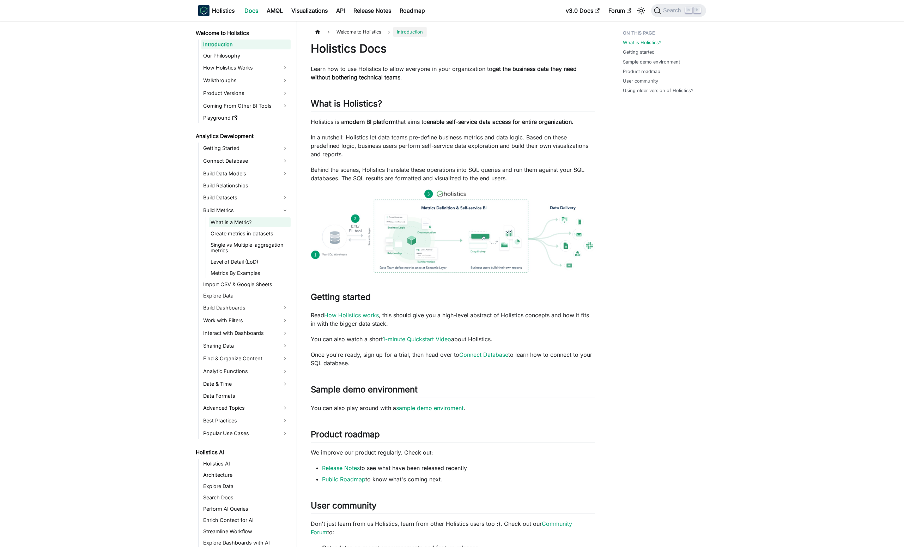
click at [249, 226] on link "What is a Metric?" at bounding box center [250, 222] width 82 height 10
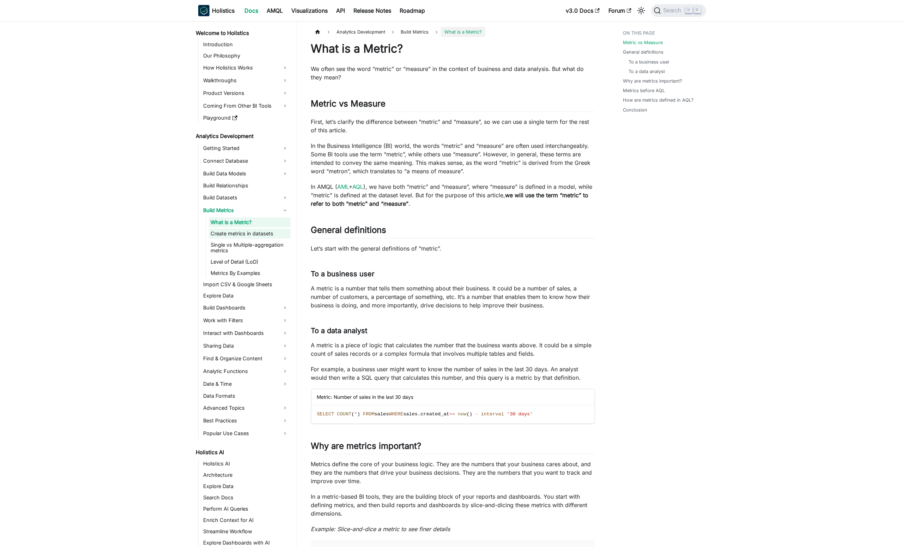
click at [257, 237] on link "Create metrics in datasets" at bounding box center [250, 234] width 82 height 10
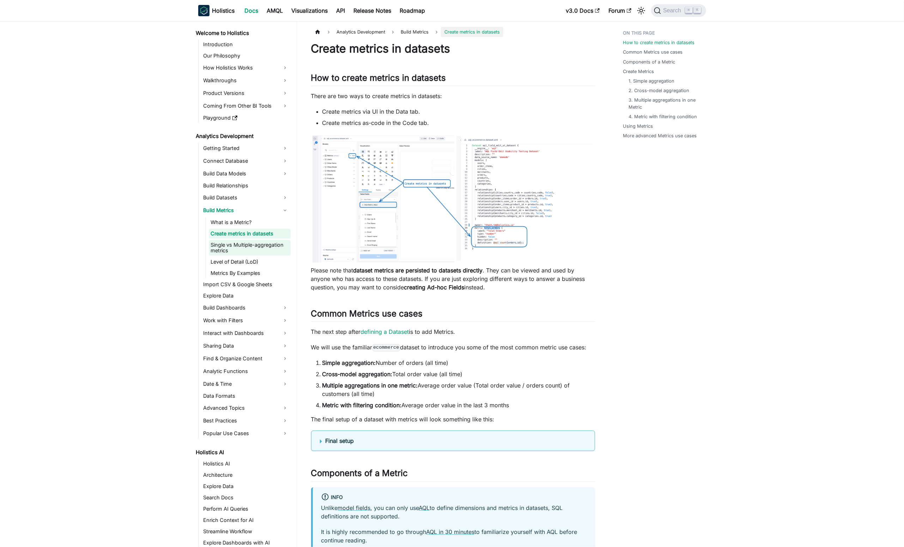
click at [259, 248] on link "Single vs Multiple-aggregation metrics" at bounding box center [250, 248] width 82 height 16
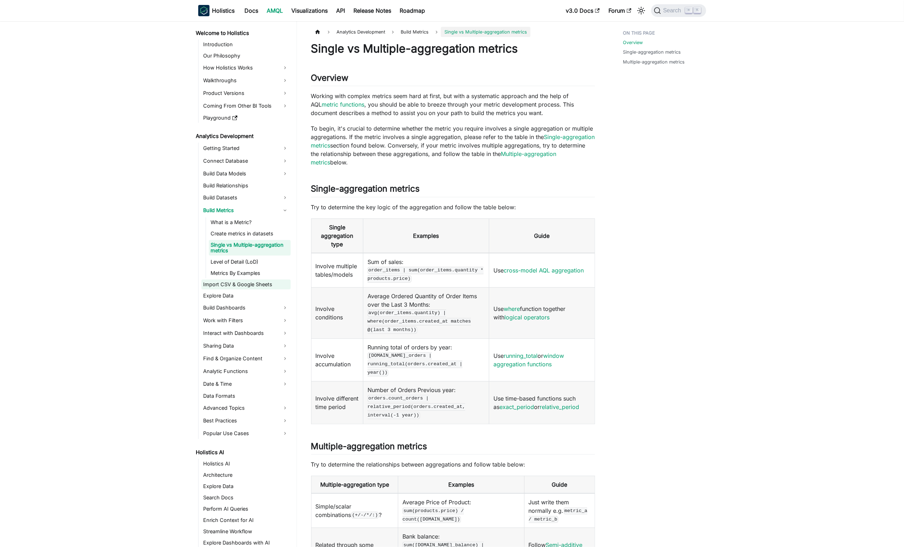
click at [259, 271] on link "Metrics By Examples" at bounding box center [250, 273] width 82 height 10
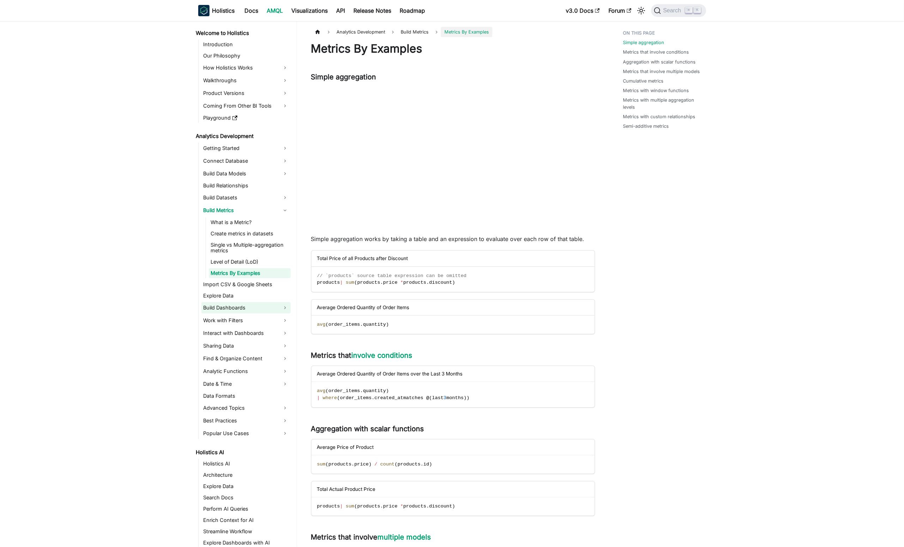
drag, startPoint x: 258, startPoint y: 289, endPoint x: 259, endPoint y: 302, distance: 13.4
click at [258, 288] on link "Import CSV & Google Sheets" at bounding box center [245, 284] width 89 height 10
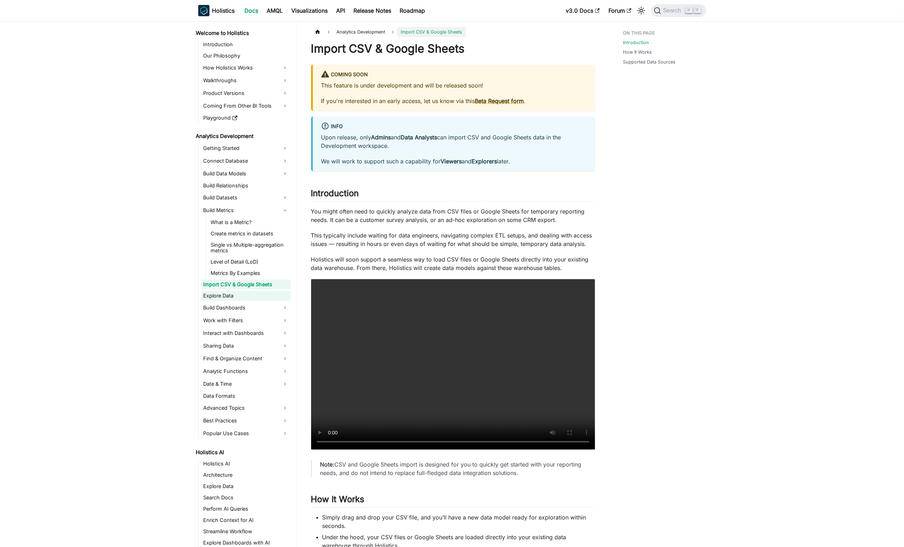
click at [252, 296] on link "Explore Data" at bounding box center [245, 296] width 89 height 10
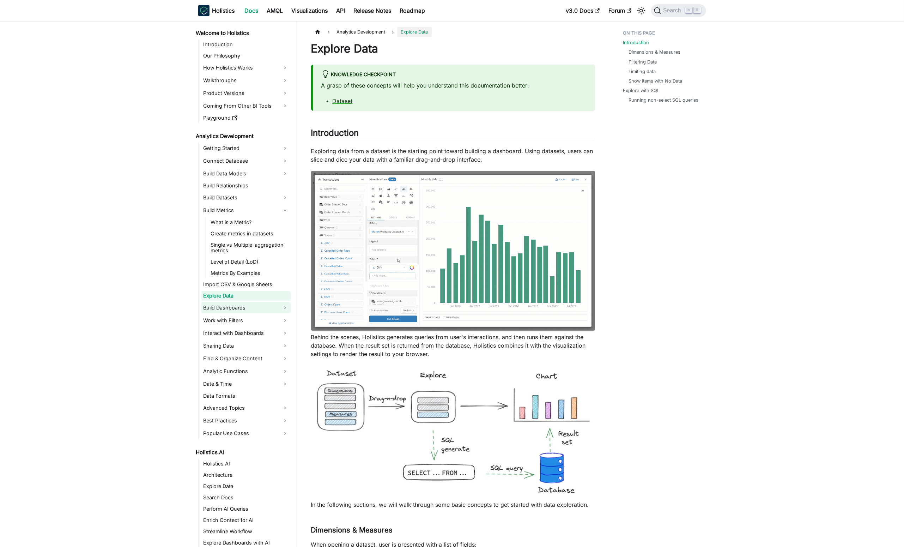
click at [250, 308] on link "Build Dashboards" at bounding box center [245, 307] width 89 height 11
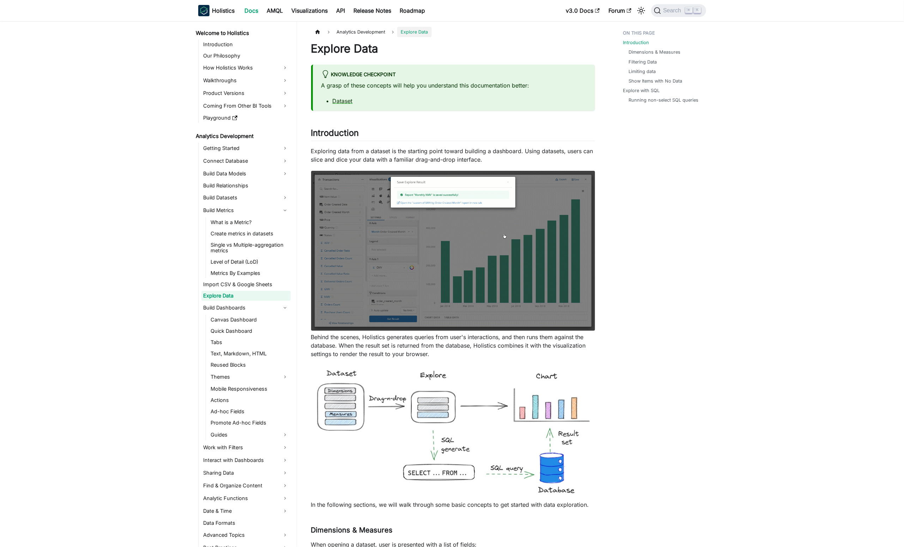
click at [246, 297] on link "Explore Data" at bounding box center [245, 296] width 89 height 10
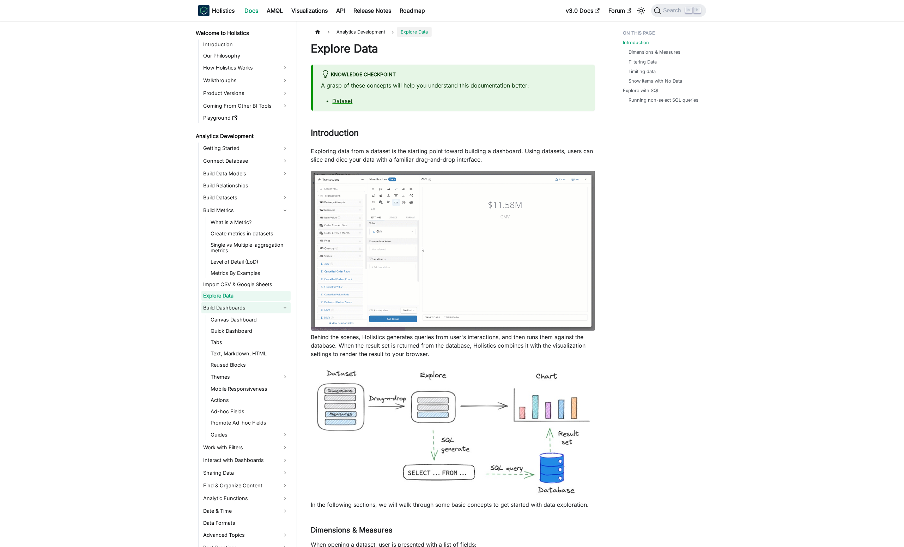
click at [257, 307] on link "Build Dashboards" at bounding box center [245, 307] width 89 height 11
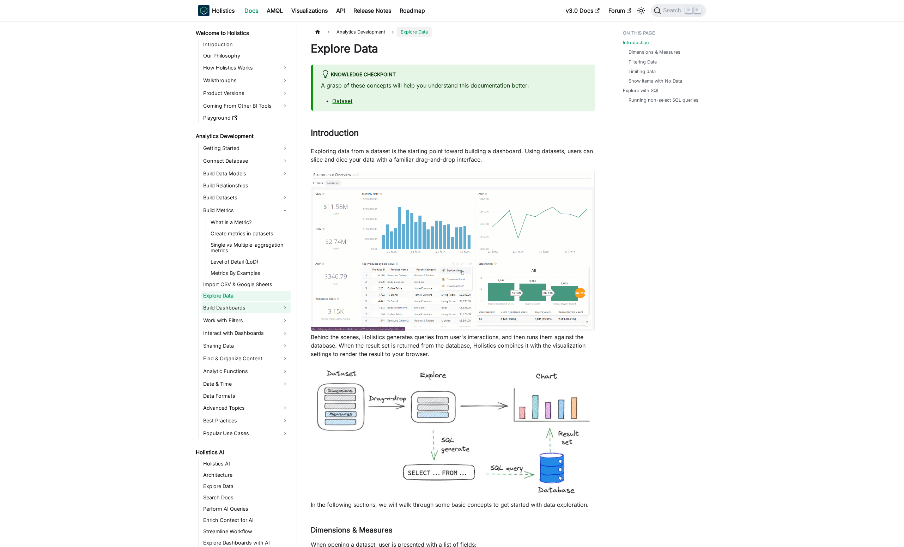
click at [284, 302] on link "Build Dashboards" at bounding box center [245, 307] width 89 height 11
click at [282, 308] on link "Build Dashboards" at bounding box center [245, 307] width 89 height 11
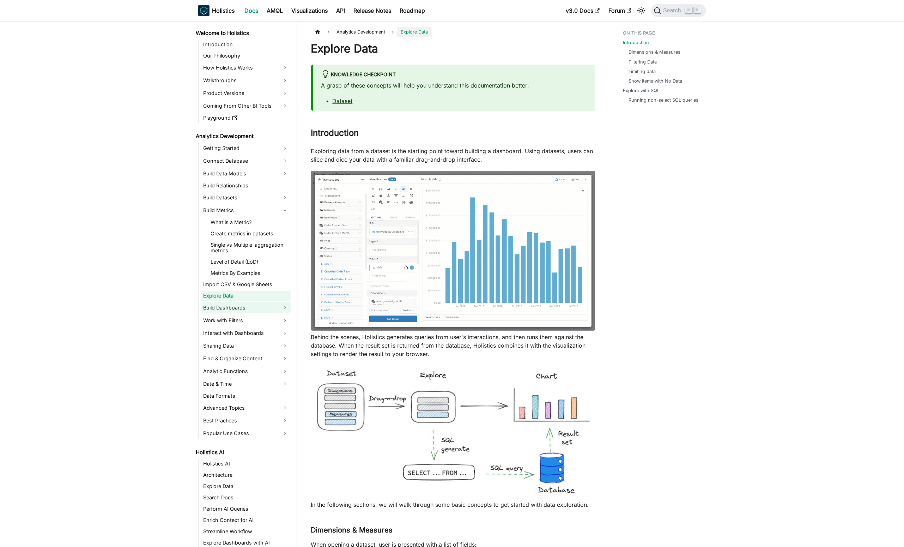
click at [283, 310] on link "Build Dashboards" at bounding box center [245, 307] width 89 height 11
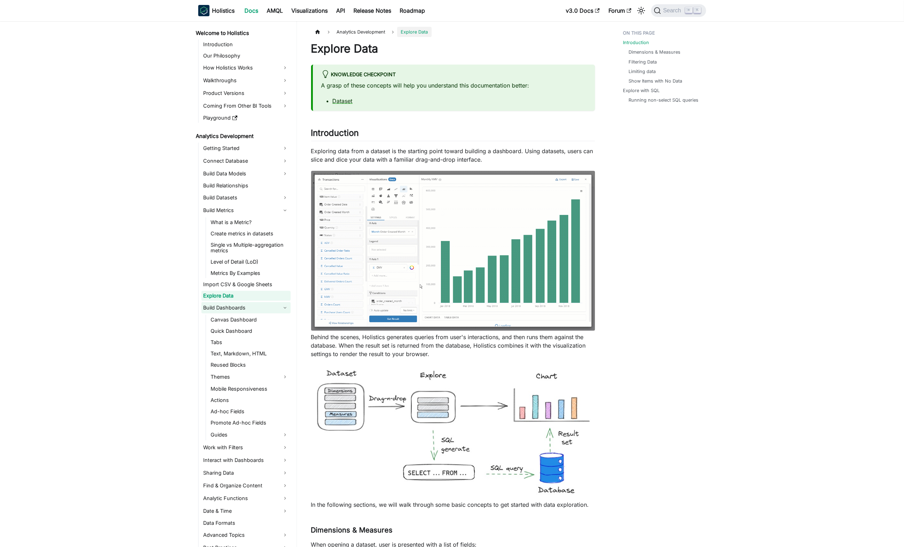
click at [283, 310] on link "Build Dashboards" at bounding box center [245, 307] width 89 height 11
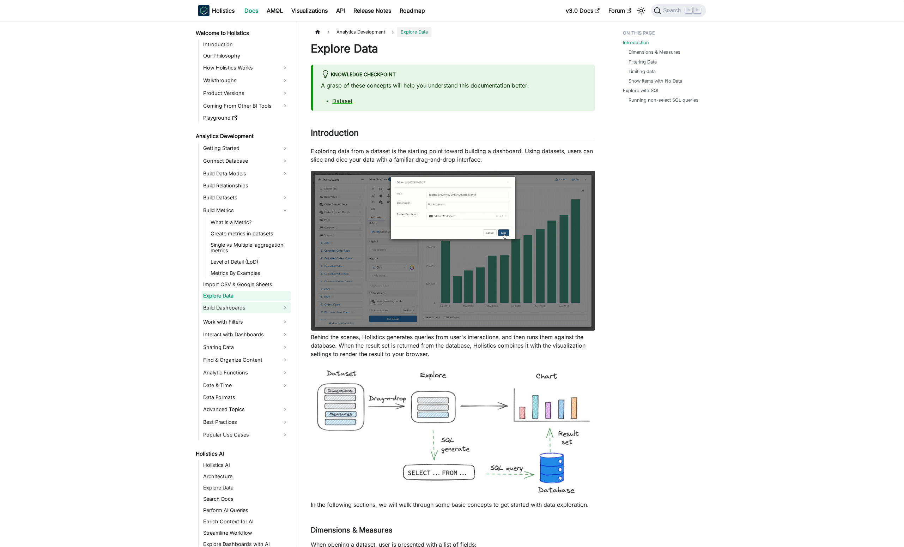
click at [283, 310] on link "Build Dashboards" at bounding box center [245, 307] width 89 height 11
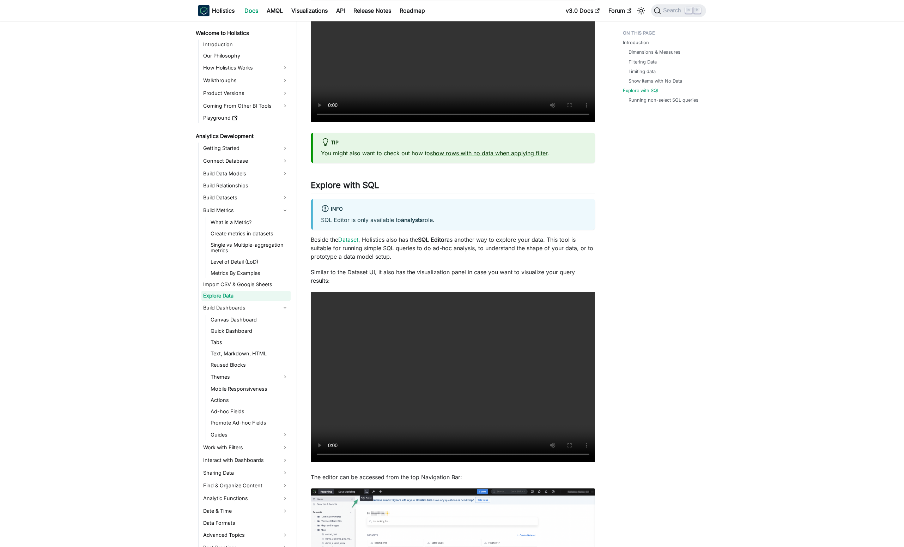
scroll to position [2003, 0]
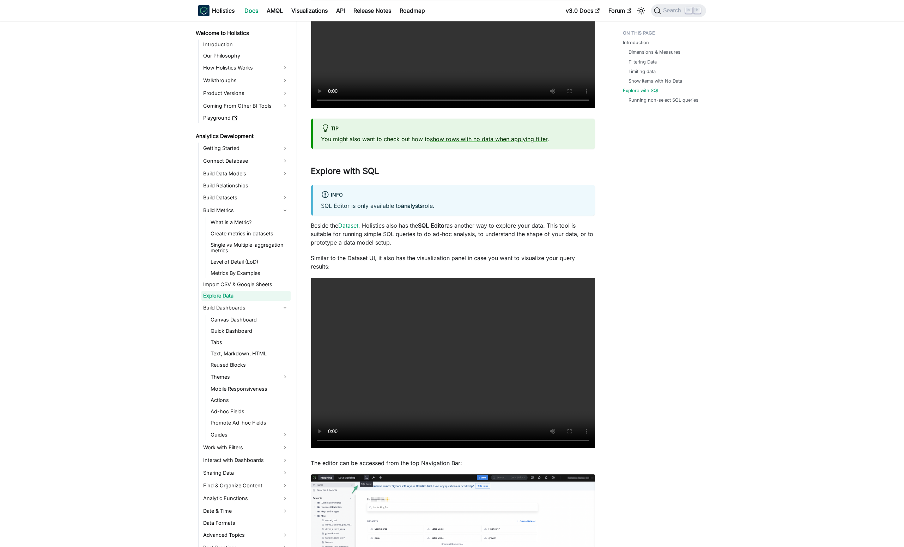
click at [409, 203] on strong "analysts" at bounding box center [413, 205] width 22 height 7
click at [462, 222] on p "Beside the Dataset , Holistics also has the SQL Editor as another way to explor…" at bounding box center [453, 233] width 284 height 25
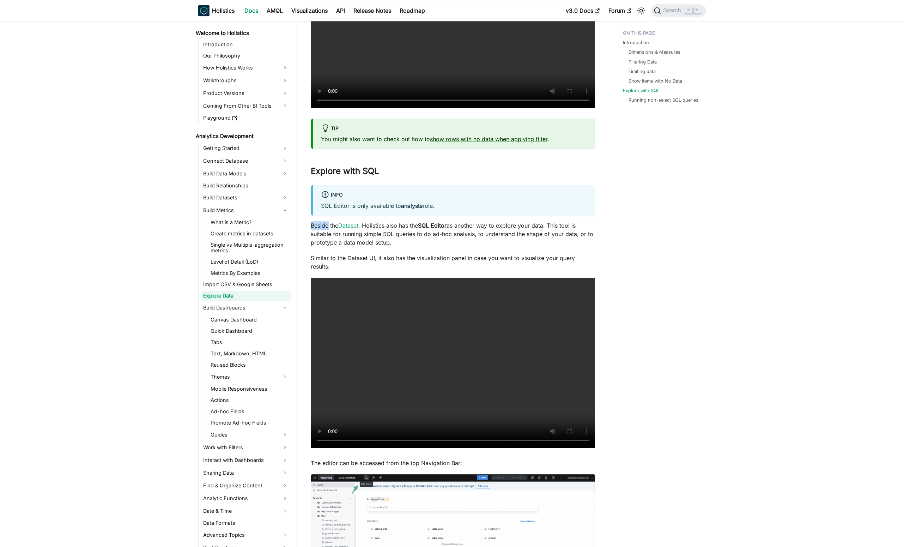
click at [462, 222] on p "Beside the Dataset , Holistics also has the SQL Editor as another way to explor…" at bounding box center [453, 233] width 284 height 25
click at [485, 231] on p "Beside the Dataset , Holistics also has the SQL Editor as another way to explor…" at bounding box center [453, 233] width 284 height 25
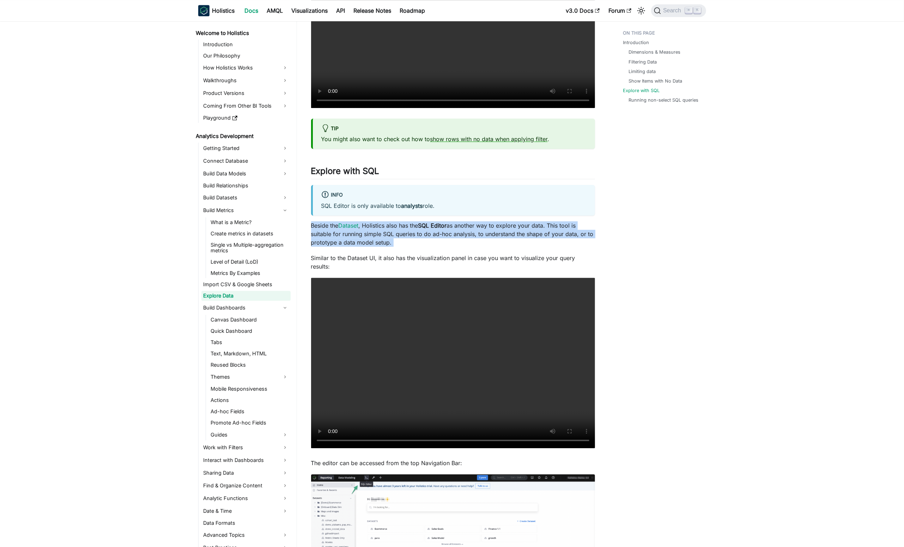
click at [485, 231] on p "Beside the Dataset , Holistics also has the SQL Editor as another way to explor…" at bounding box center [453, 233] width 284 height 25
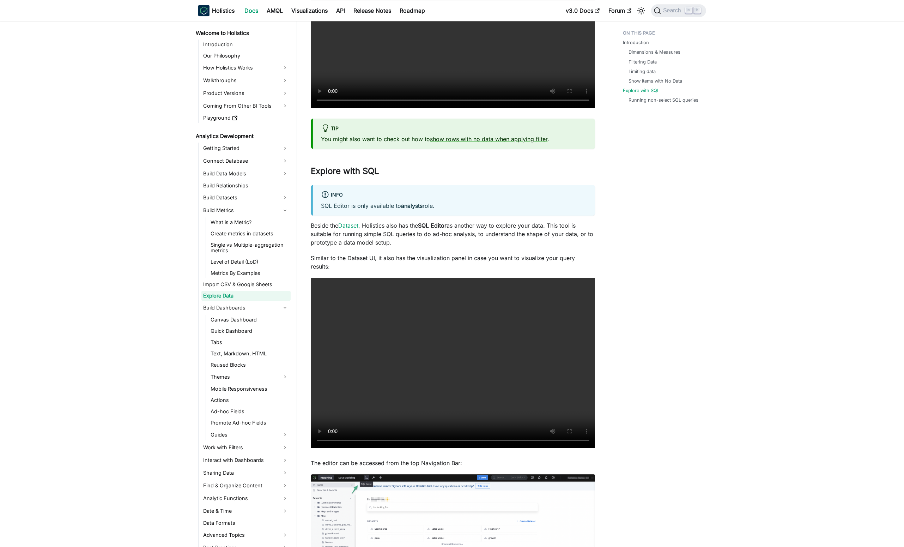
click at [520, 237] on p "Beside the Dataset , Holistics also has the SQL Editor as another way to explor…" at bounding box center [453, 233] width 284 height 25
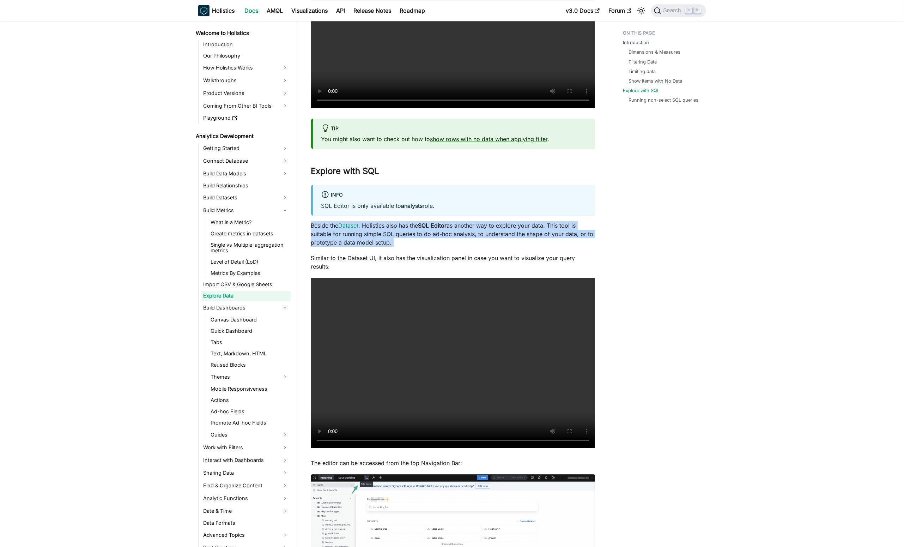
click at [520, 237] on p "Beside the Dataset , Holistics also has the SQL Editor as another way to explor…" at bounding box center [453, 233] width 284 height 25
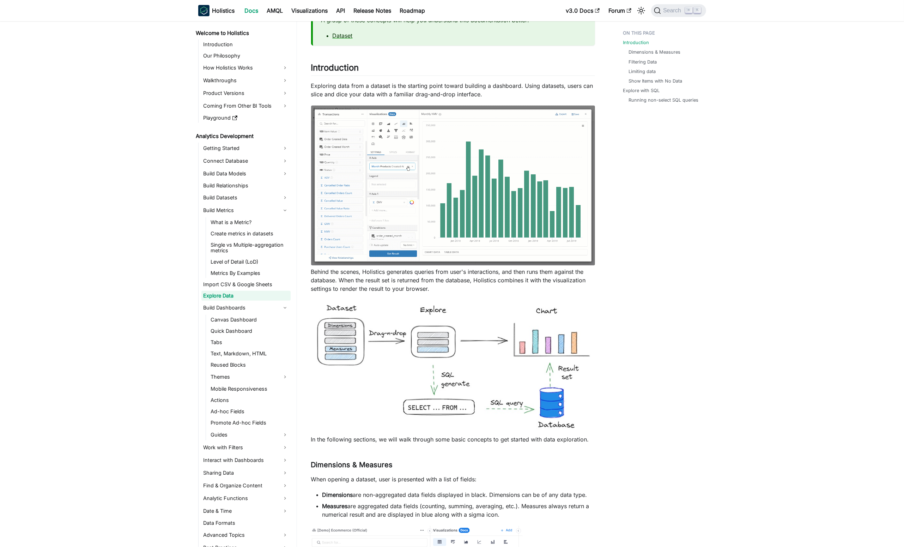
scroll to position [0, 0]
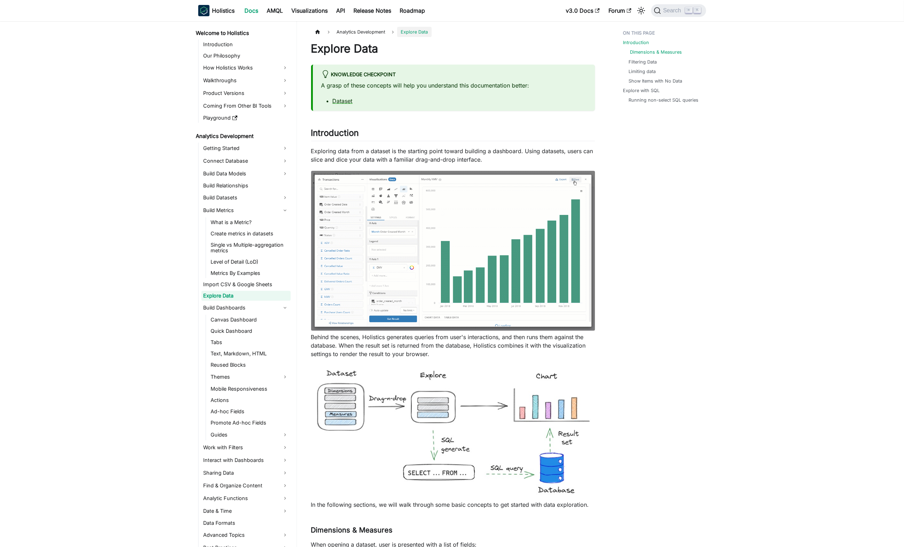
click at [649, 52] on link "Dimensions & Measures" at bounding box center [657, 52] width 52 height 7
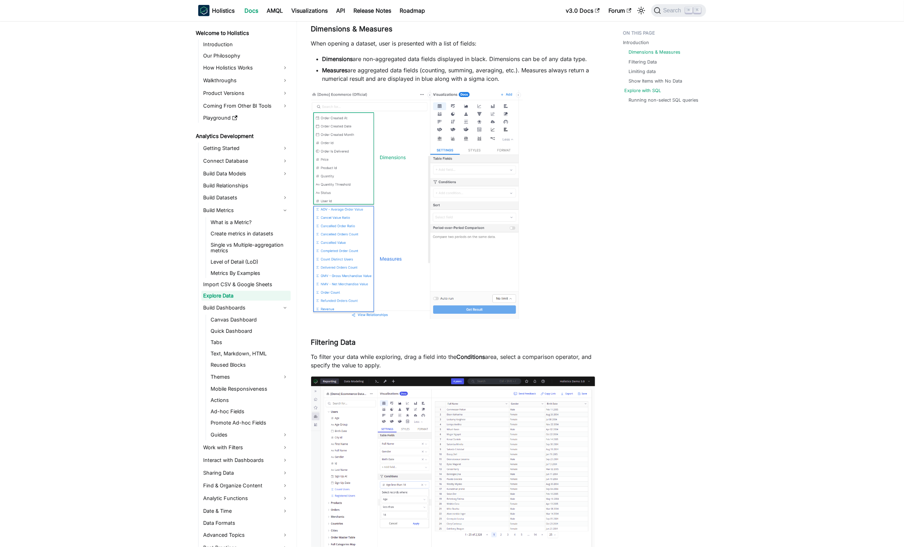
click at [644, 91] on link "Explore with SQL" at bounding box center [643, 90] width 37 height 7
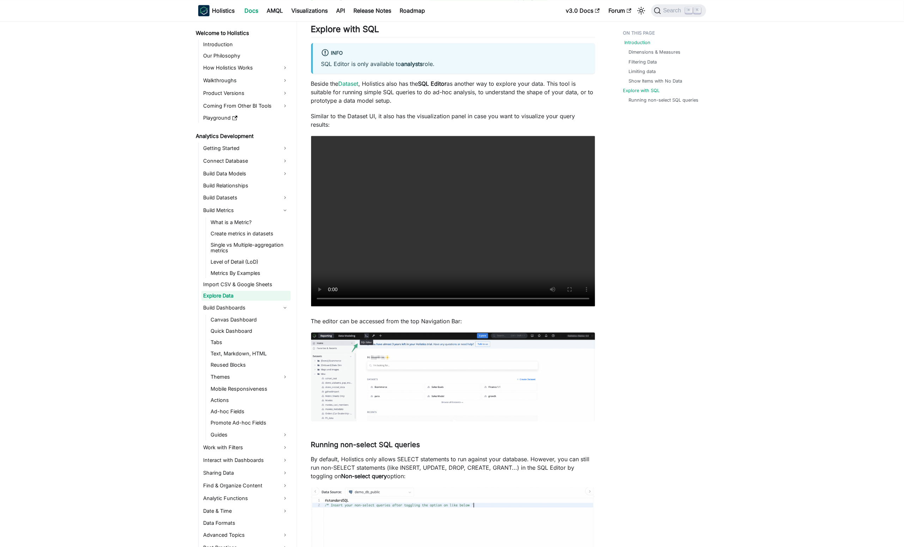
click at [644, 41] on link "Introduction" at bounding box center [638, 42] width 26 height 7
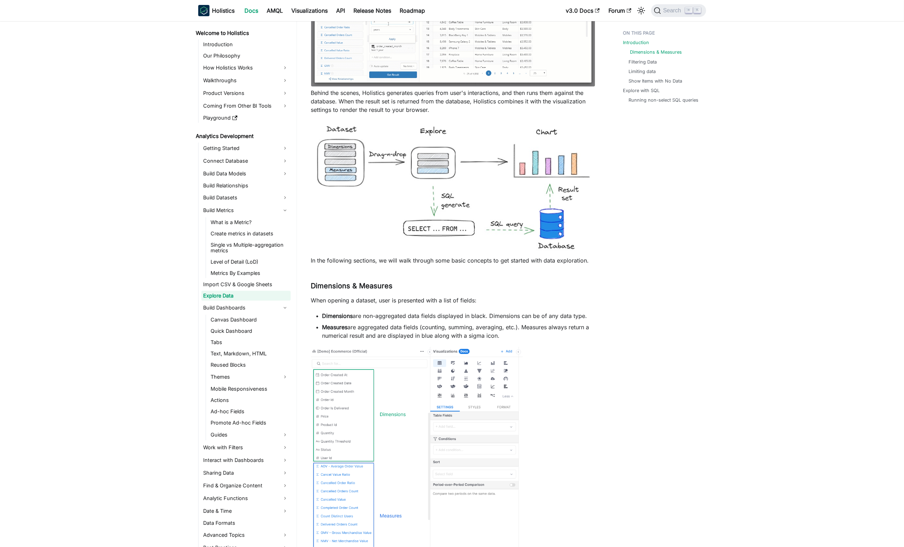
click at [661, 51] on link "Dimensions & Measures" at bounding box center [657, 52] width 52 height 7
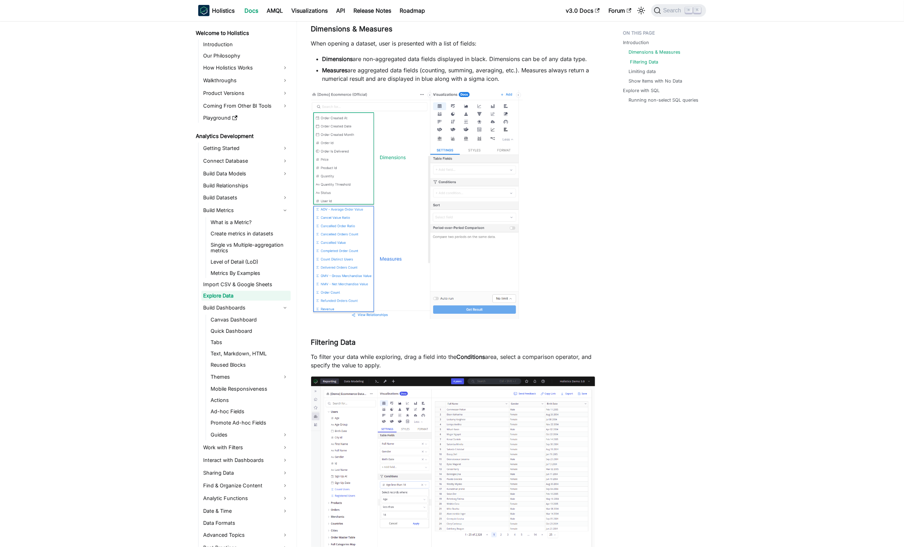
click at [647, 60] on link "Filtering Data" at bounding box center [645, 62] width 28 height 7
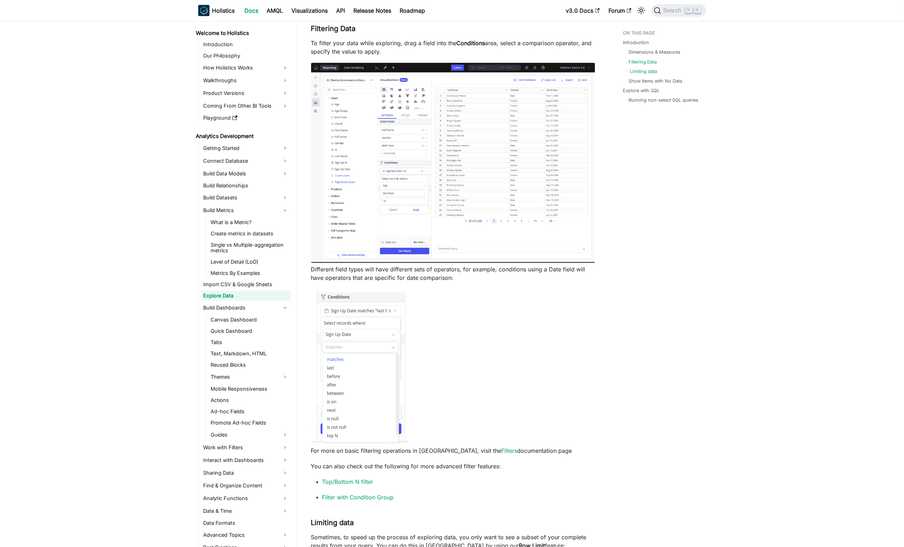
click at [643, 74] on link "Limiting data" at bounding box center [644, 71] width 27 height 7
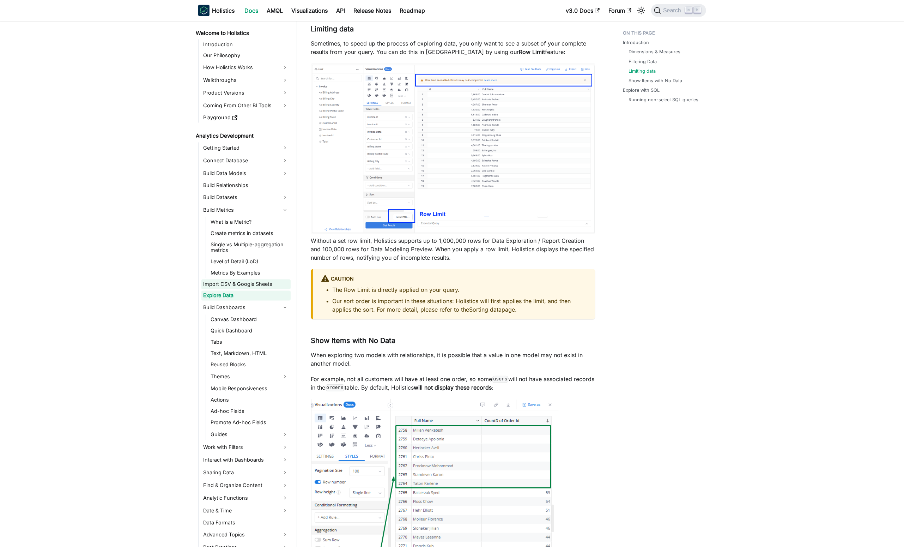
click at [251, 284] on link "Import CSV & Google Sheets" at bounding box center [245, 284] width 89 height 10
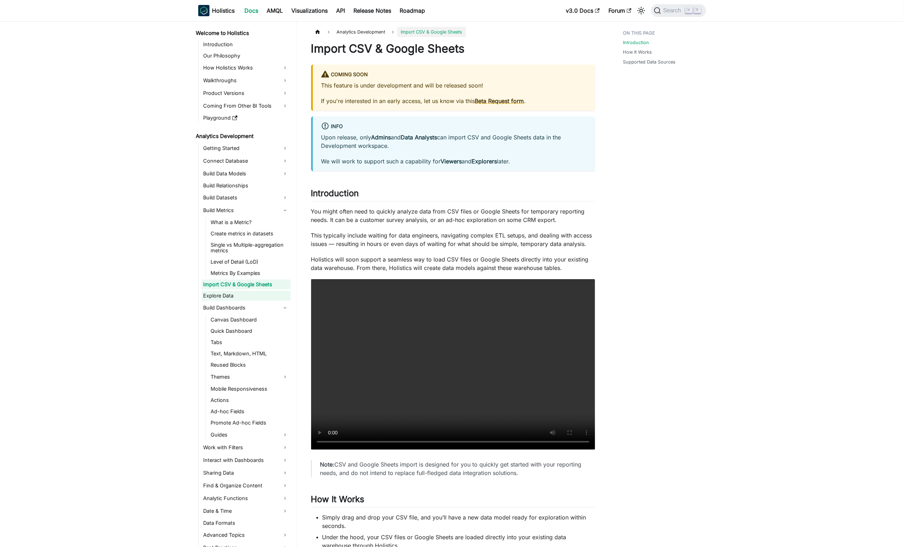
click at [250, 294] on link "Explore Data" at bounding box center [245, 296] width 89 height 10
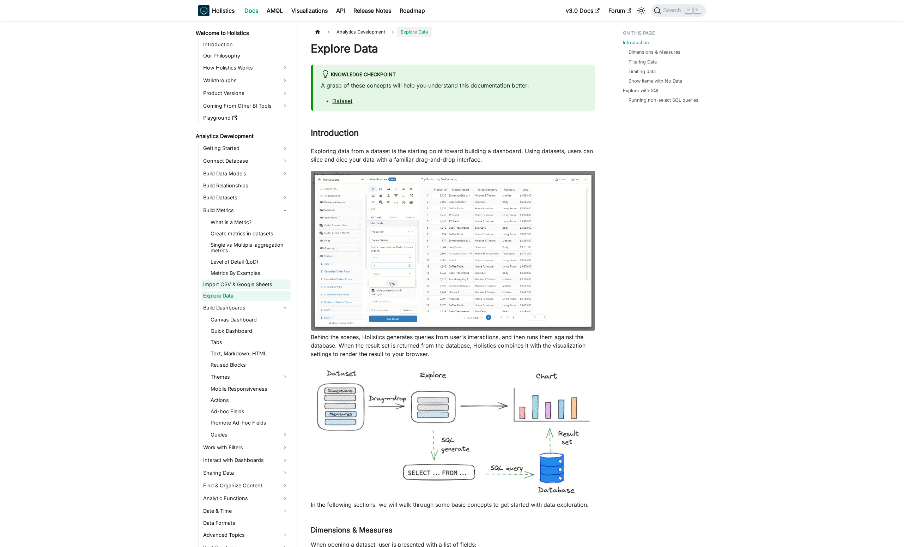
click at [240, 286] on link "Import CSV & Google Sheets" at bounding box center [245, 284] width 89 height 10
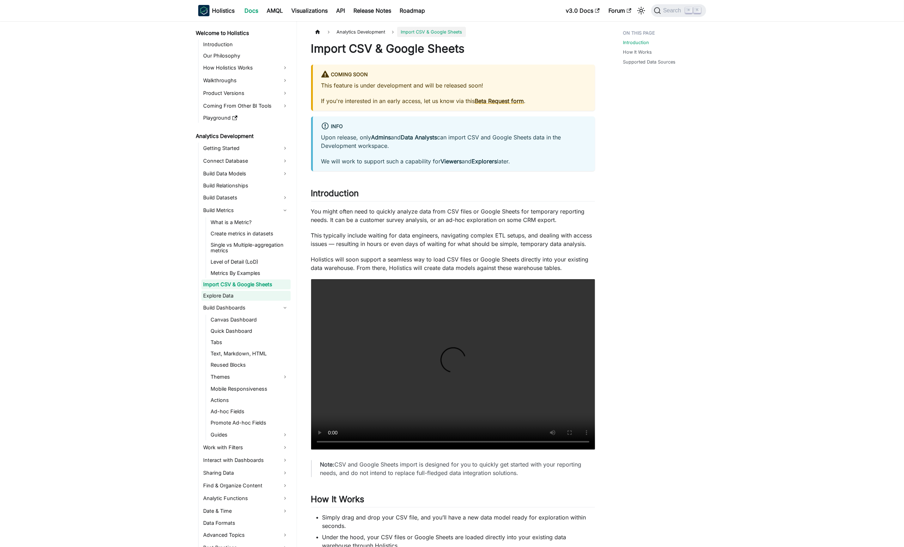
click at [261, 294] on link "Explore Data" at bounding box center [245, 296] width 89 height 10
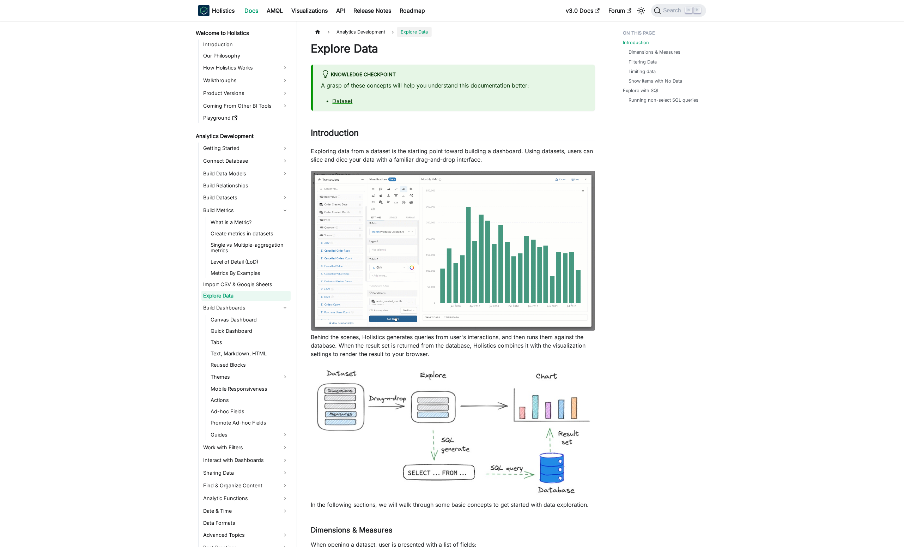
click at [252, 289] on ul "Getting Started Connect Database Build Data Models Build Relationships Build Da…" at bounding box center [244, 354] width 92 height 423
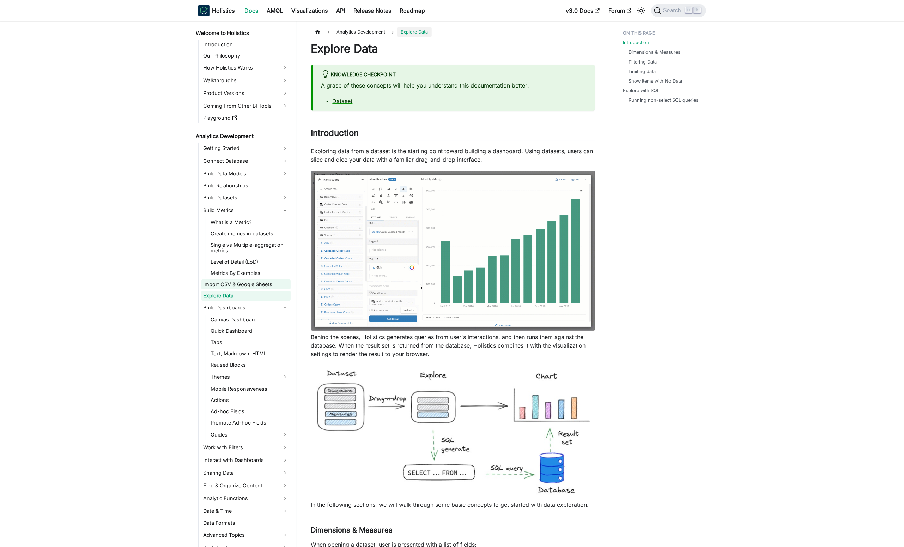
click at [258, 285] on link "Import CSV & Google Sheets" at bounding box center [245, 284] width 89 height 10
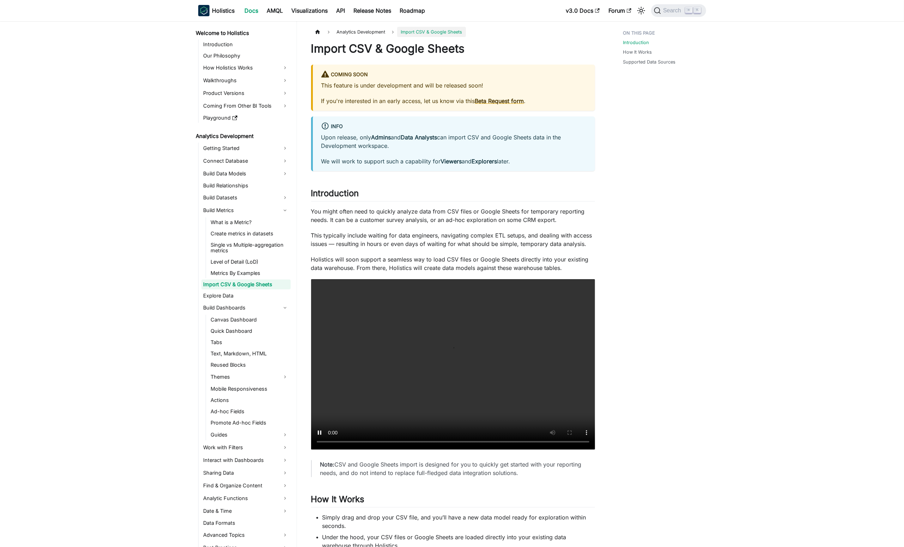
click at [265, 288] on link "Import CSV & Google Sheets" at bounding box center [245, 284] width 89 height 10
click at [284, 291] on link "Explore Data" at bounding box center [245, 296] width 89 height 10
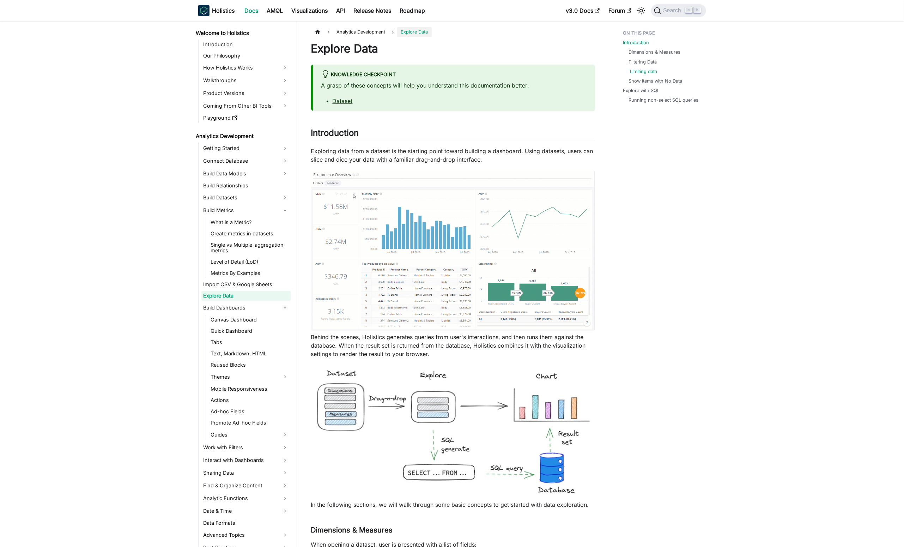
click at [643, 72] on link "Limiting data" at bounding box center [644, 71] width 27 height 7
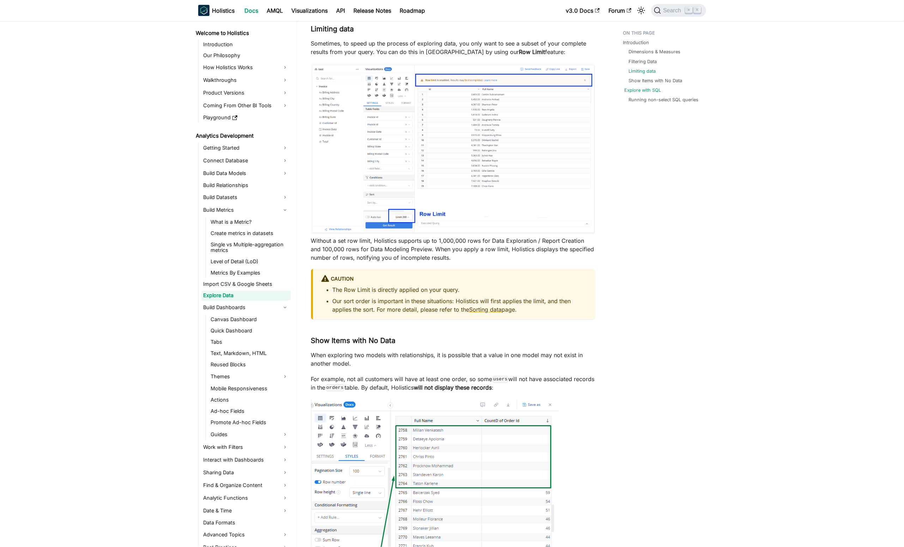
click at [653, 90] on link "Explore with SQL" at bounding box center [643, 90] width 37 height 7
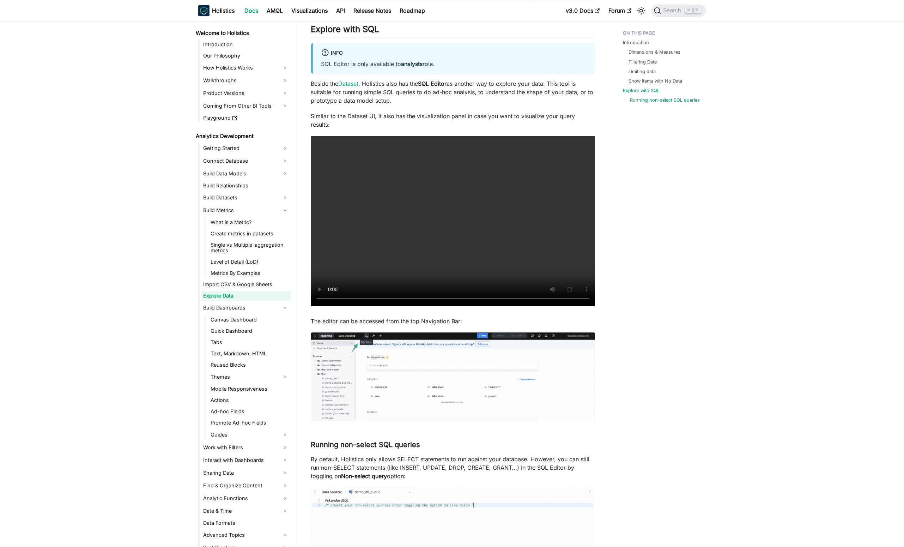
click at [657, 97] on link "Running non-select SQL queries" at bounding box center [666, 100] width 70 height 7
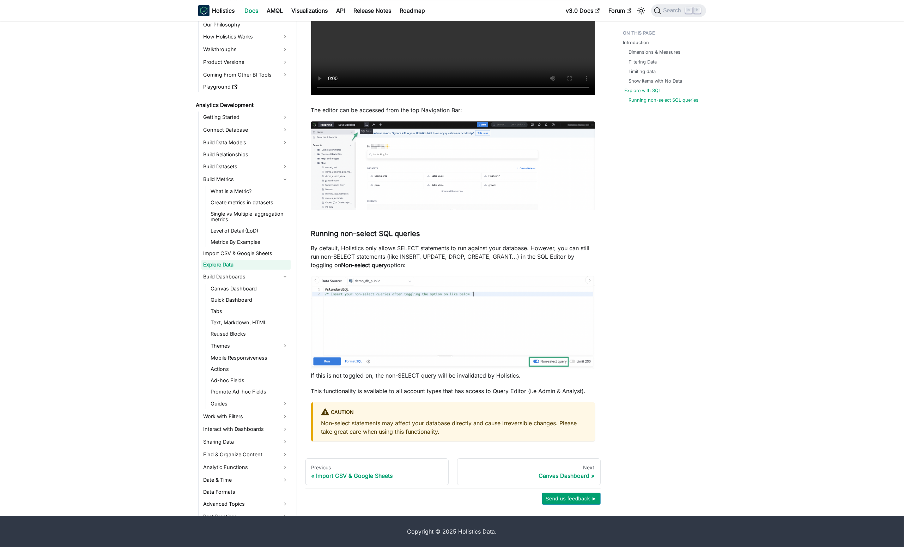
click at [653, 89] on link "Explore with SQL" at bounding box center [643, 90] width 37 height 7
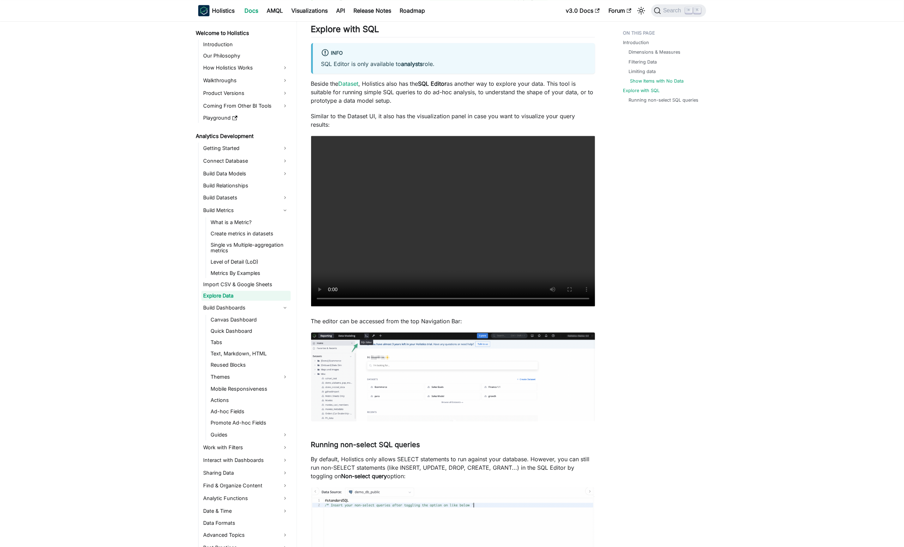
click at [651, 80] on link "Show Items with No Data" at bounding box center [658, 81] width 54 height 7
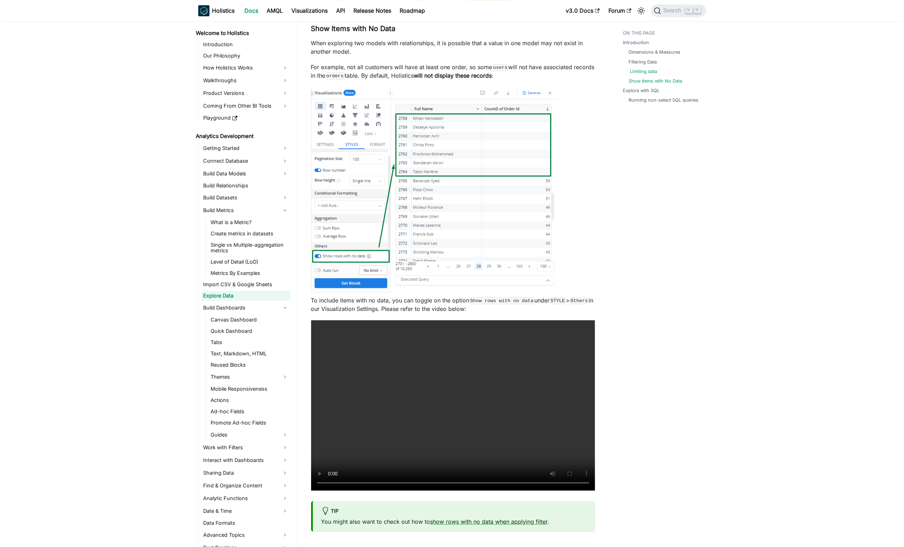
click at [651, 73] on link "Limiting data" at bounding box center [644, 71] width 27 height 7
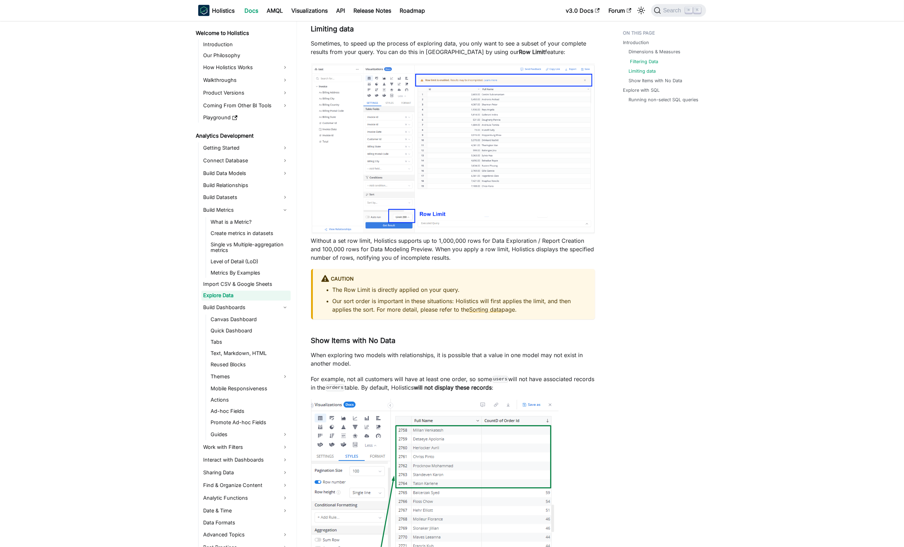
click at [650, 64] on link "Filtering Data" at bounding box center [645, 62] width 28 height 7
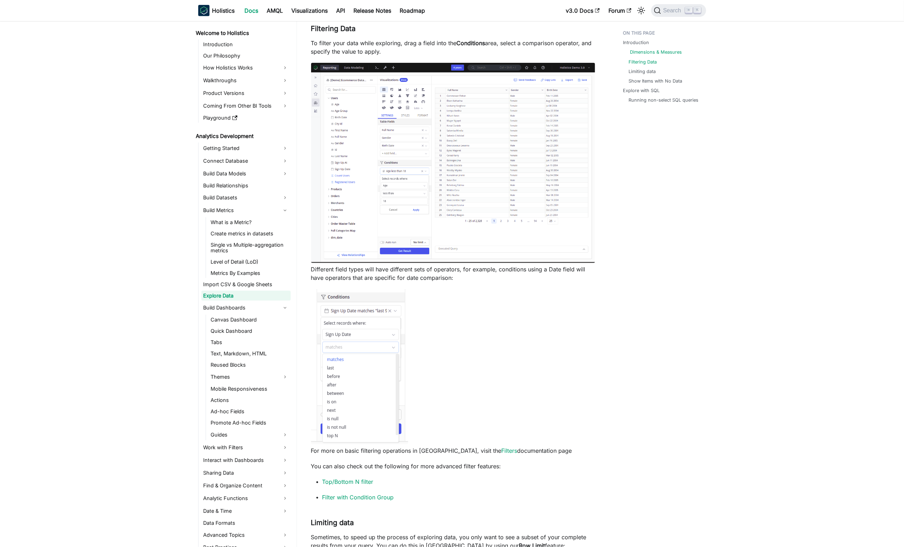
click at [651, 55] on link "Dimensions & Measures" at bounding box center [657, 52] width 52 height 7
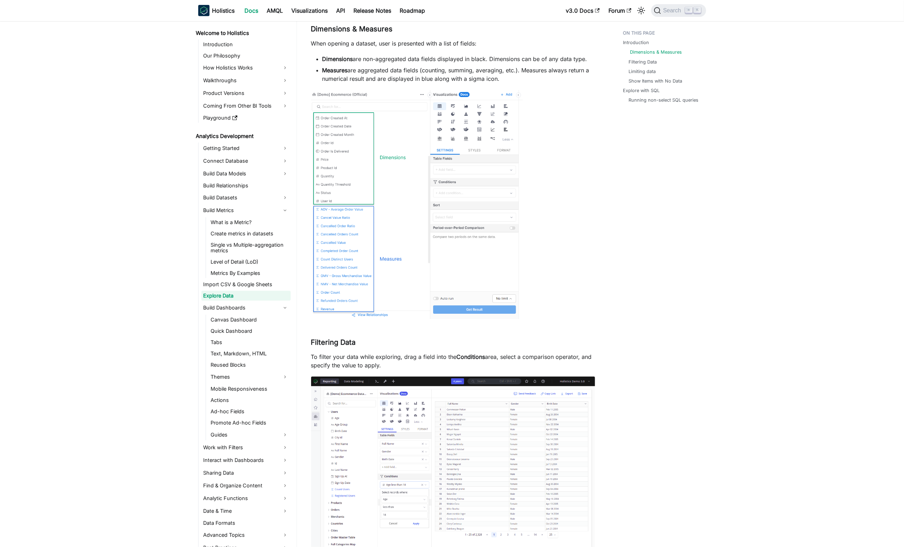
click at [649, 51] on link "Dimensions & Measures" at bounding box center [657, 52] width 52 height 7
click at [642, 42] on link "Introduction" at bounding box center [638, 42] width 26 height 7
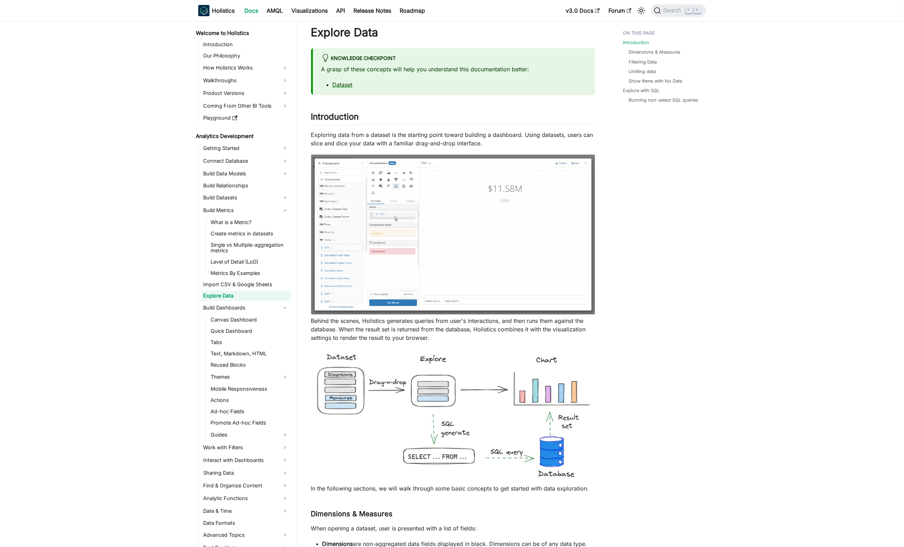
scroll to position [9, 0]
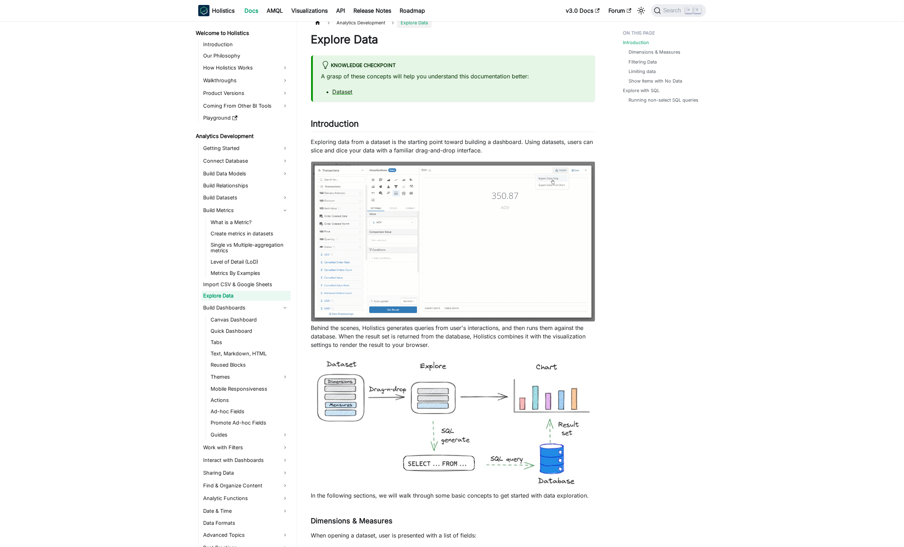
click at [466, 146] on p "Exploring data from a dataset is the starting point toward building a dashboard…" at bounding box center [453, 146] width 284 height 17
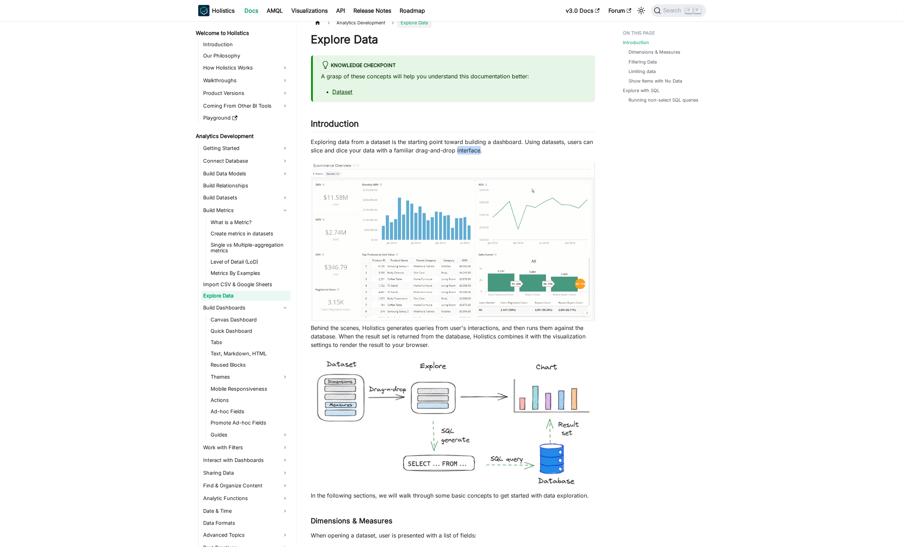
click at [466, 146] on p "Exploring data from a dataset is the starting point toward building a dashboard…" at bounding box center [453, 146] width 284 height 17
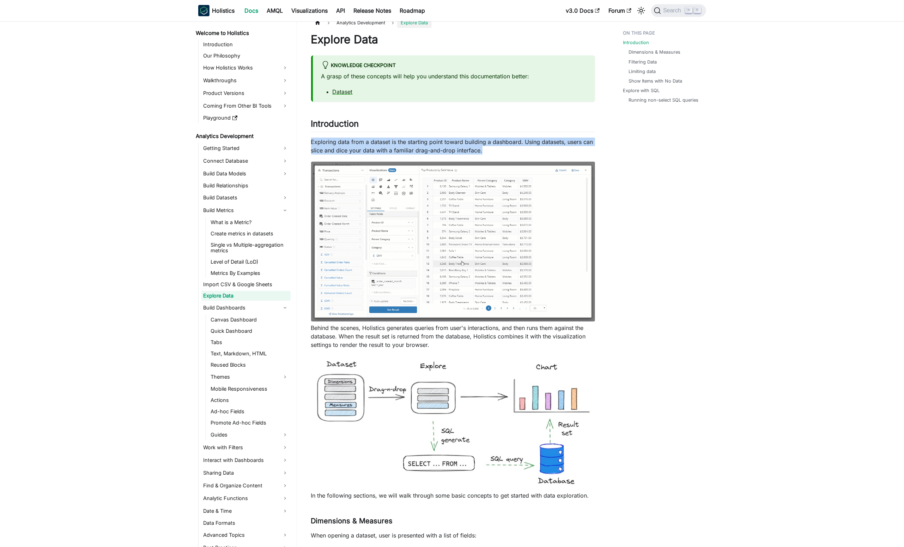
click at [466, 146] on p "Exploring data from a dataset is the starting point toward building a dashboard…" at bounding box center [453, 146] width 284 height 17
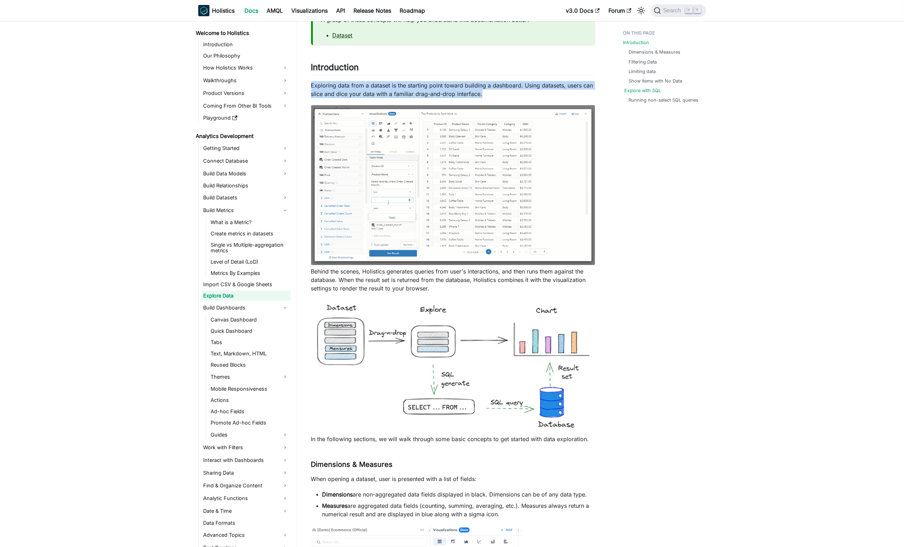
click at [656, 93] on link "Explore with SQL" at bounding box center [643, 90] width 37 height 7
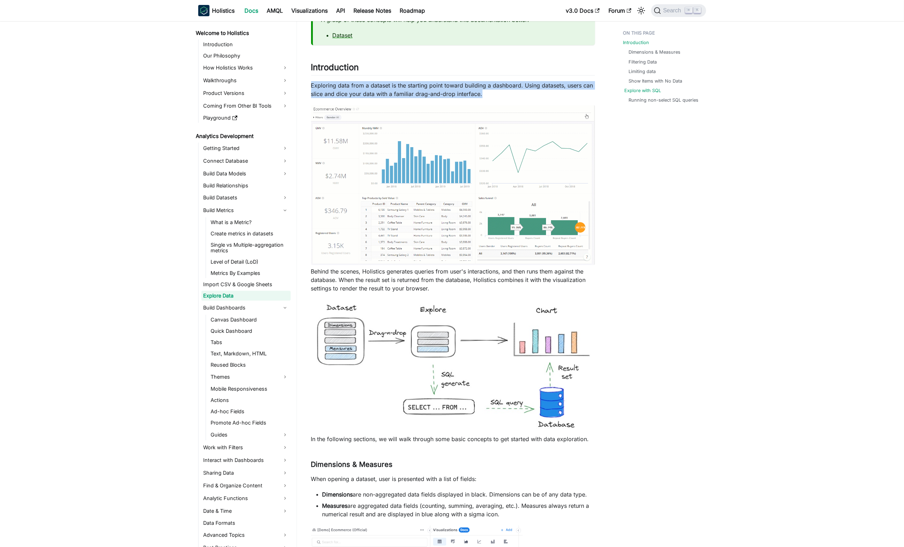
scroll to position [2145, 0]
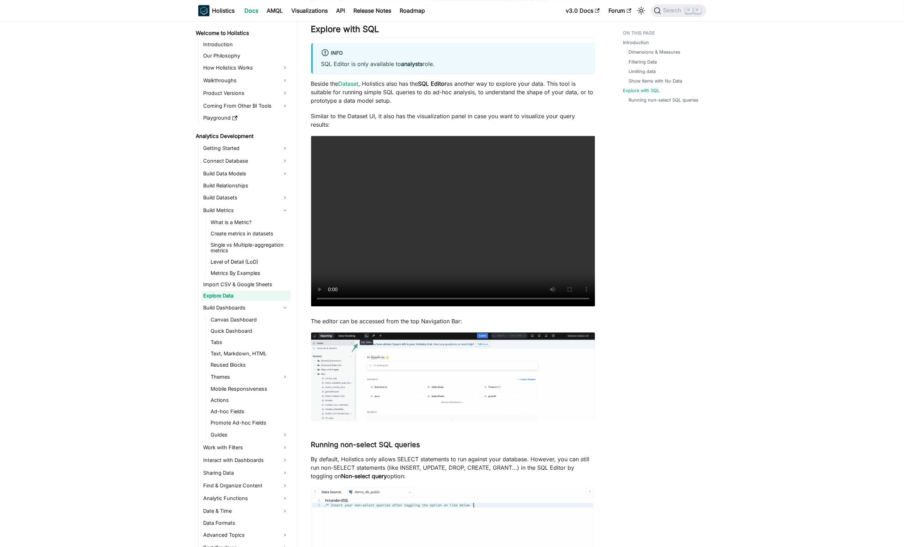
click at [659, 104] on ul "Introduction Dimensions & Measures Filtering Data Limiting data Show Items with…" at bounding box center [661, 68] width 87 height 83
click at [655, 104] on ul "Introduction Dimensions & Measures Filtering Data Limiting data Show Items with…" at bounding box center [661, 68] width 87 height 83
click at [647, 100] on link "Running non-select SQL queries" at bounding box center [666, 100] width 70 height 7
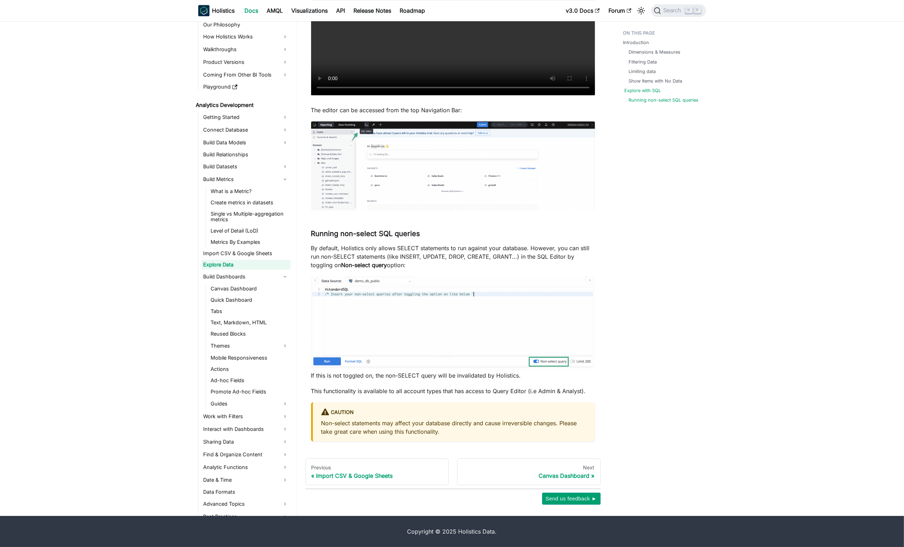
click at [637, 87] on link "Explore with SQL" at bounding box center [643, 90] width 37 height 7
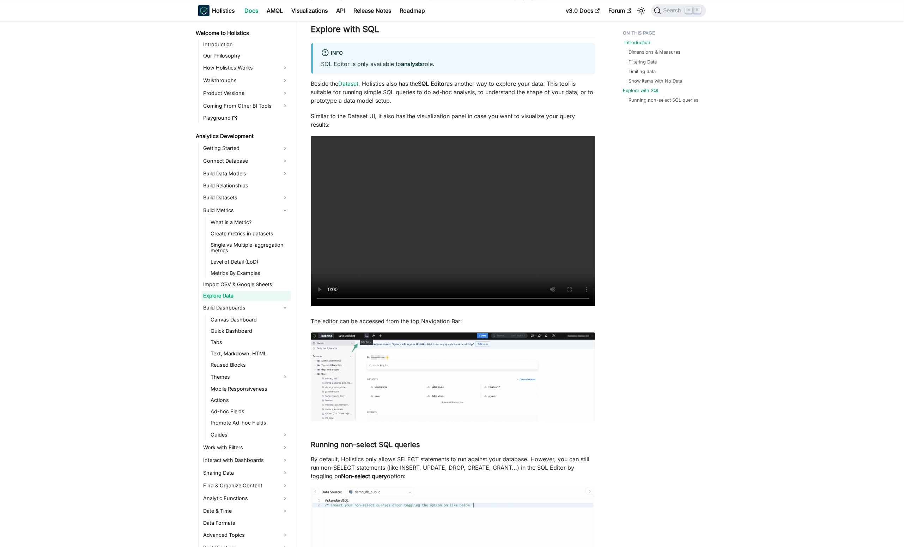
click at [633, 44] on link "Introduction" at bounding box center [638, 42] width 26 height 7
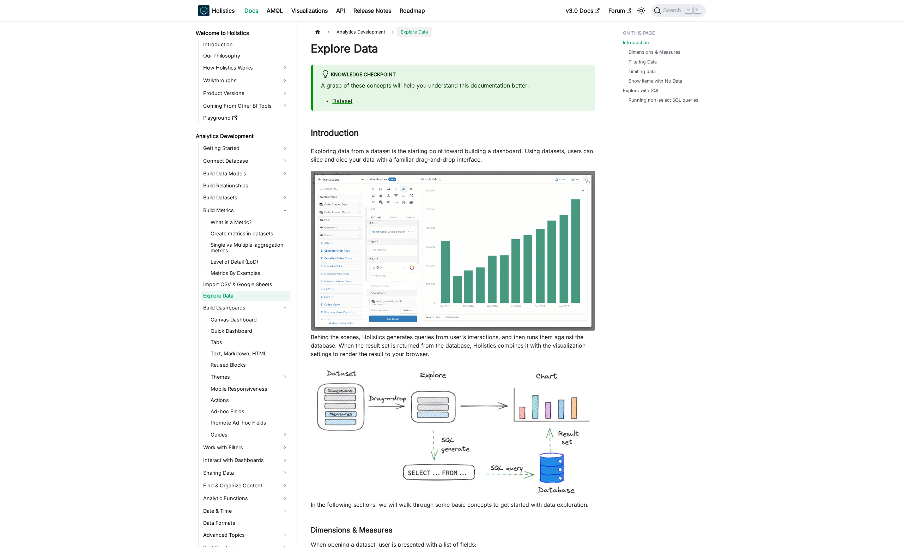
click at [483, 84] on p "A grasp of these concepts will help you understand this documentation better:" at bounding box center [453, 85] width 265 height 8
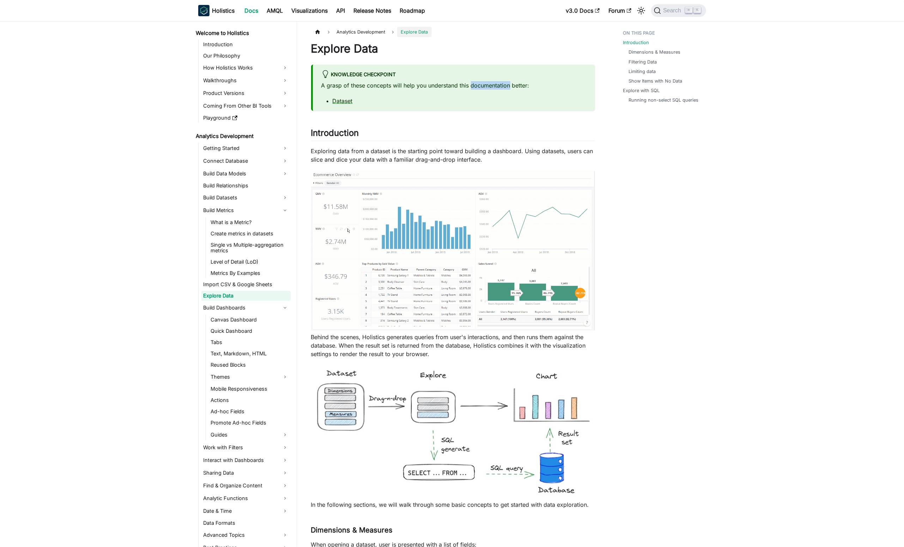
click at [483, 84] on p "A grasp of these concepts will help you understand this documentation better:" at bounding box center [453, 85] width 265 height 8
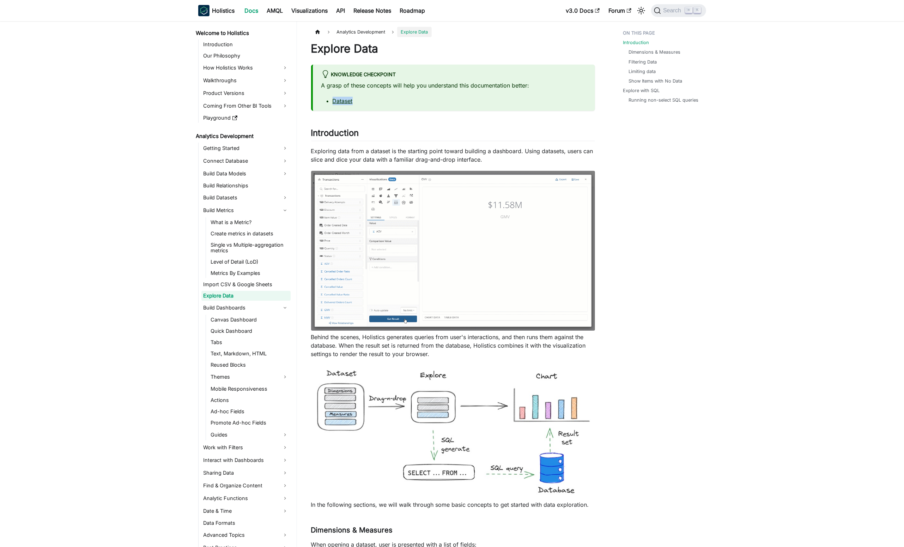
click at [477, 98] on div "A grasp of these concepts will help you understand this documentation better: D…" at bounding box center [453, 93] width 265 height 24
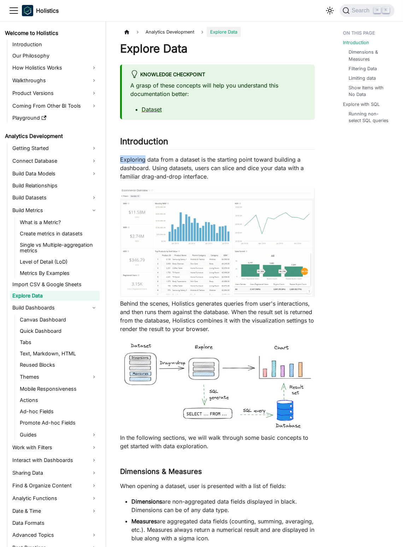
click at [293, 153] on body "Skip to main content Holistics Docs AMQL Visualizations API Release Notes Roadm…" at bounding box center [201, 273] width 403 height 547
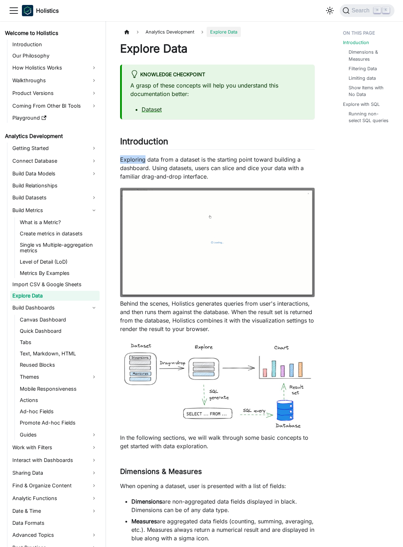
click at [288, 146] on div at bounding box center [288, 146] width 0 height 0
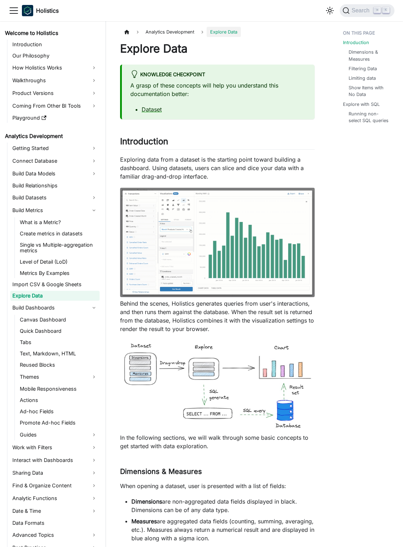
click at [302, 158] on p "Exploring data from a dataset is the starting point toward building a dashboard…" at bounding box center [217, 167] width 194 height 25
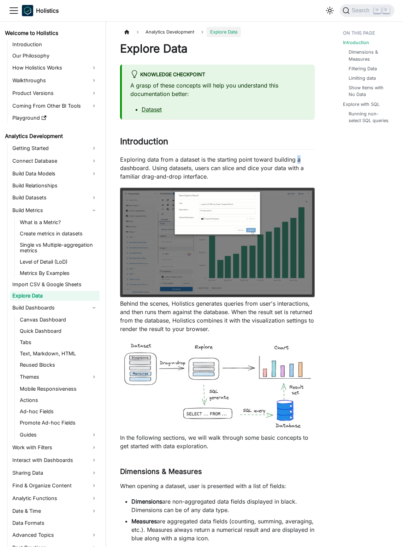
click at [302, 158] on p "Exploring data from a dataset is the starting point toward building a dashboard…" at bounding box center [217, 167] width 194 height 25
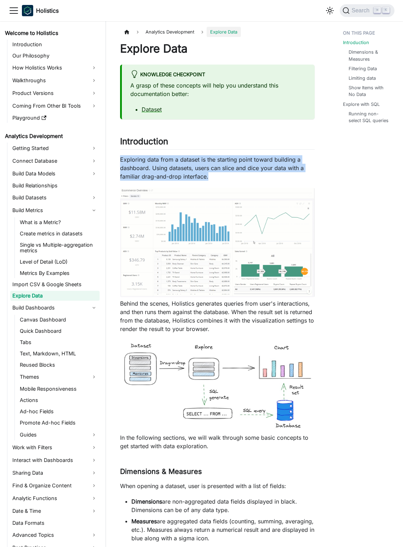
click at [302, 158] on p "Exploring data from a dataset is the starting point toward building a dashboard…" at bounding box center [217, 167] width 194 height 25
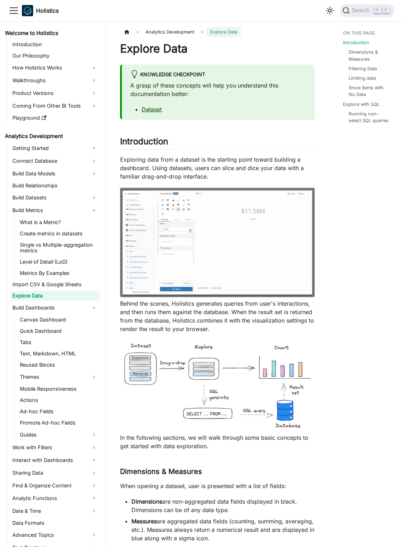
drag, startPoint x: 345, startPoint y: 166, endPoint x: 350, endPoint y: 166, distance: 4.2
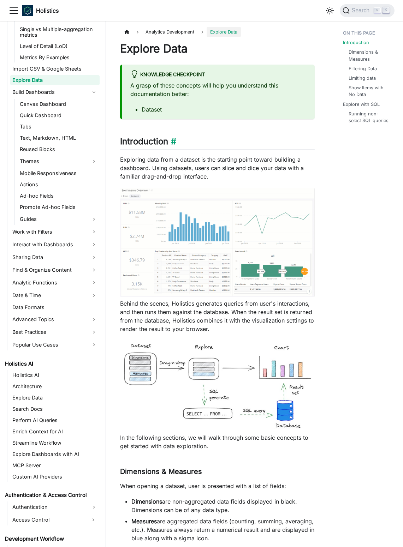
click at [311, 149] on h2 "Introduction ​" at bounding box center [217, 142] width 194 height 13
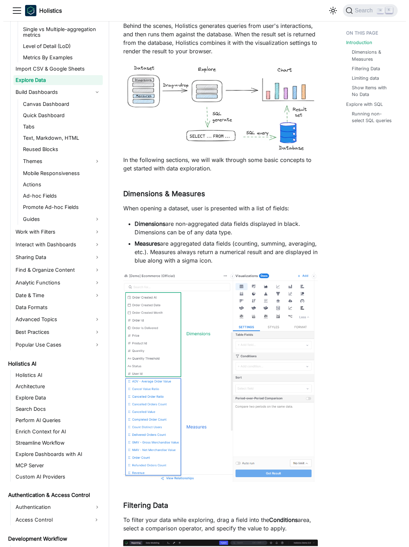
scroll to position [282, 0]
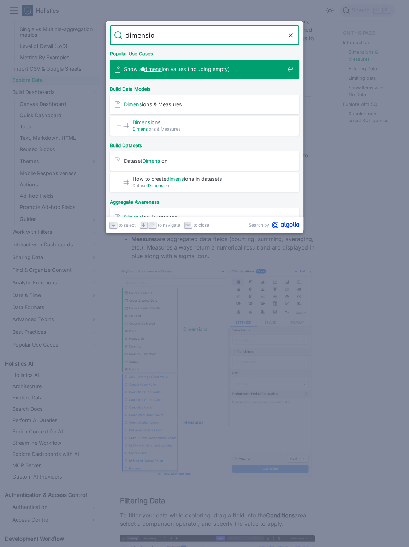
type input "dimension"
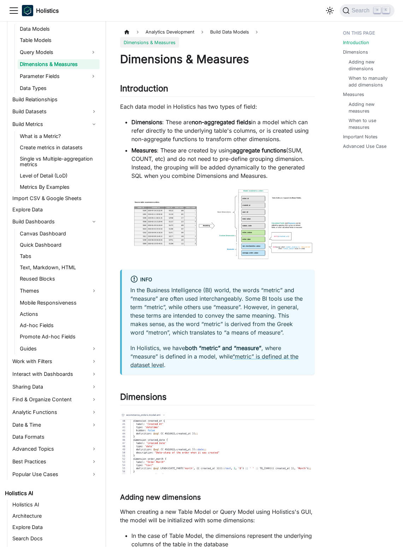
scroll to position [147, 0]
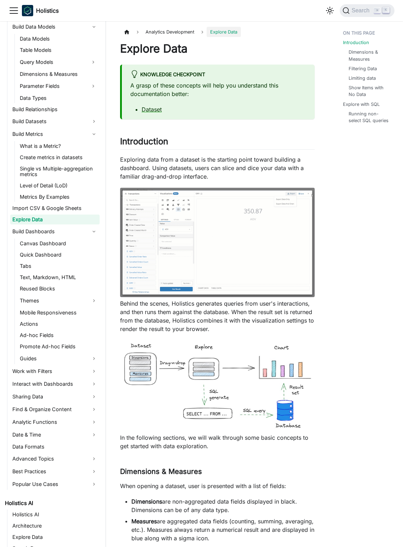
scroll to position [112, 0]
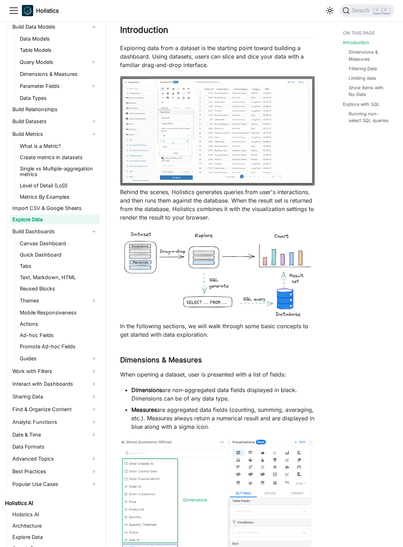
click at [262, 393] on li "Dimensions are non-aggregated data fields displayed in black. Dimensions can be…" at bounding box center [222, 394] width 183 height 17
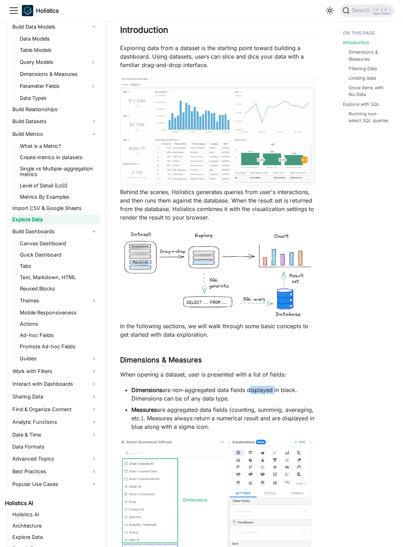
click at [262, 393] on li "Dimensions are non-aggregated data fields displayed in black. Dimensions can be…" at bounding box center [222, 394] width 183 height 17
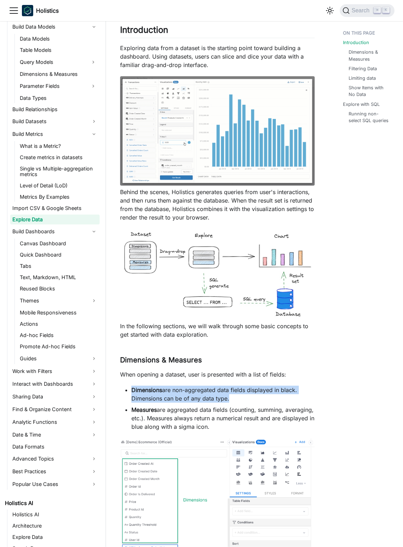
click at [262, 393] on li "Dimensions are non-aggregated data fields displayed in black. Dimensions can be…" at bounding box center [222, 394] width 183 height 17
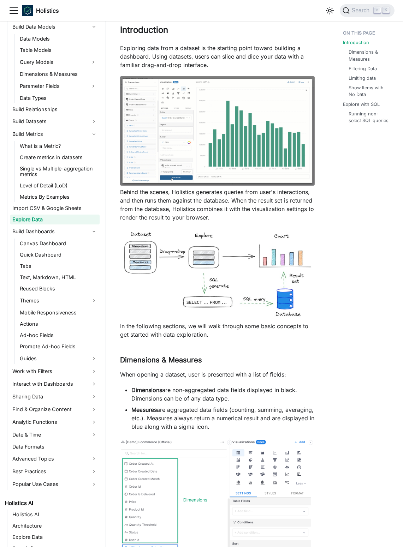
click at [271, 397] on li "Dimensions are non-aggregated data fields displayed in black. Dimensions can be…" at bounding box center [222, 394] width 183 height 17
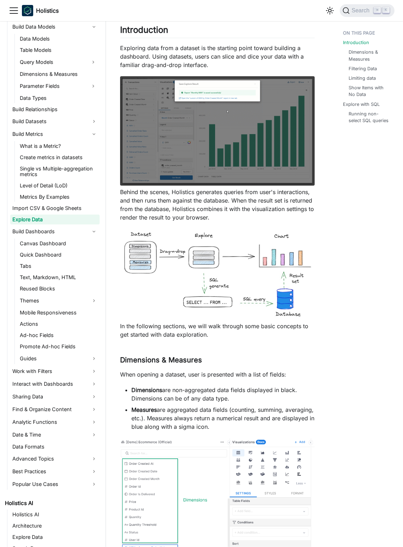
click at [271, 397] on li "Dimensions are non-aggregated data fields displayed in black. Dimensions can be…" at bounding box center [222, 394] width 183 height 17
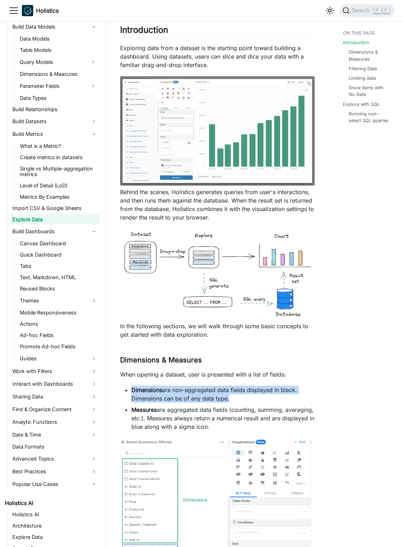
click at [271, 397] on li "Dimensions are non-aggregated data fields displayed in black. Dimensions can be…" at bounding box center [222, 394] width 183 height 17
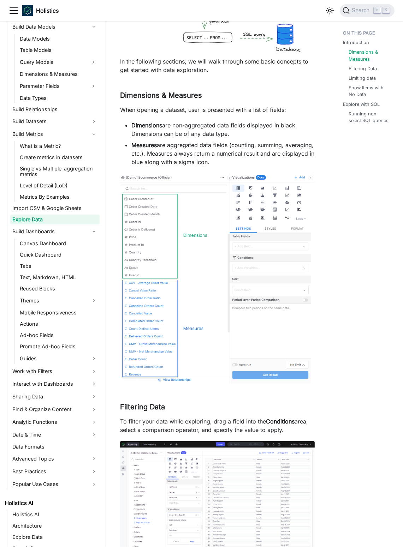
scroll to position [549, 0]
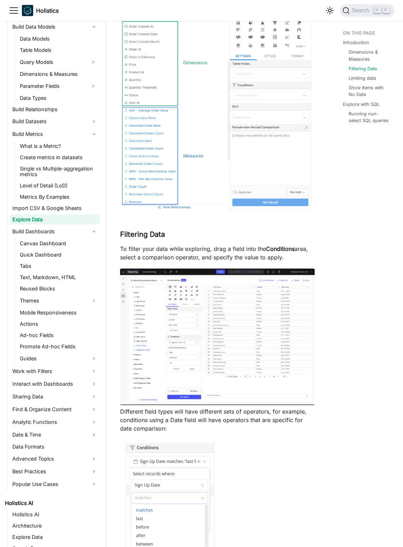
click at [249, 249] on p "To filter your data while exploring, drag a field into the Conditions area, sel…" at bounding box center [217, 253] width 194 height 17
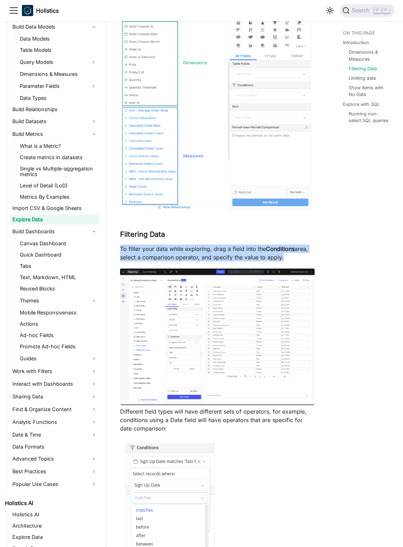
click at [249, 249] on p "To filter your data while exploring, drag a field into the Conditions area, sel…" at bounding box center [217, 253] width 194 height 17
click at [277, 249] on strong "Conditions" at bounding box center [280, 248] width 29 height 7
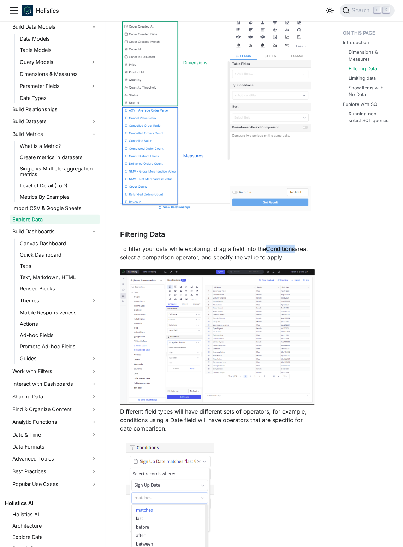
click at [277, 249] on strong "Conditions" at bounding box center [280, 248] width 29 height 7
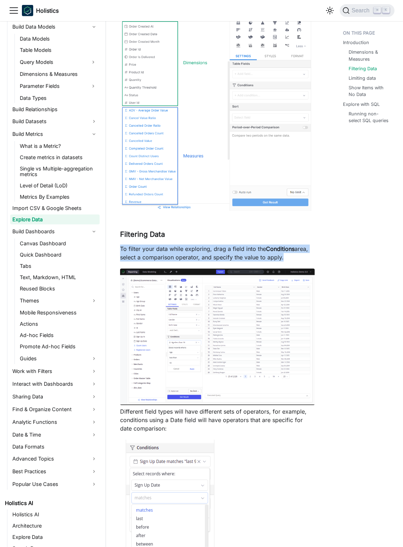
click at [277, 249] on strong "Conditions" at bounding box center [280, 248] width 29 height 7
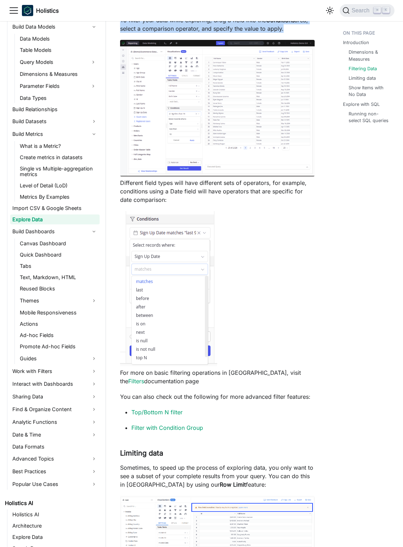
scroll to position [784, 0]
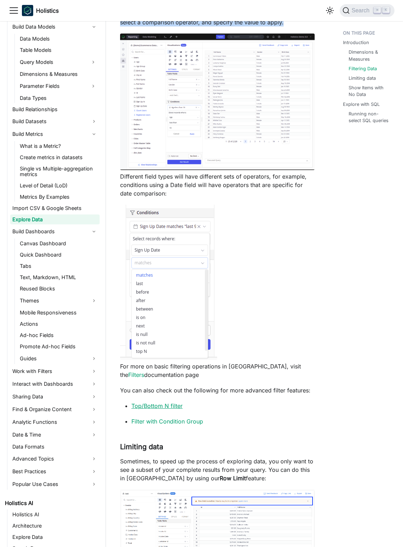
click at [167, 403] on link "Top/Bottom N filter" at bounding box center [156, 405] width 51 height 7
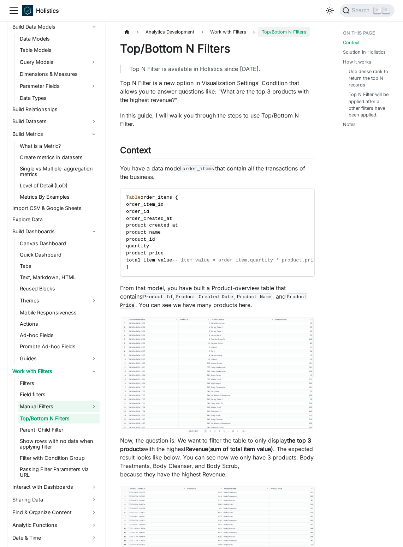
click at [67, 409] on link "Manual Filters" at bounding box center [59, 406] width 82 height 11
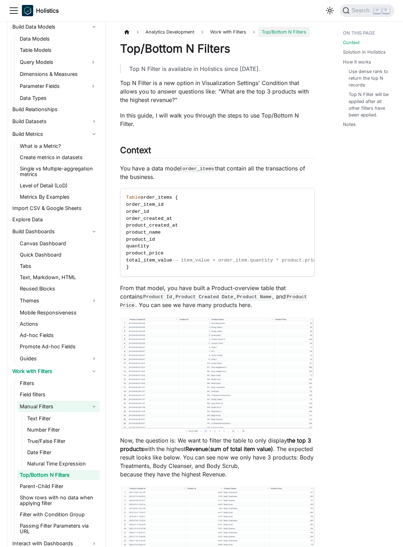
click at [81, 408] on link "Manual Filters" at bounding box center [59, 406] width 82 height 11
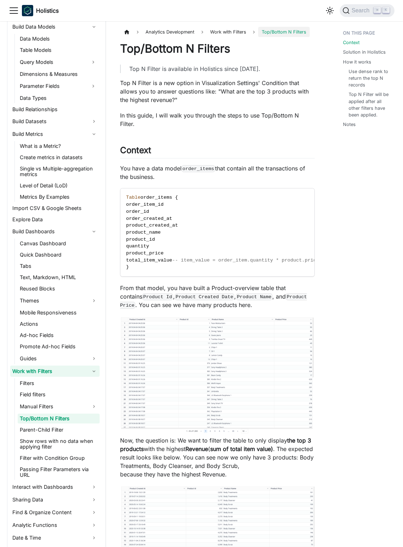
click at [88, 373] on link "Work with Filters" at bounding box center [54, 371] width 89 height 11
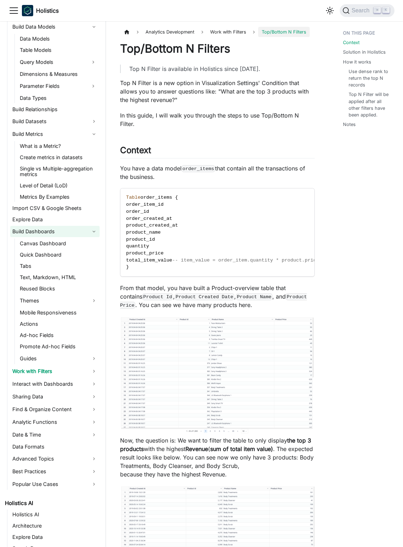
click at [95, 228] on link "Build Dashboards" at bounding box center [54, 231] width 89 height 11
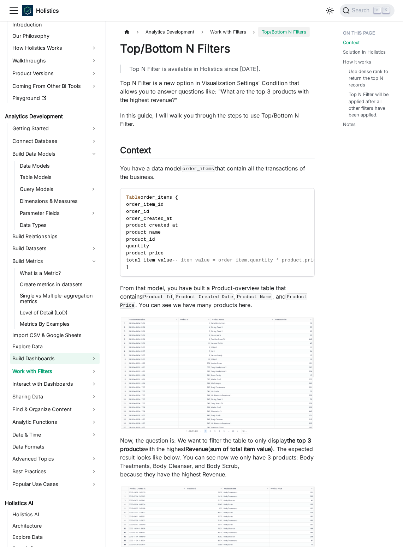
click at [91, 353] on link "Build Dashboards" at bounding box center [54, 358] width 89 height 11
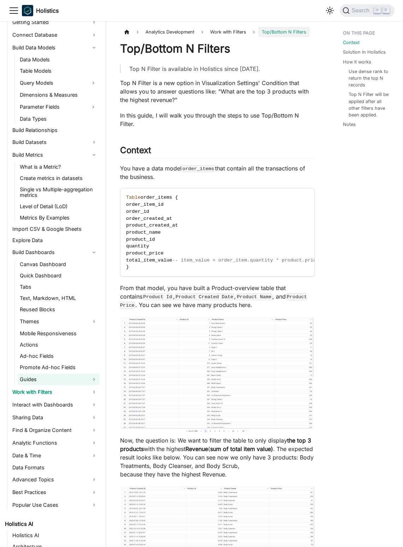
scroll to position [147, 0]
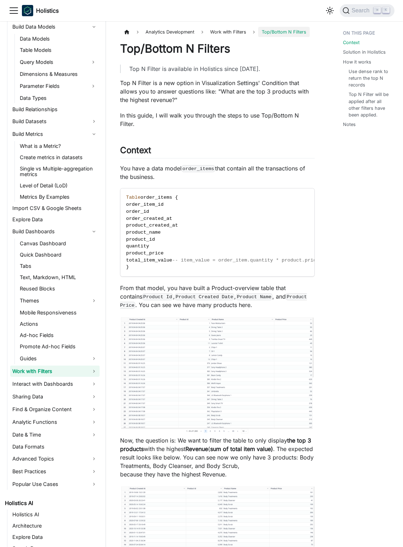
click at [96, 368] on link "Work with Filters" at bounding box center [54, 371] width 89 height 11
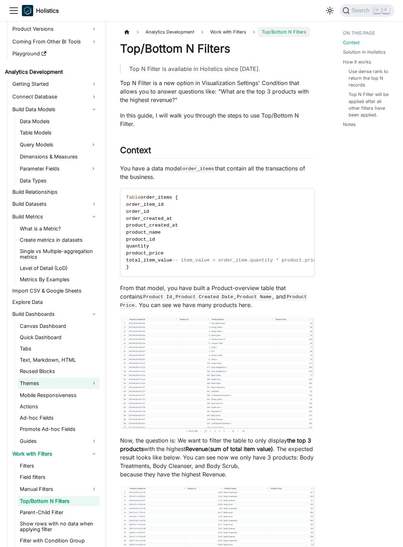
scroll to position [53, 0]
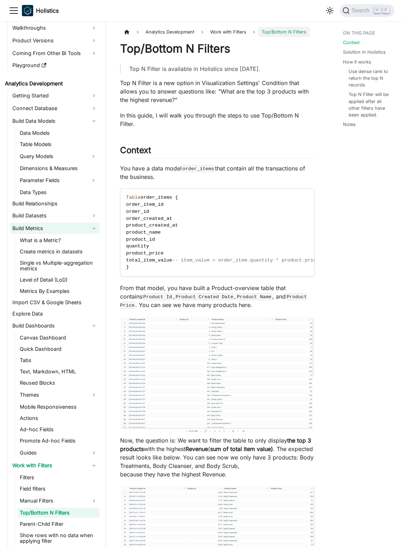
click at [88, 230] on link "Build Metrics" at bounding box center [54, 228] width 89 height 11
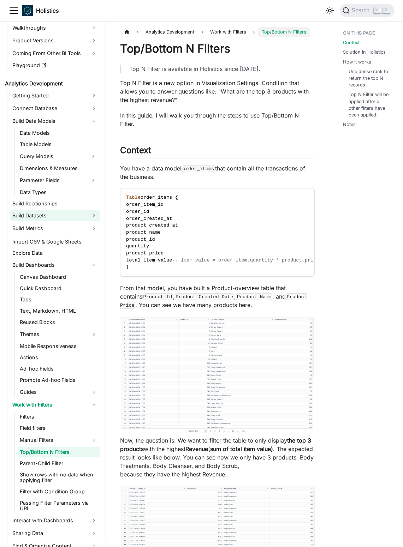
click at [91, 218] on link "Build Datasets" at bounding box center [54, 215] width 89 height 11
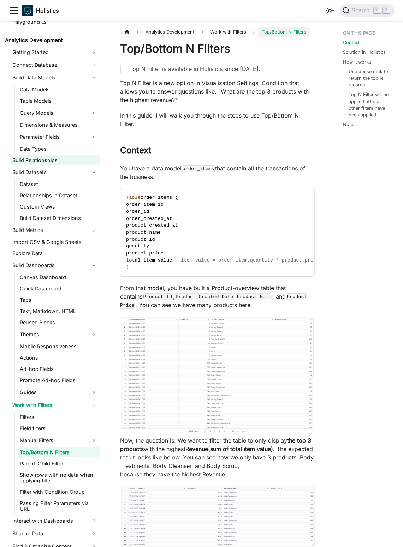
scroll to position [98, 0]
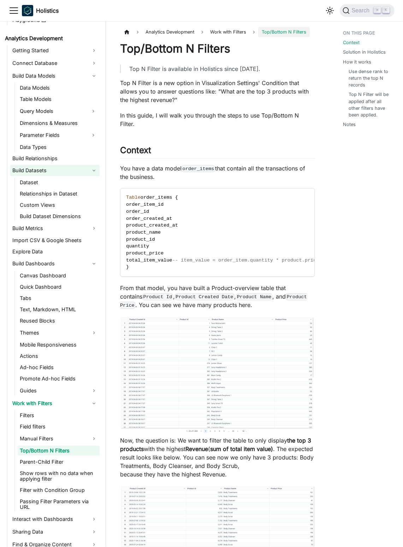
click at [91, 174] on link "Build Datasets" at bounding box center [54, 170] width 89 height 11
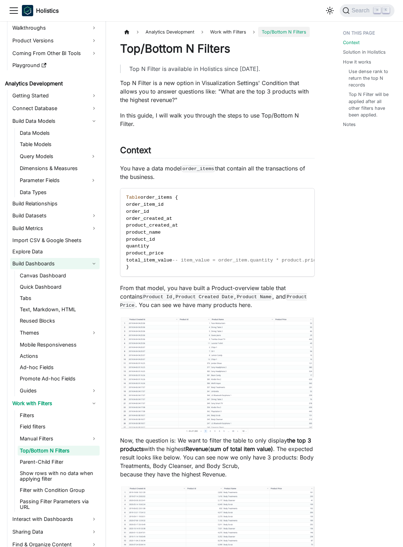
click at [95, 264] on link "Build Dashboards" at bounding box center [54, 263] width 89 height 11
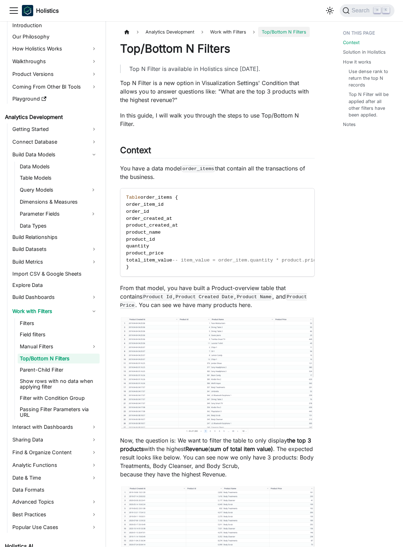
scroll to position [0, 0]
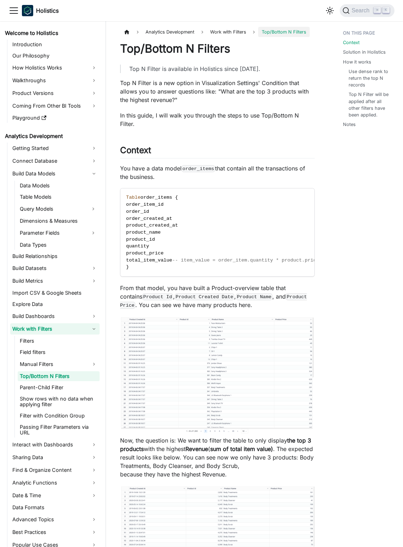
click at [86, 332] on link "Work with Filters" at bounding box center [54, 328] width 89 height 11
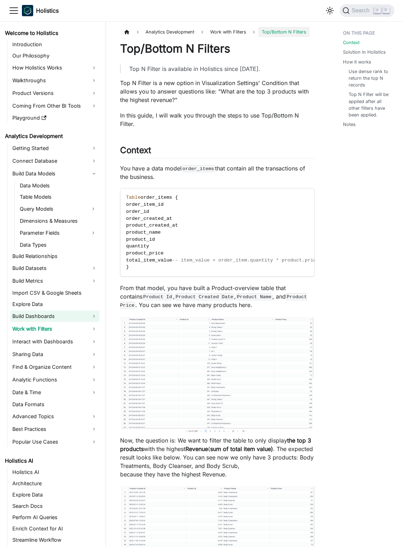
click at [64, 320] on link "Build Dashboards" at bounding box center [54, 316] width 89 height 11
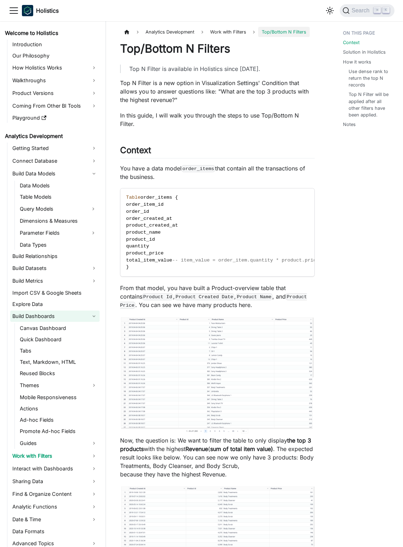
click at [68, 314] on link "Build Dashboards" at bounding box center [54, 316] width 89 height 11
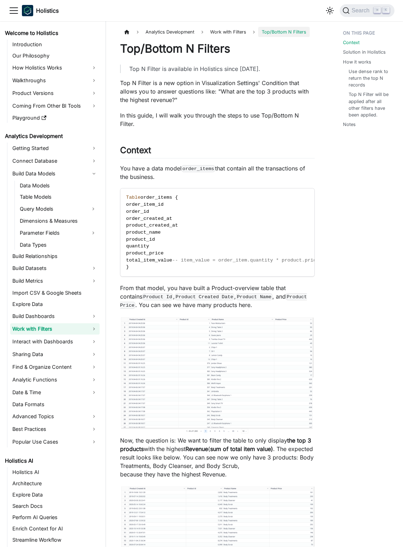
click at [77, 326] on link "Work with Filters" at bounding box center [54, 328] width 89 height 11
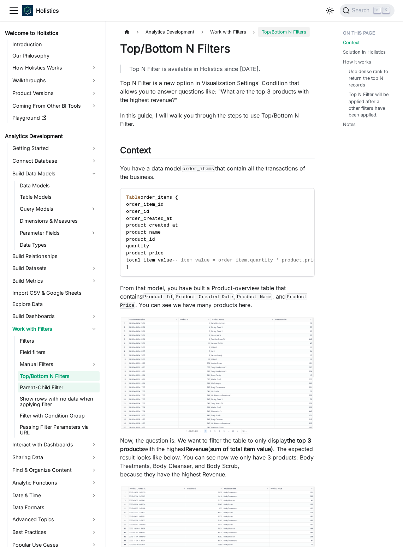
click at [61, 386] on link "Parent-Child Filter" at bounding box center [59, 388] width 82 height 10
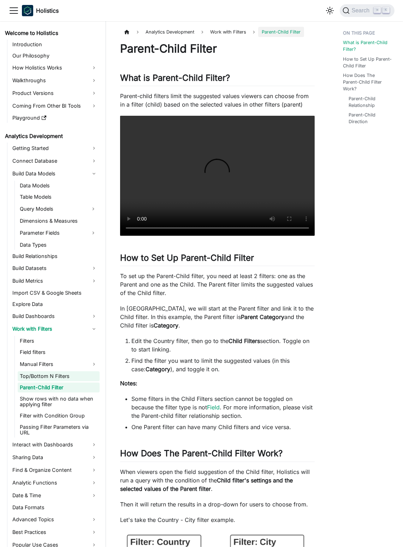
click at [78, 378] on link "Top/Bottom N Filters" at bounding box center [59, 376] width 82 height 10
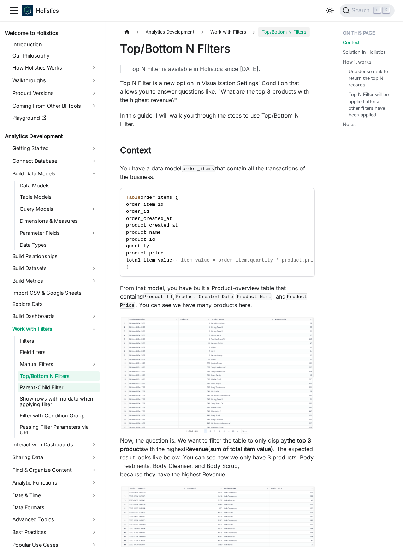
click at [79, 386] on link "Parent-Child Filter" at bounding box center [59, 388] width 82 height 10
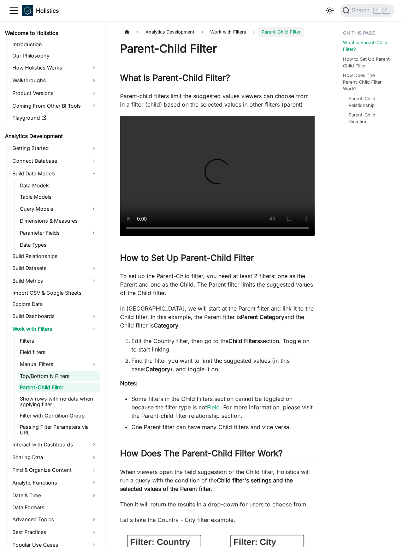
click at [78, 374] on link "Top/Bottom N Filters" at bounding box center [59, 376] width 82 height 10
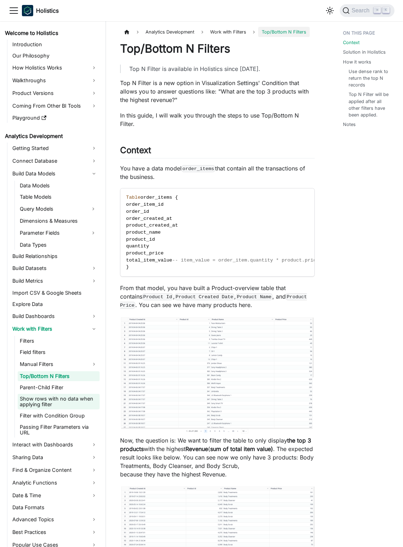
click at [81, 394] on link "Show rows with no data when applying filter" at bounding box center [59, 402] width 82 height 16
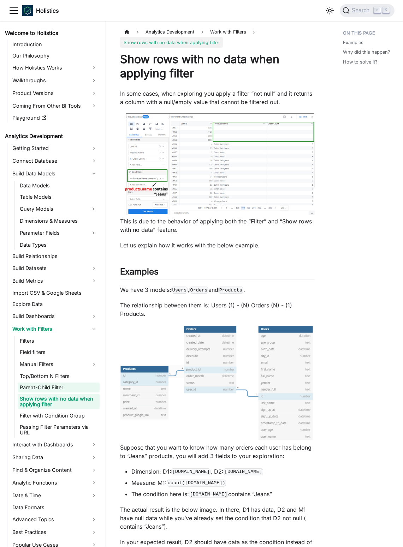
click at [74, 387] on link "Parent-Child Filter" at bounding box center [59, 388] width 82 height 10
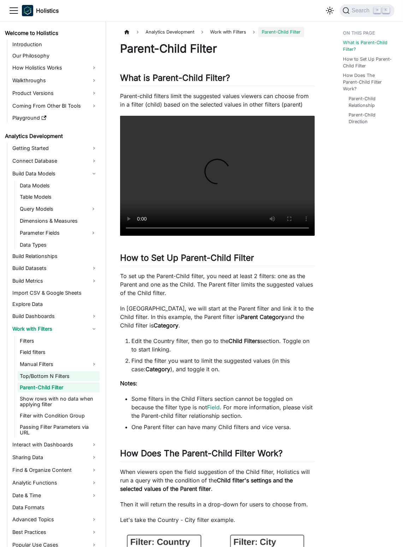
click at [73, 379] on link "Top/Bottom N Filters" at bounding box center [59, 376] width 82 height 10
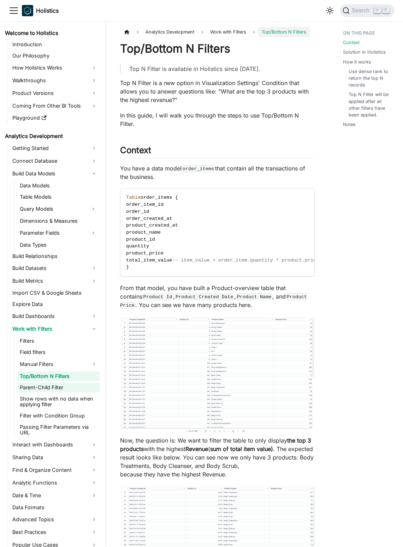
click at [73, 388] on link "Parent-Child Filter" at bounding box center [59, 388] width 82 height 10
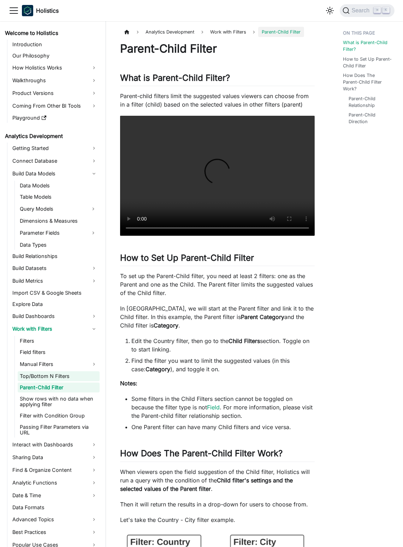
click at [70, 377] on link "Top/Bottom N Filters" at bounding box center [59, 376] width 82 height 10
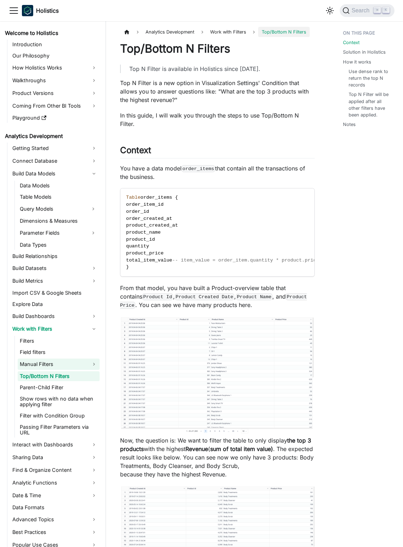
click at [66, 367] on link "Manual Filters" at bounding box center [59, 364] width 82 height 11
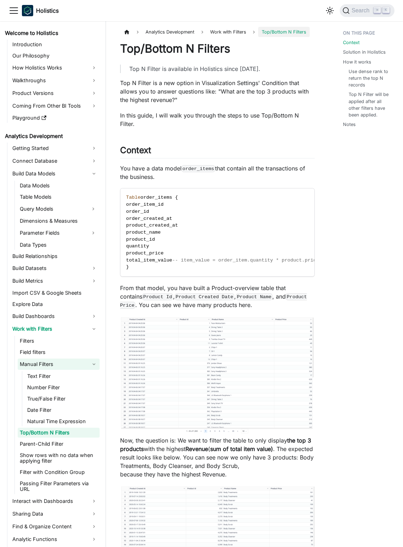
click at [66, 367] on link "Manual Filters" at bounding box center [59, 364] width 82 height 11
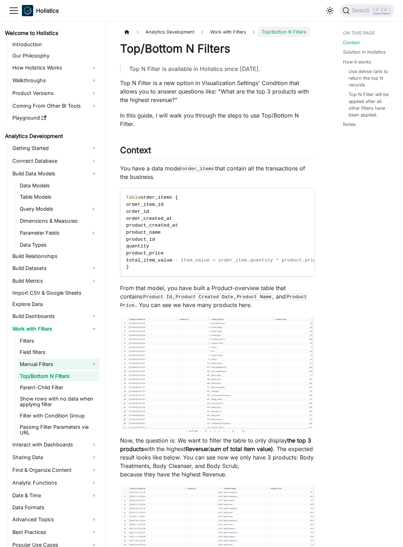
click at [72, 365] on link "Manual Filters" at bounding box center [59, 364] width 82 height 11
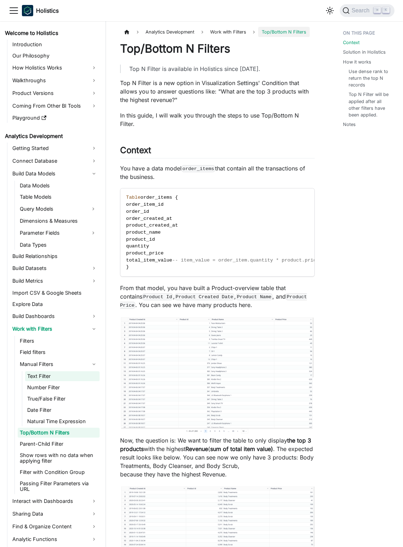
click at [58, 379] on link "Text Filter" at bounding box center [62, 376] width 74 height 10
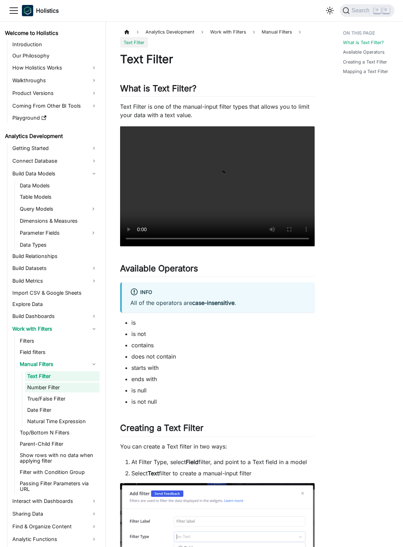
click at [70, 385] on link "Number Filter" at bounding box center [62, 388] width 74 height 10
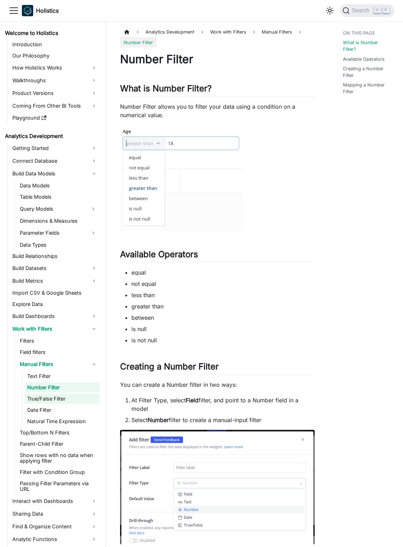
click at [78, 394] on link "True/False Filter" at bounding box center [62, 399] width 74 height 10
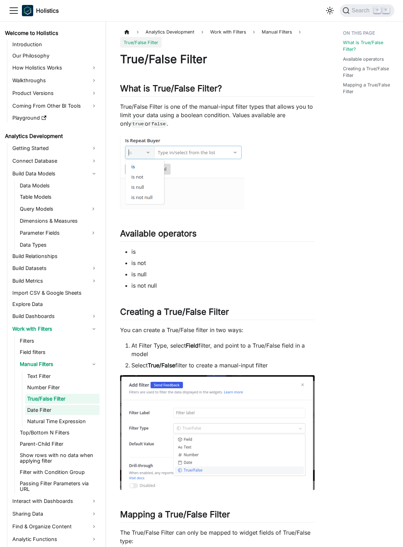
click at [78, 408] on link "Date Filter" at bounding box center [62, 410] width 74 height 10
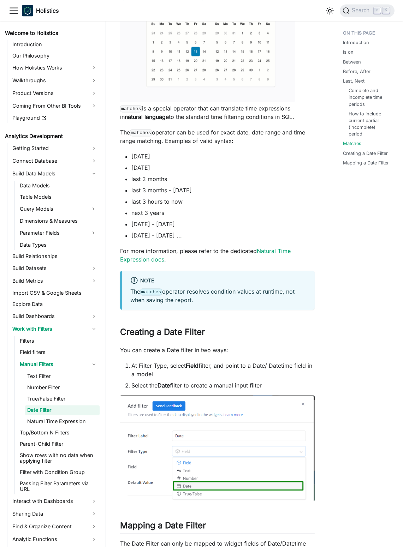
scroll to position [2211, 0]
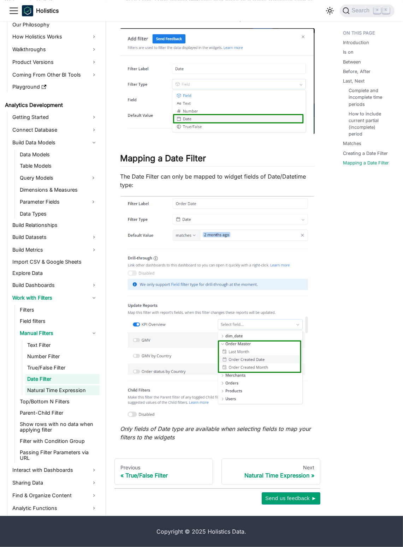
click at [72, 391] on link "Natural Time Expression" at bounding box center [62, 390] width 74 height 10
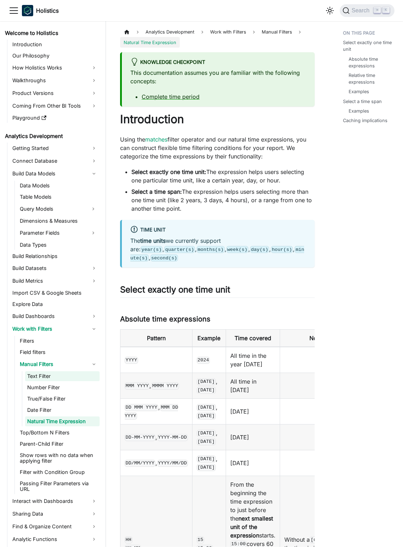
click at [70, 377] on link "Text Filter" at bounding box center [62, 376] width 74 height 10
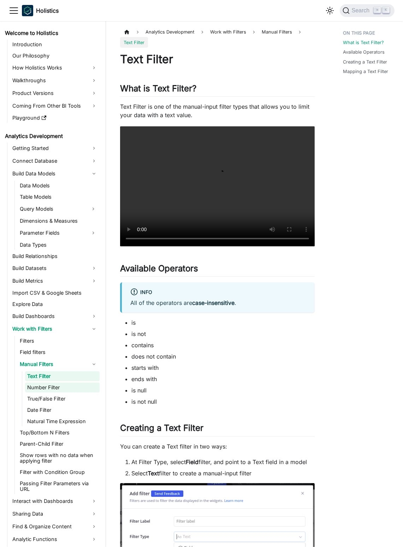
click at [75, 386] on link "Number Filter" at bounding box center [62, 388] width 74 height 10
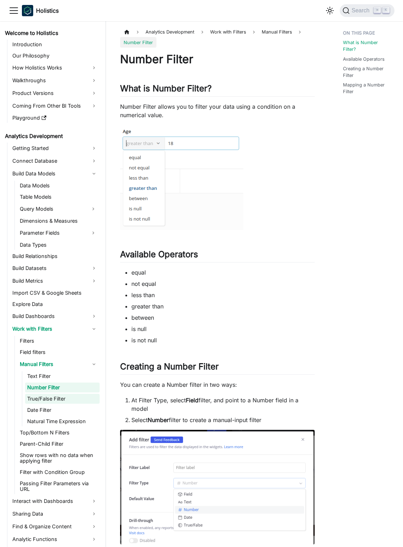
click at [79, 396] on link "True/False Filter" at bounding box center [62, 399] width 74 height 10
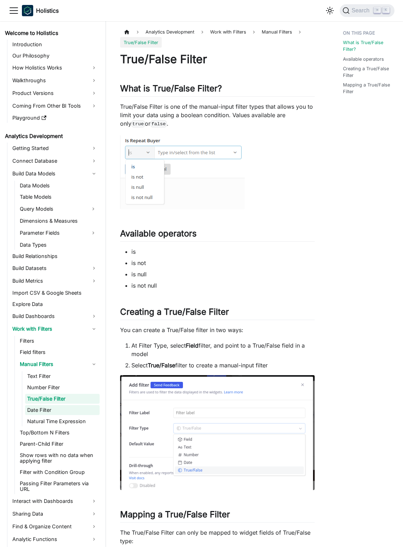
drag, startPoint x: 83, startPoint y: 403, endPoint x: 84, endPoint y: 411, distance: 8.8
click at [83, 403] on link "True/False Filter" at bounding box center [62, 399] width 74 height 10
click at [83, 416] on link "Natural Time Expression" at bounding box center [62, 421] width 74 height 10
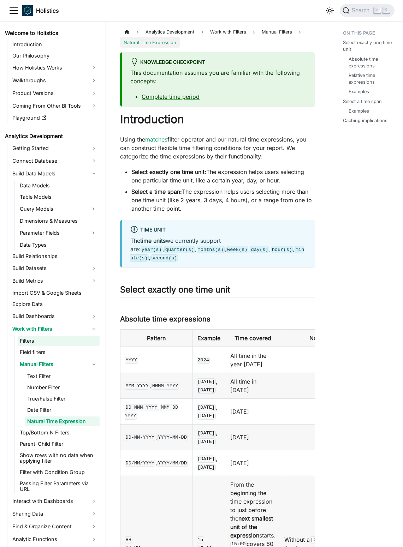
click at [50, 341] on link "Filters" at bounding box center [59, 341] width 82 height 10
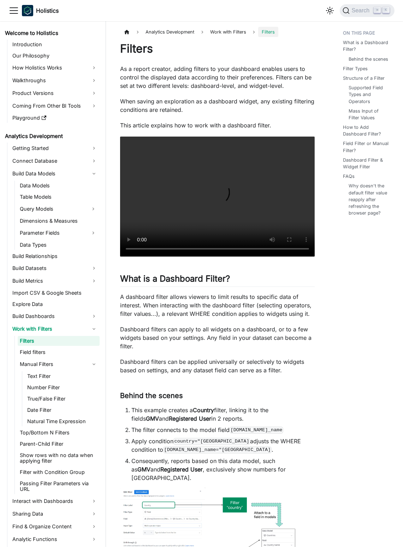
click at [249, 80] on p "As a report creator, adding filters to your dashboard enables users to control …" at bounding box center [217, 77] width 194 height 25
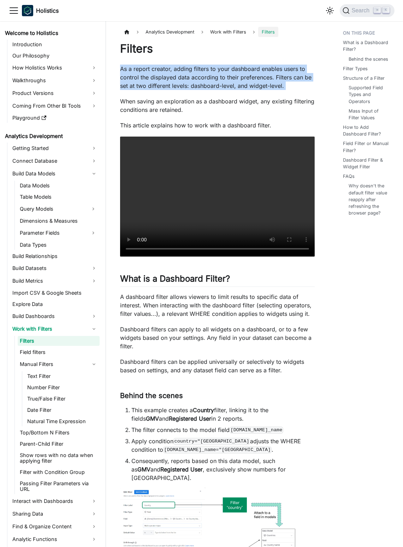
click at [249, 80] on p "As a report creator, adding filters to your dashboard enables users to control …" at bounding box center [217, 77] width 194 height 25
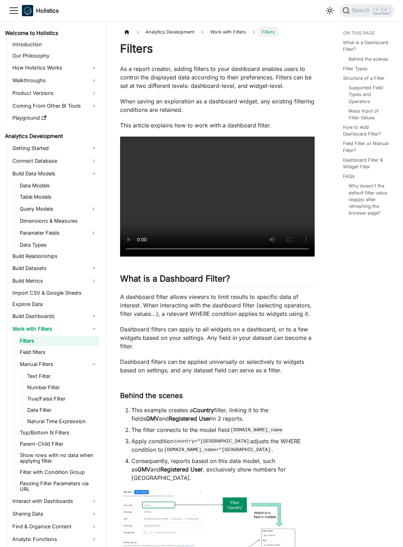
click at [266, 98] on p "When saving an exploration as a dashboard widget, any existing filtering condit…" at bounding box center [217, 105] width 194 height 17
click at [269, 79] on p "As a report creator, adding filters to your dashboard enables users to control …" at bounding box center [217, 77] width 194 height 25
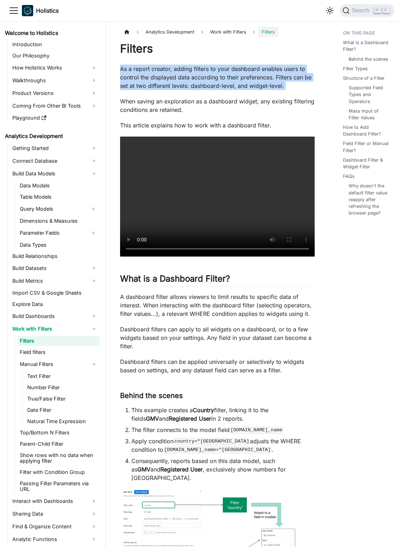
click at [269, 79] on p "As a report creator, adding filters to your dashboard enables users to control …" at bounding box center [217, 77] width 194 height 25
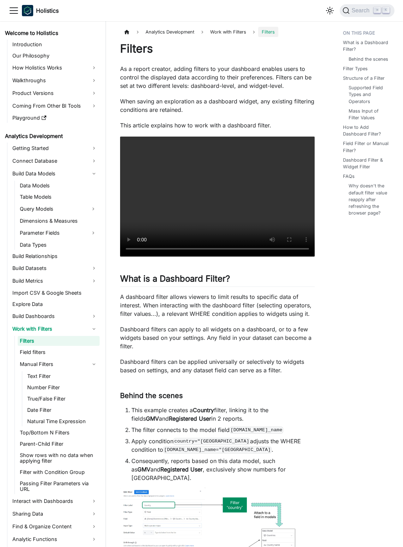
click at [273, 105] on p "When saving an exploration as a dashboard widget, any existing filtering condit…" at bounding box center [217, 105] width 194 height 17
click at [256, 86] on p "As a report creator, adding filters to your dashboard enables users to control …" at bounding box center [217, 77] width 194 height 25
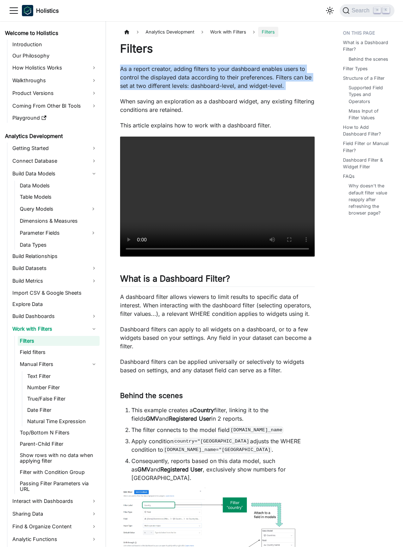
click at [256, 86] on p "As a report creator, adding filters to your dashboard enables users to control …" at bounding box center [217, 77] width 194 height 25
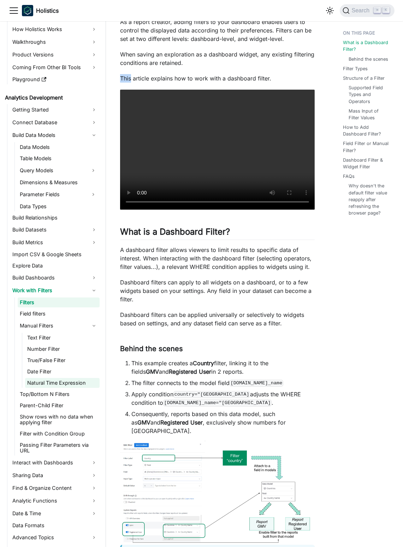
scroll to position [47, 0]
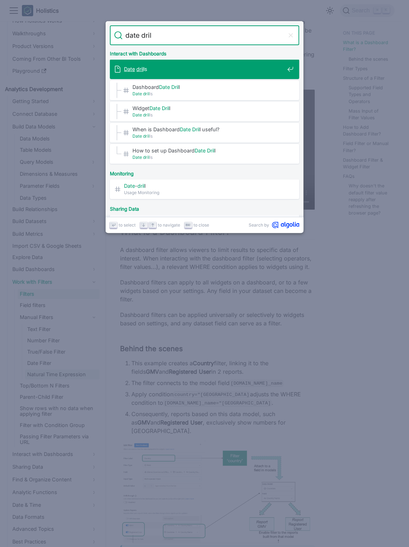
type input "date drill"
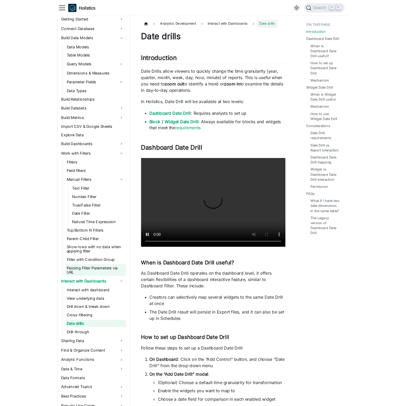
scroll to position [159, 0]
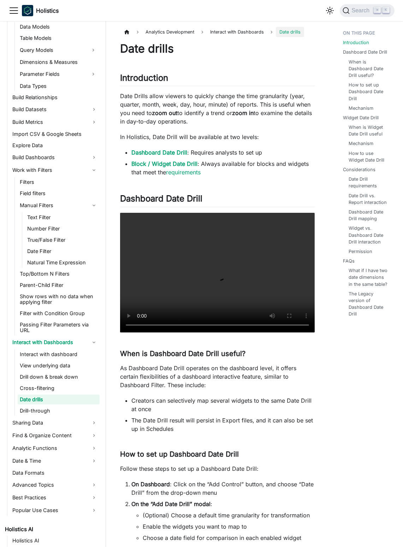
click at [96, 203] on link "Manual Filters" at bounding box center [59, 205] width 82 height 11
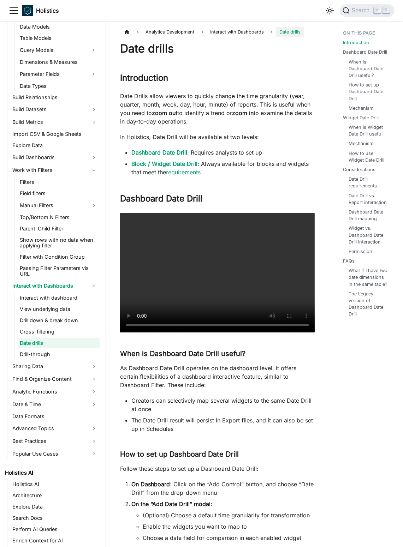
click at [235, 124] on p "Date Drills allow viewers to quickly change the time granularity (year, quarter…" at bounding box center [217, 109] width 194 height 34
click at [246, 154] on li "Dashboard Date Drill : Requires analysts to set up" at bounding box center [222, 152] width 183 height 8
click at [255, 165] on li "Block / Widget Date Drill : Always available for blocks and widgets that meet t…" at bounding box center [222, 167] width 183 height 17
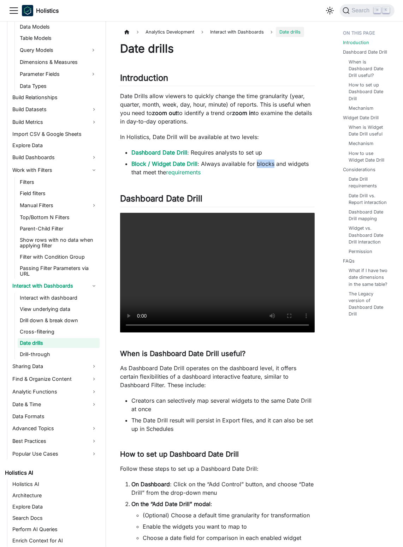
click at [255, 165] on li "Block / Widget Date Drill : Always available for blocks and widgets that meet t…" at bounding box center [222, 167] width 183 height 17
click at [251, 140] on p "In Holistics, Date Drill will be available at two levels:" at bounding box center [217, 137] width 194 height 8
click at [252, 140] on p "In Holistics, Date Drill will be available at two levels:" at bounding box center [217, 137] width 194 height 8
click at [253, 140] on p "In Holistics, Date Drill will be available at two levels:" at bounding box center [217, 137] width 194 height 8
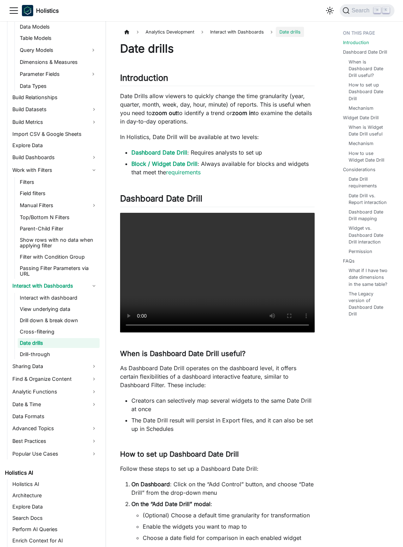
click at [256, 122] on p "Date Drills allow viewers to quickly change the time granularity (year, quarter…" at bounding box center [217, 109] width 194 height 34
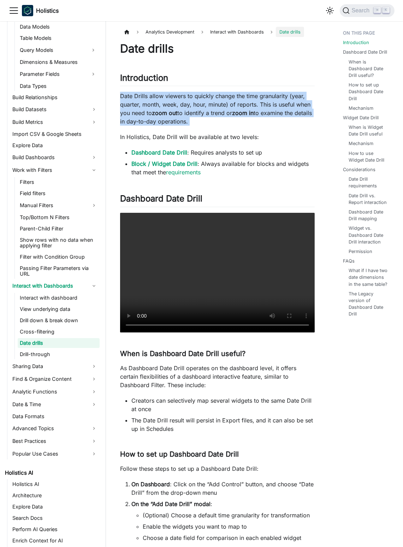
click at [256, 122] on p "Date Drills allow viewers to quickly change the time granularity (year, quarter…" at bounding box center [217, 109] width 194 height 34
